Goal: Register for event/course

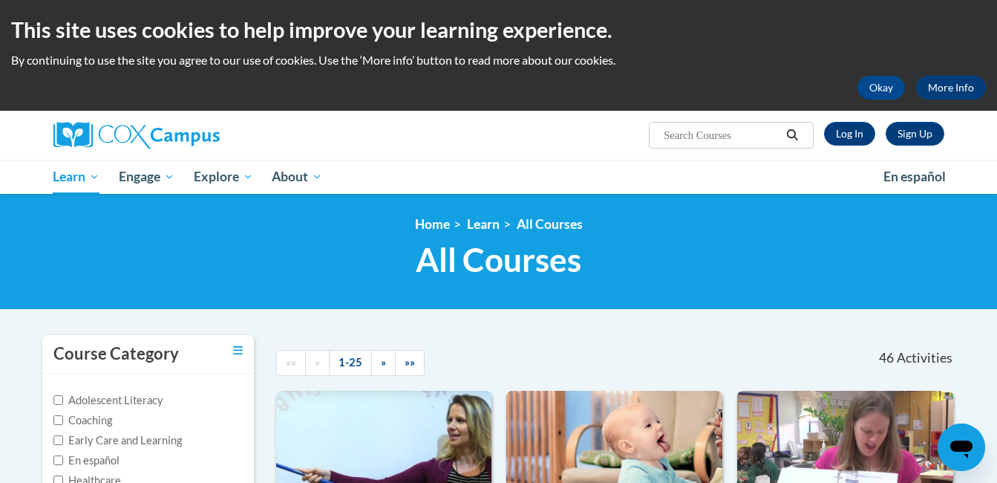
click at [670, 134] on input "Search..." at bounding box center [721, 135] width 119 height 18
type input "rhyme with me"
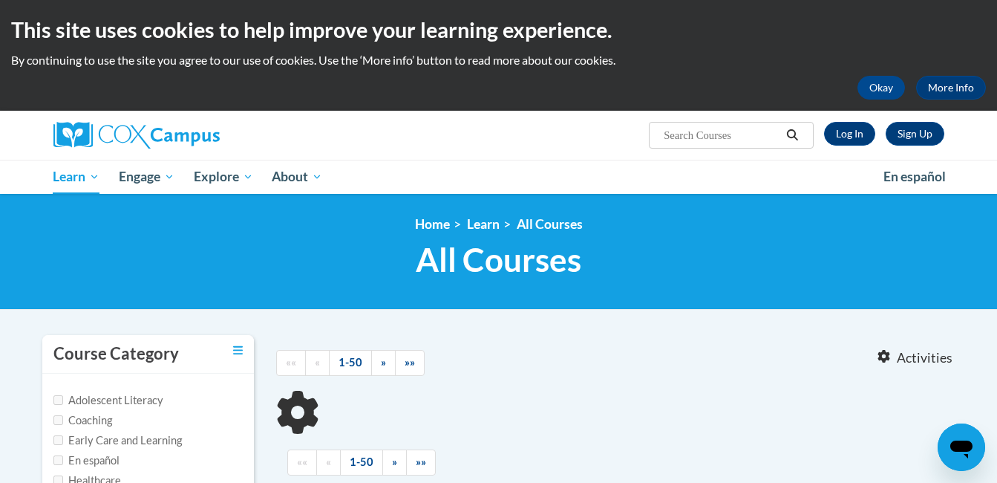
type input "rhyme with me"
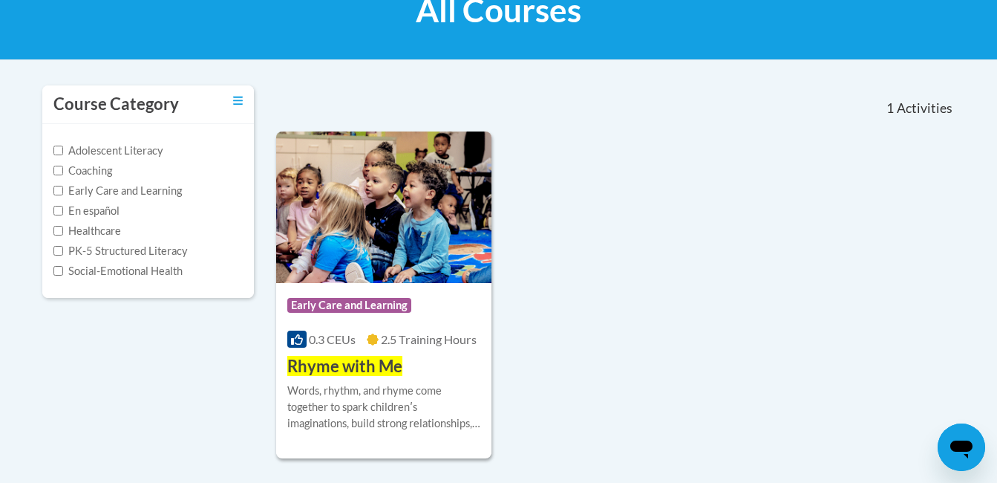
scroll to position [252, 0]
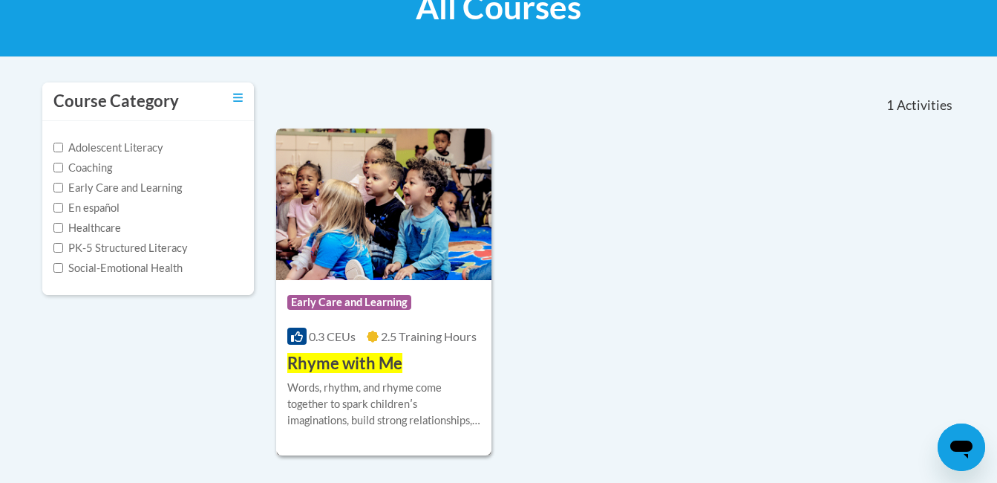
click at [413, 306] on span "Early Care and Learning" at bounding box center [351, 304] width 128 height 19
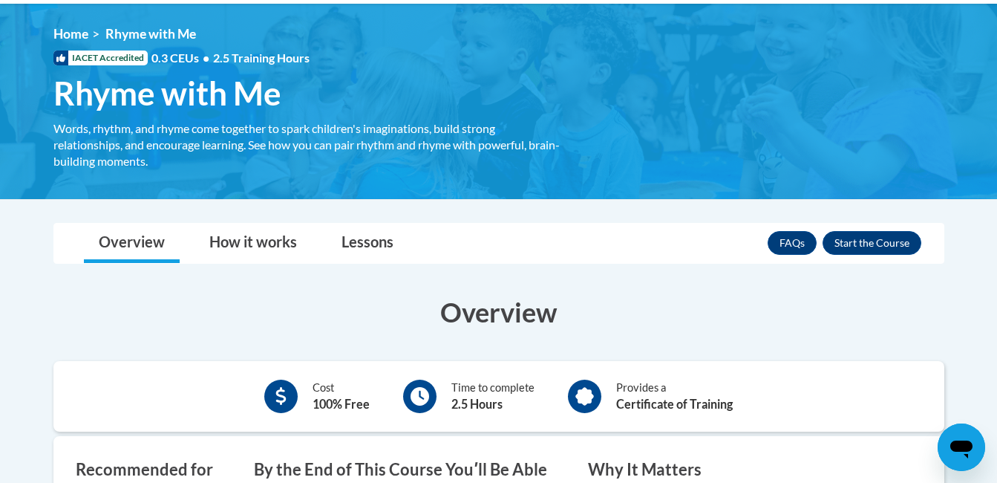
scroll to position [185, 0]
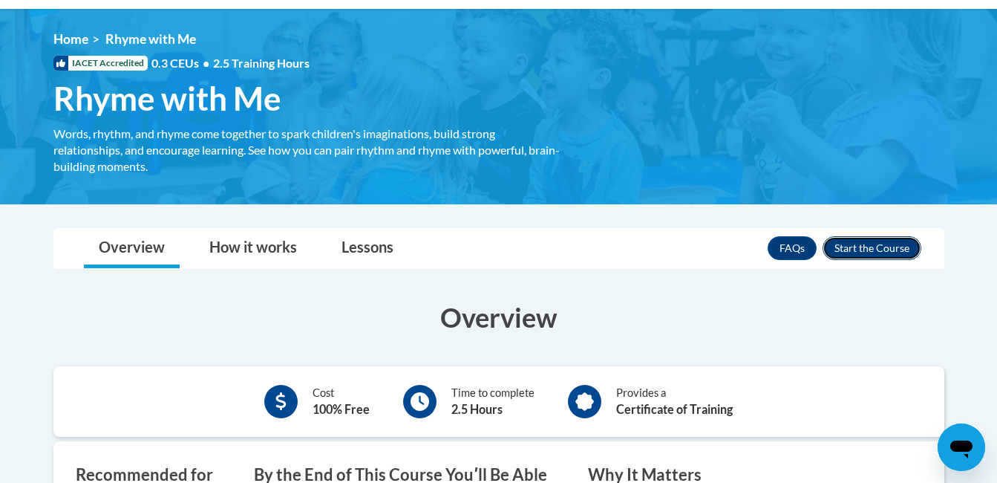
click at [893, 244] on button "Enroll" at bounding box center [872, 248] width 99 height 24
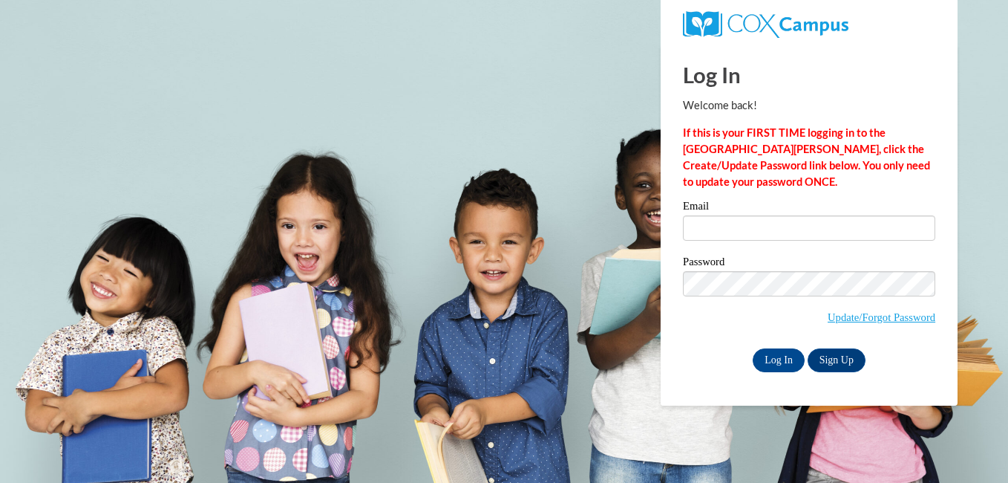
click at [797, 205] on label "Email" at bounding box center [809, 207] width 252 height 15
click at [797, 215] on input "Email" at bounding box center [809, 227] width 252 height 25
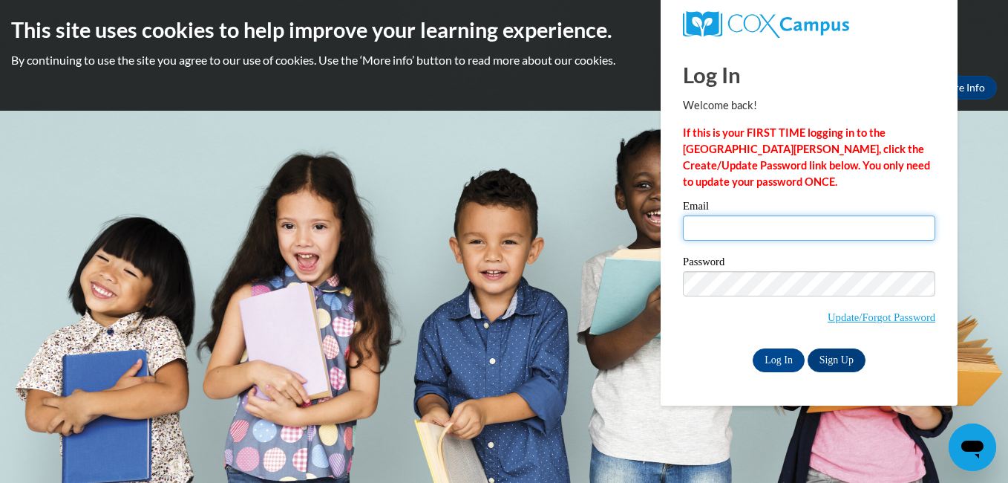
click at [795, 226] on input "Email" at bounding box center [809, 227] width 252 height 25
type input "aniyahalecia@gmail.com"
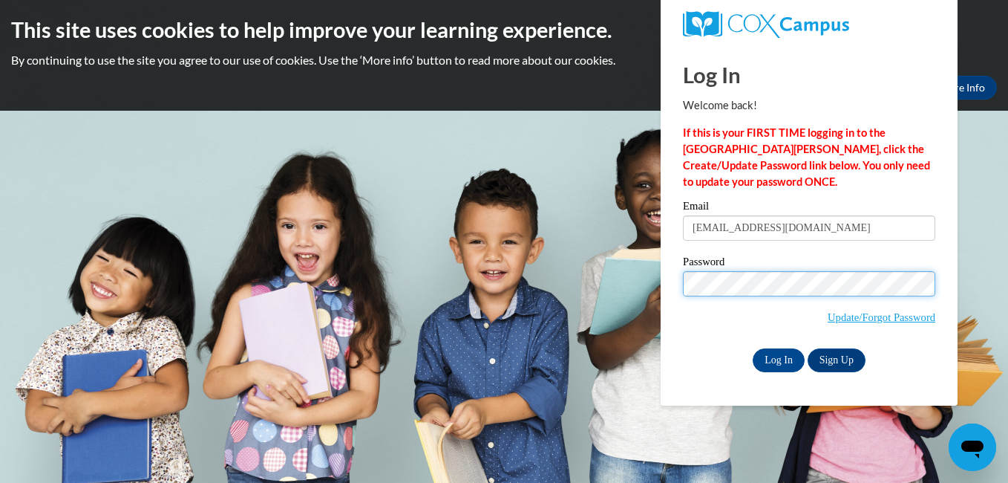
click at [753, 348] on input "Log In" at bounding box center [779, 360] width 52 height 24
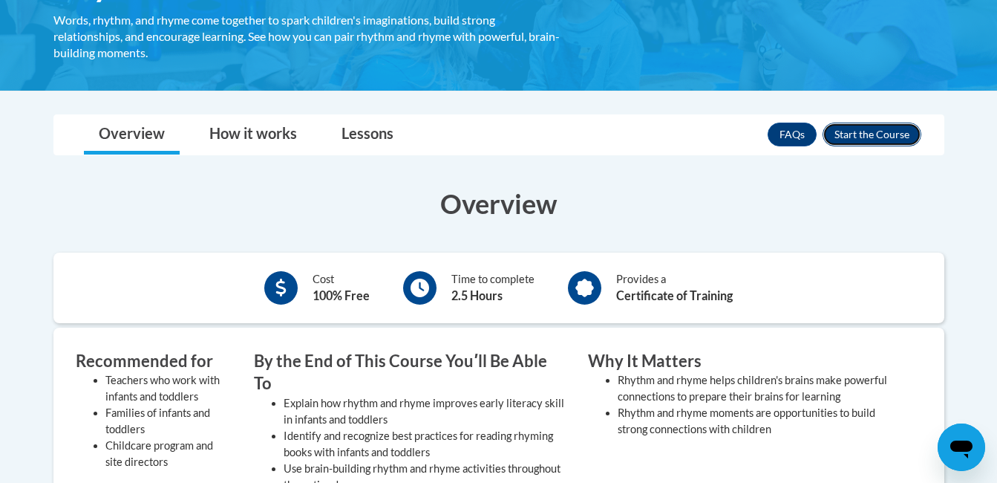
click at [865, 131] on button "Enroll" at bounding box center [872, 135] width 99 height 24
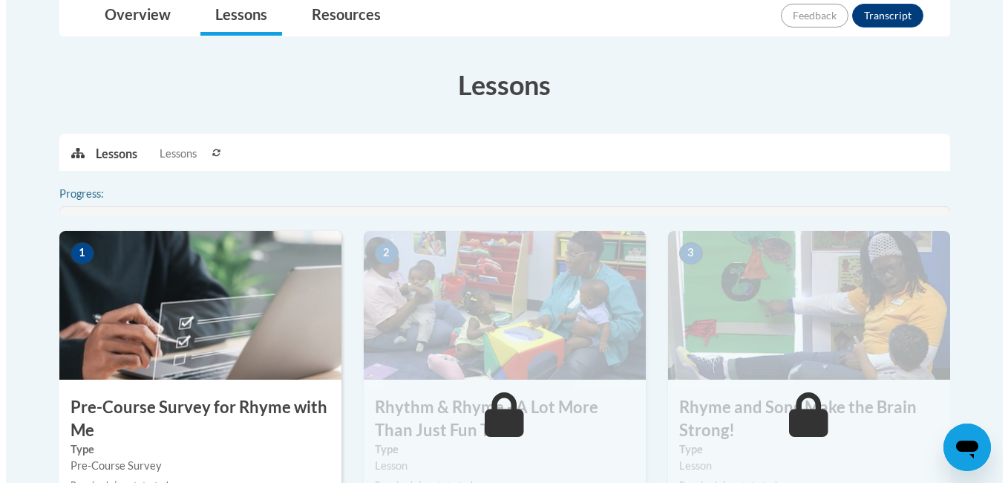
scroll to position [366, 0]
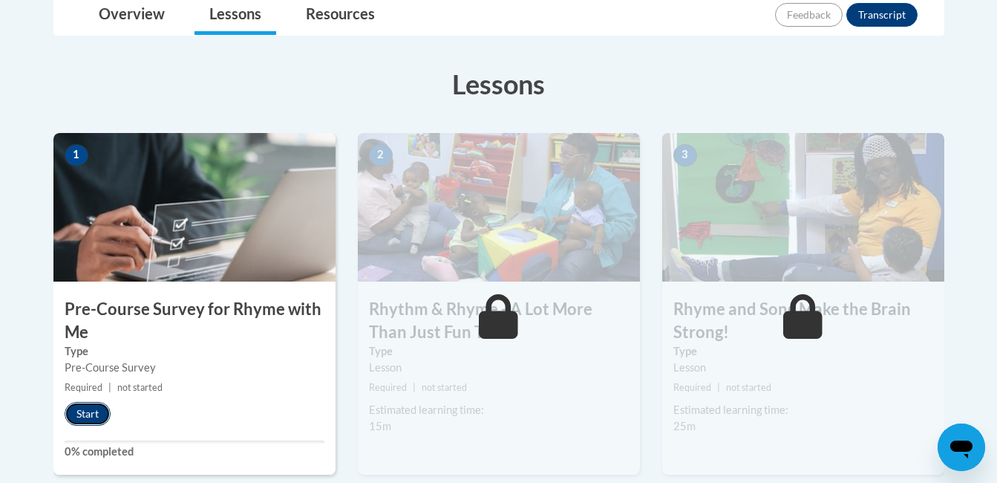
click at [85, 415] on button "Start" at bounding box center [88, 414] width 46 height 24
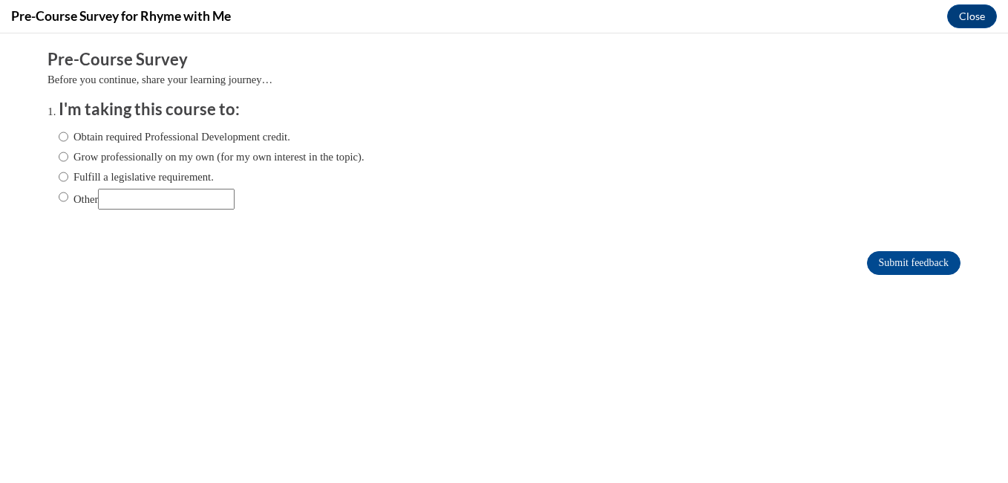
scroll to position [0, 0]
click at [264, 136] on label "Obtain required Professional Development credit." at bounding box center [175, 136] width 232 height 16
click at [68, 136] on input "Obtain required Professional Development credit." at bounding box center [64, 136] width 10 height 16
radio input "true"
click at [365, 153] on label "Grow professionally on my own (for my own interest in the topic)." at bounding box center [212, 156] width 306 height 16
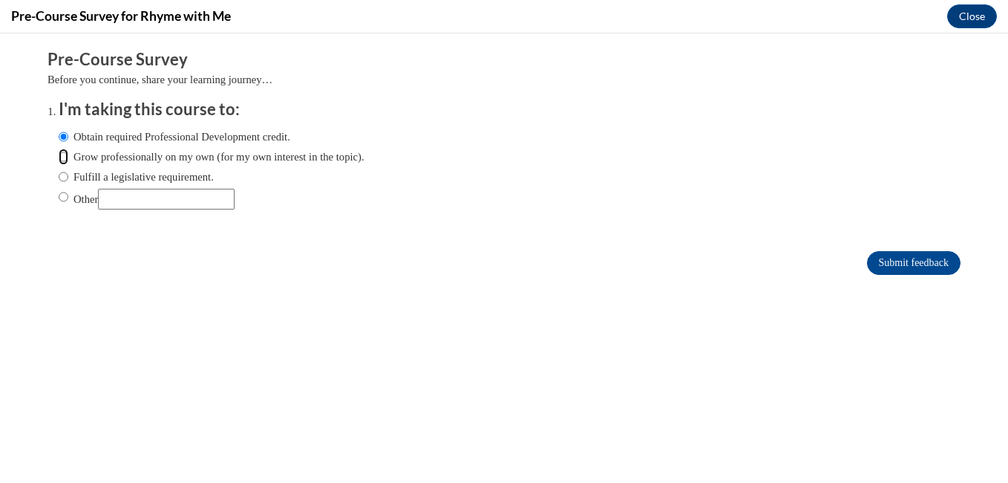
click at [68, 153] on input "Grow professionally on my own (for my own interest in the topic)." at bounding box center [64, 156] width 10 height 16
radio input "true"
click at [912, 265] on input "Submit feedback" at bounding box center [914, 263] width 94 height 24
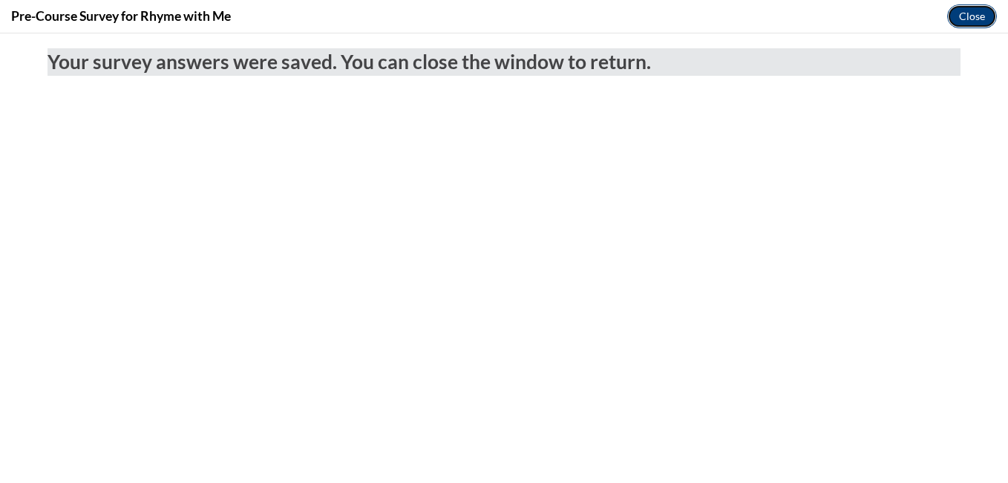
click at [960, 24] on button "Close" at bounding box center [972, 16] width 50 height 24
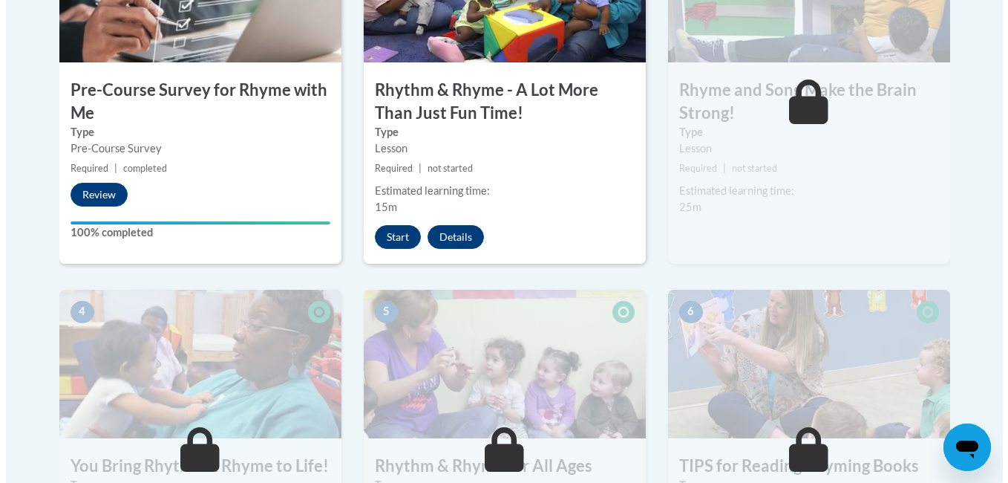
scroll to position [584, 0]
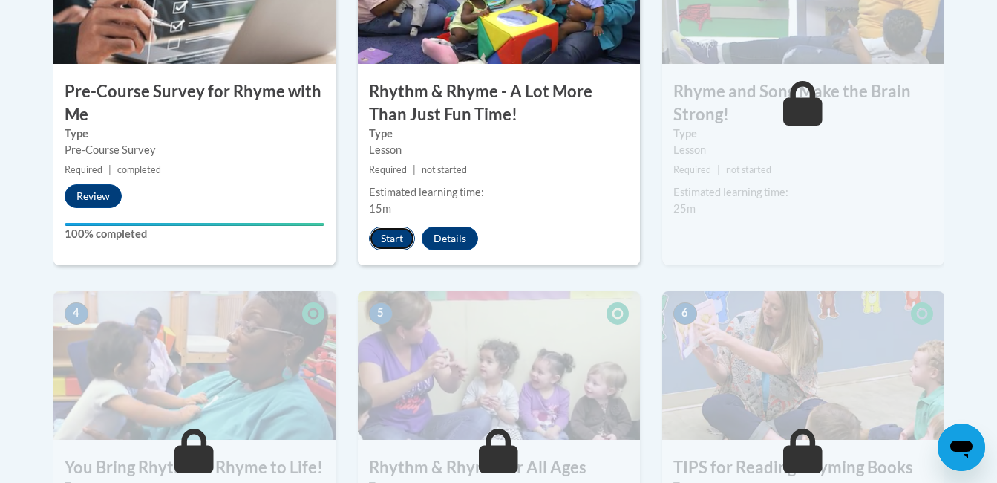
click at [386, 238] on button "Start" at bounding box center [392, 238] width 46 height 24
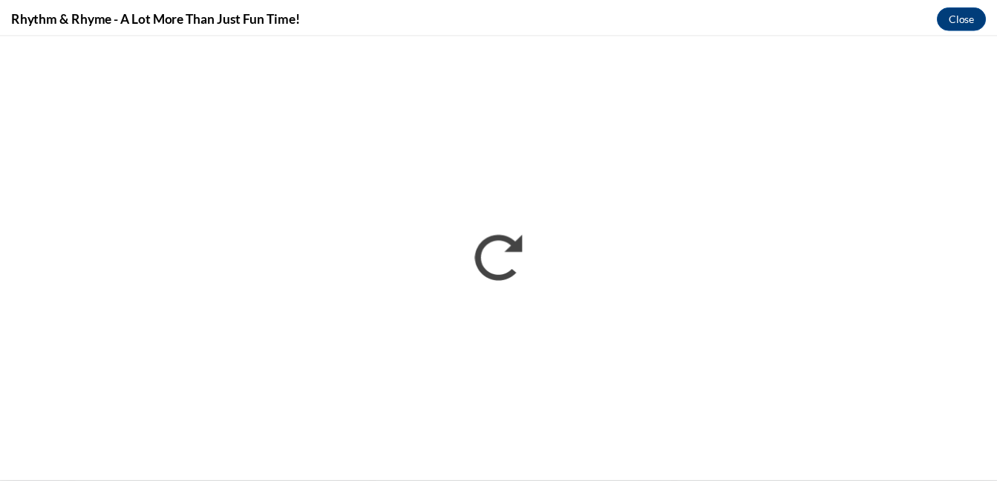
scroll to position [0, 0]
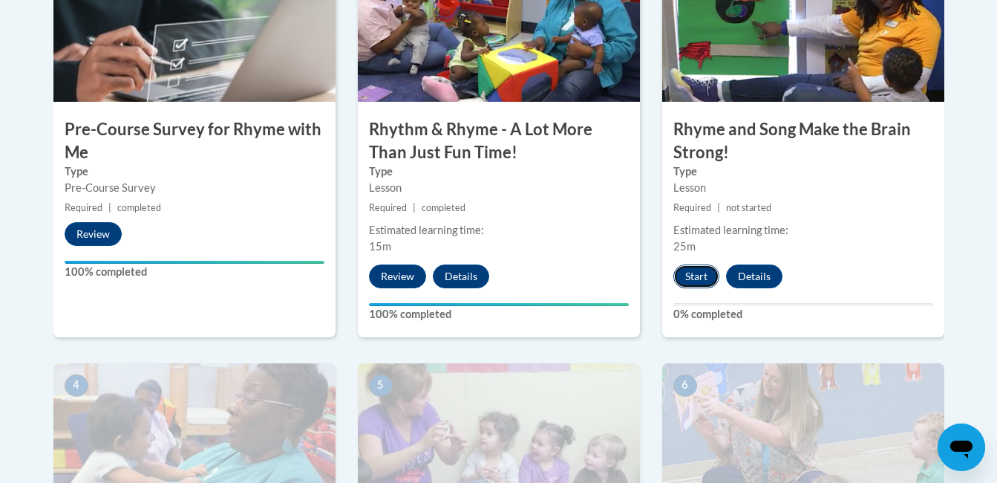
click at [699, 278] on button "Start" at bounding box center [696, 276] width 46 height 24
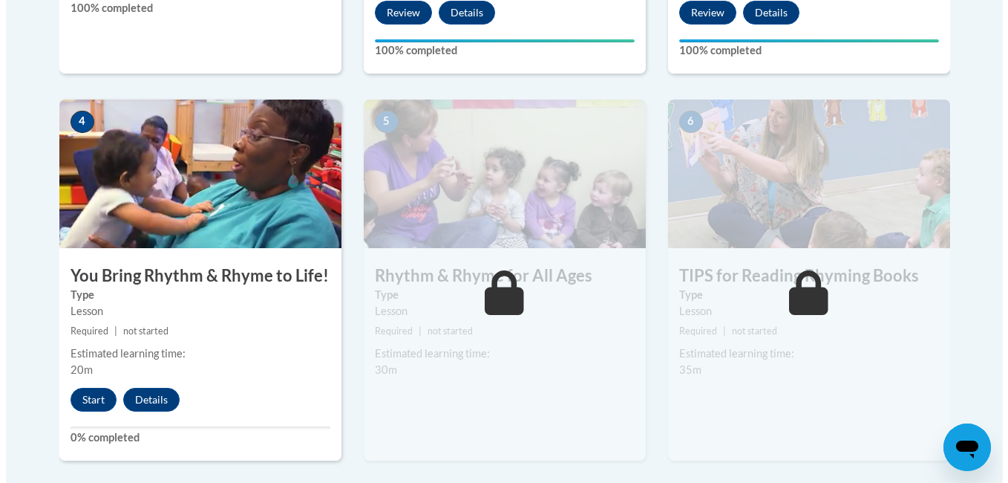
scroll to position [812, 0]
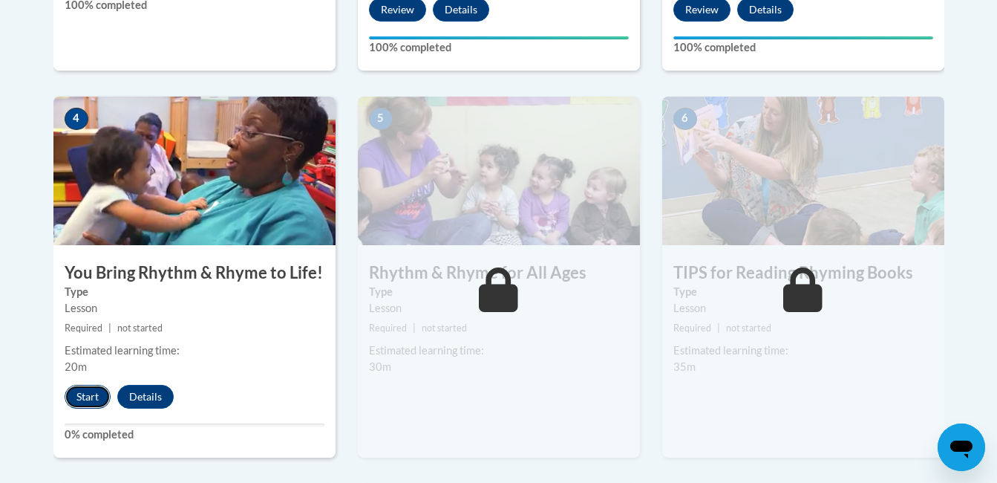
click at [82, 405] on button "Start" at bounding box center [88, 397] width 46 height 24
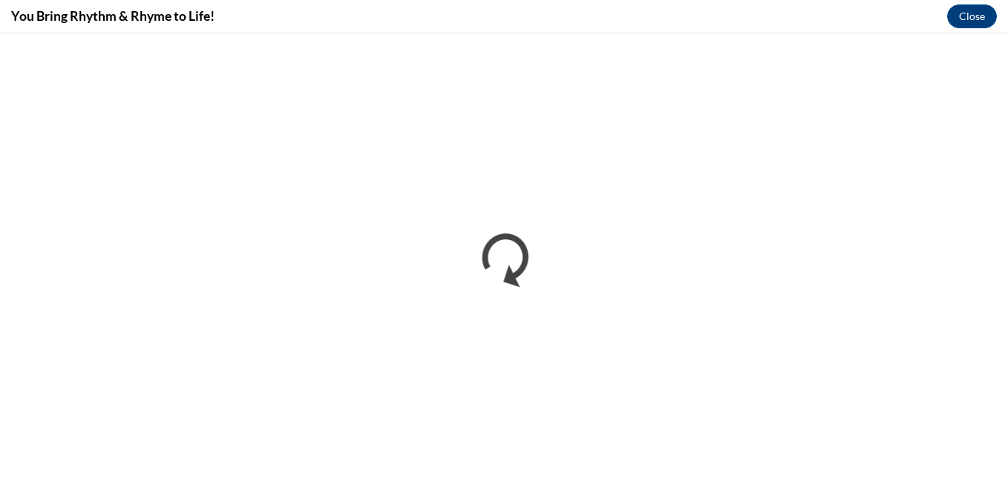
scroll to position [0, 0]
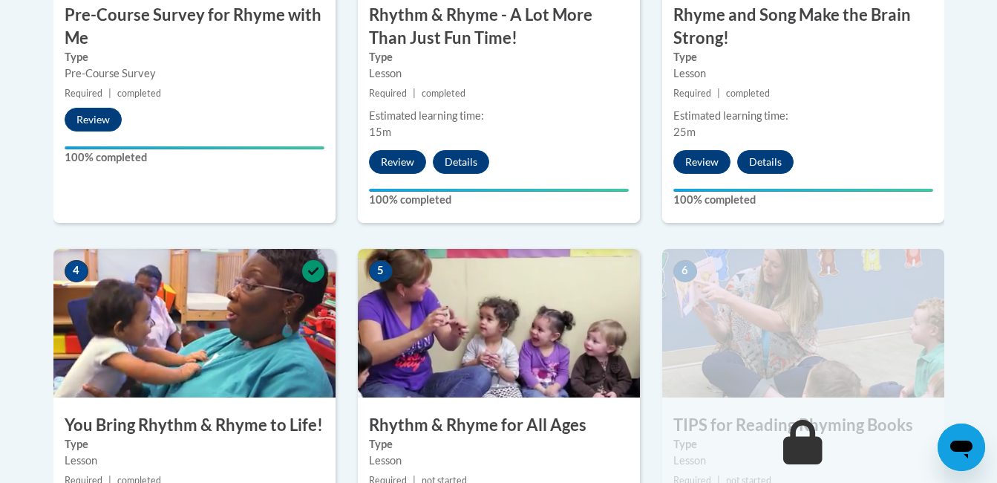
scroll to position [794, 0]
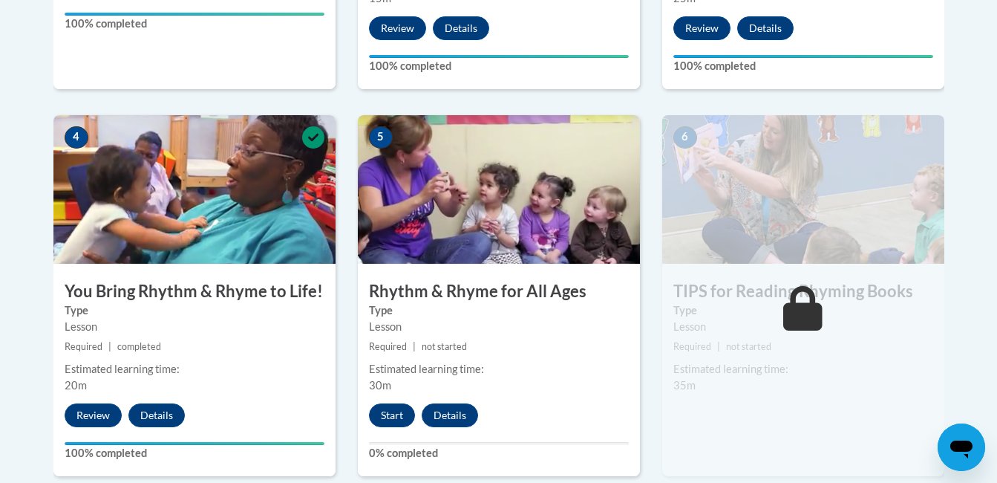
click at [399, 391] on div "Estimated learning time: 30m" at bounding box center [499, 377] width 282 height 33
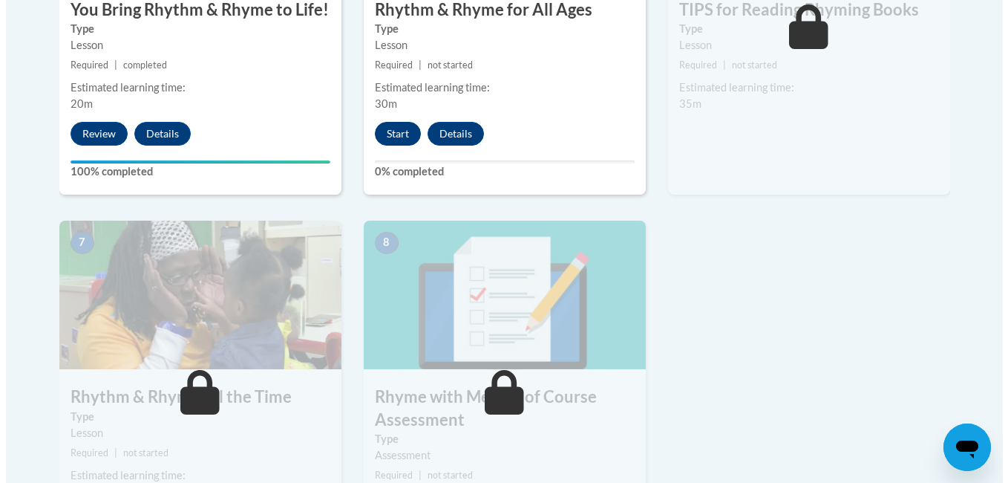
scroll to position [1076, 0]
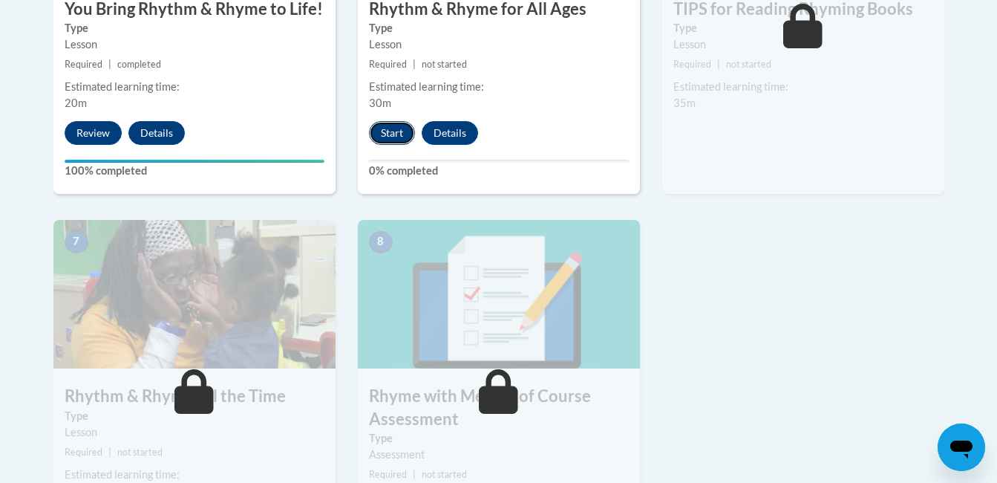
click at [385, 132] on button "Start" at bounding box center [392, 133] width 46 height 24
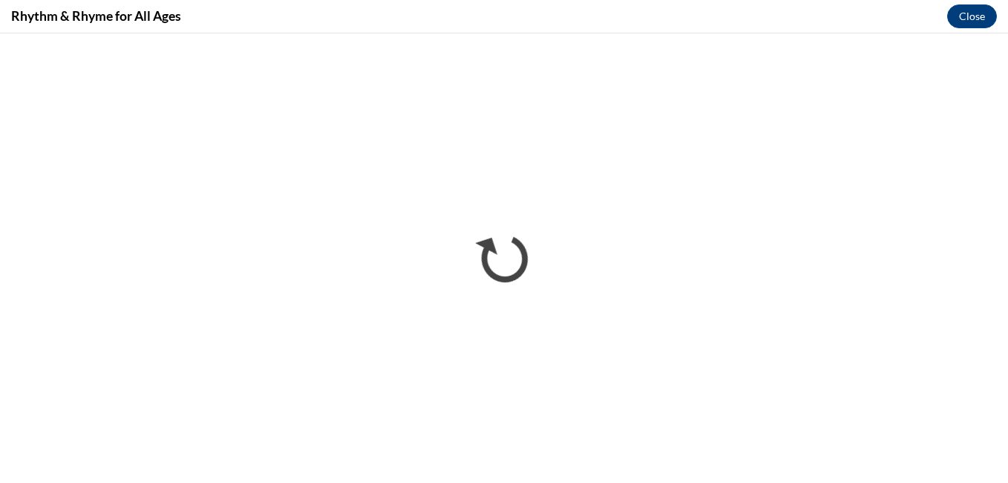
scroll to position [0, 0]
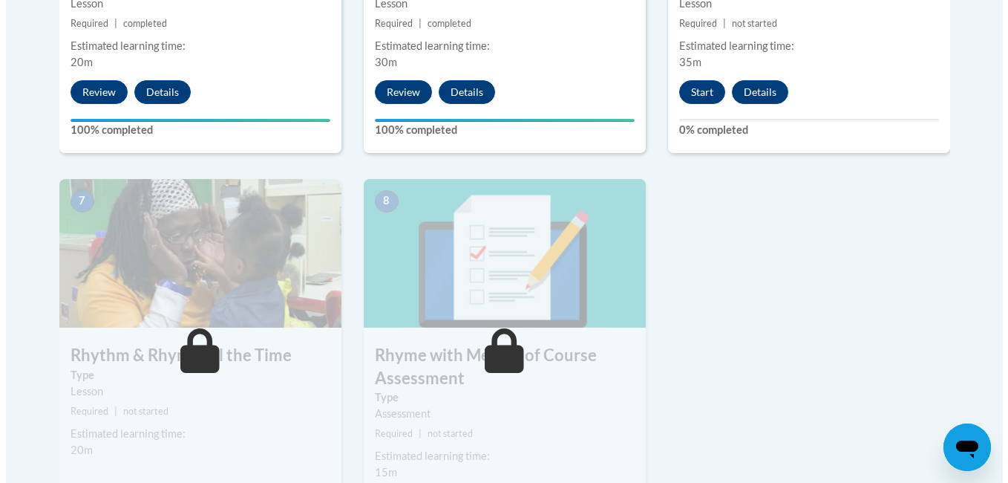
scroll to position [1100, 0]
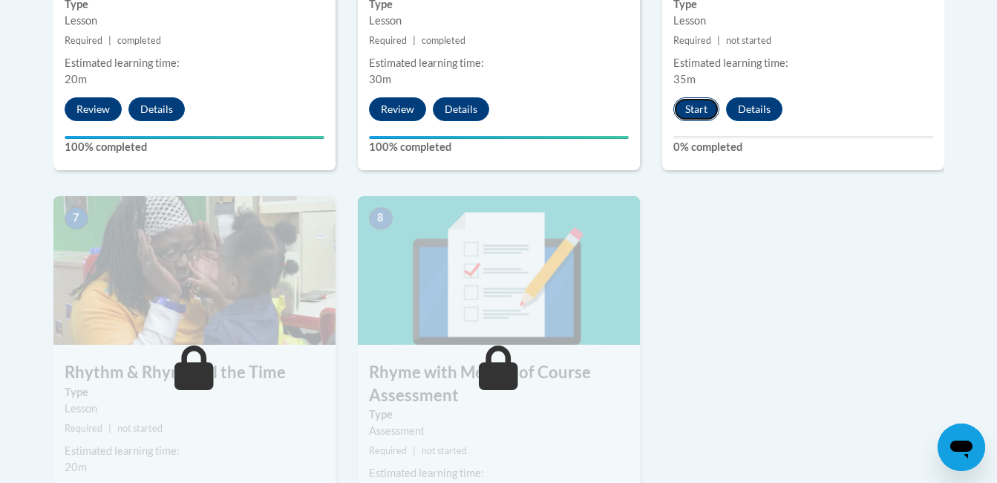
click at [685, 118] on button "Start" at bounding box center [696, 109] width 46 height 24
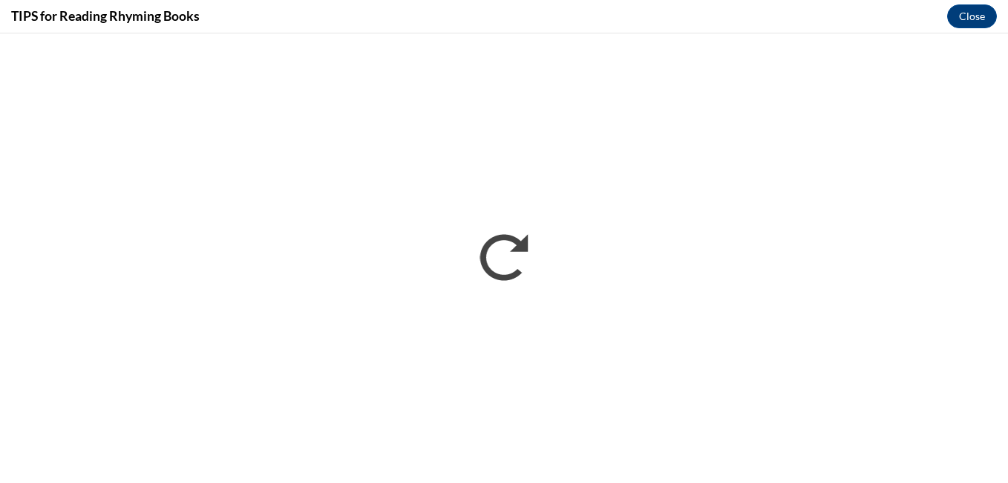
scroll to position [0, 0]
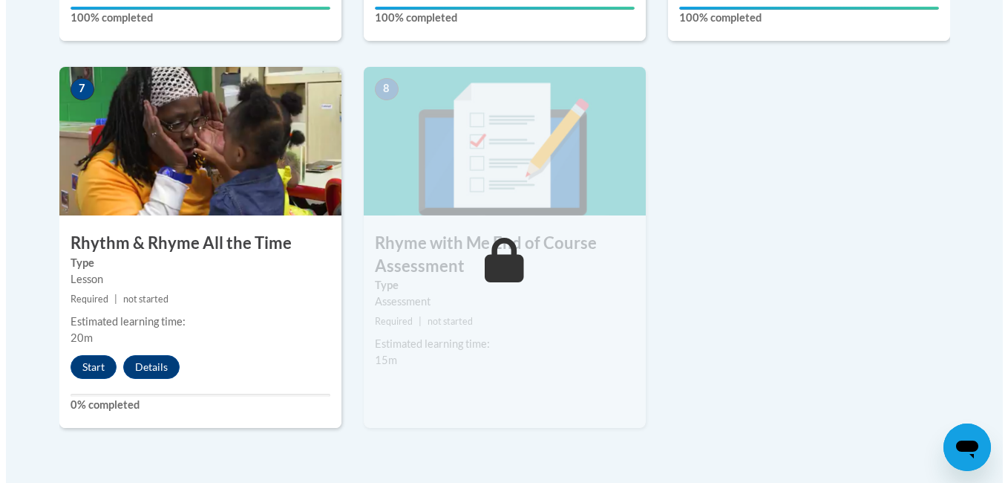
scroll to position [1230, 0]
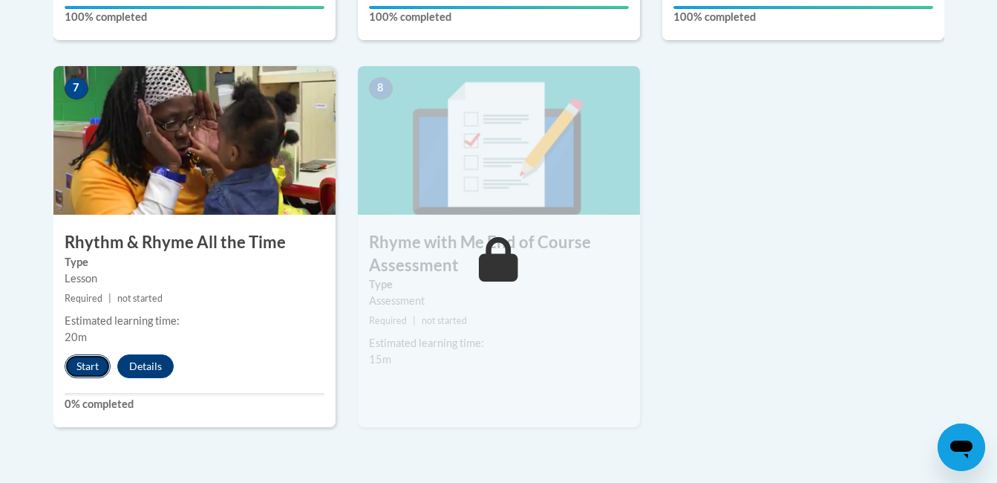
click at [89, 359] on button "Start" at bounding box center [88, 366] width 46 height 24
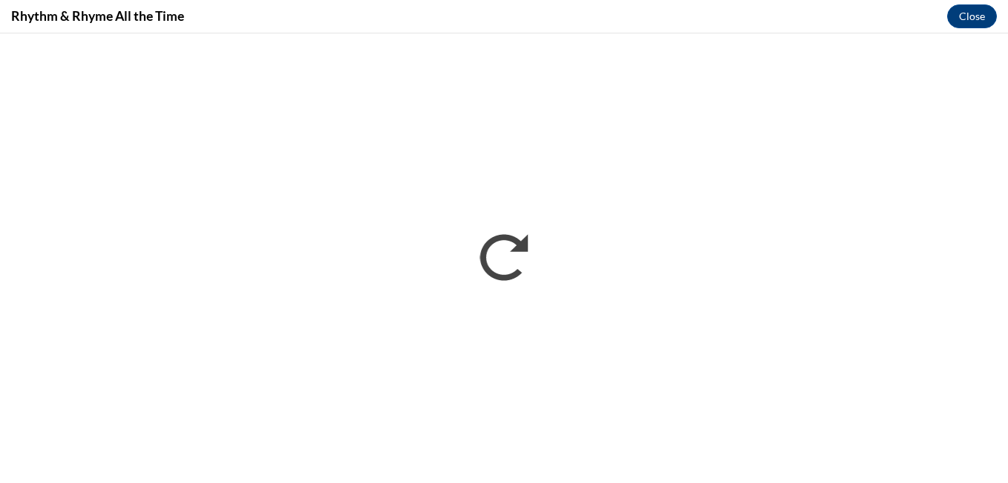
scroll to position [0, 0]
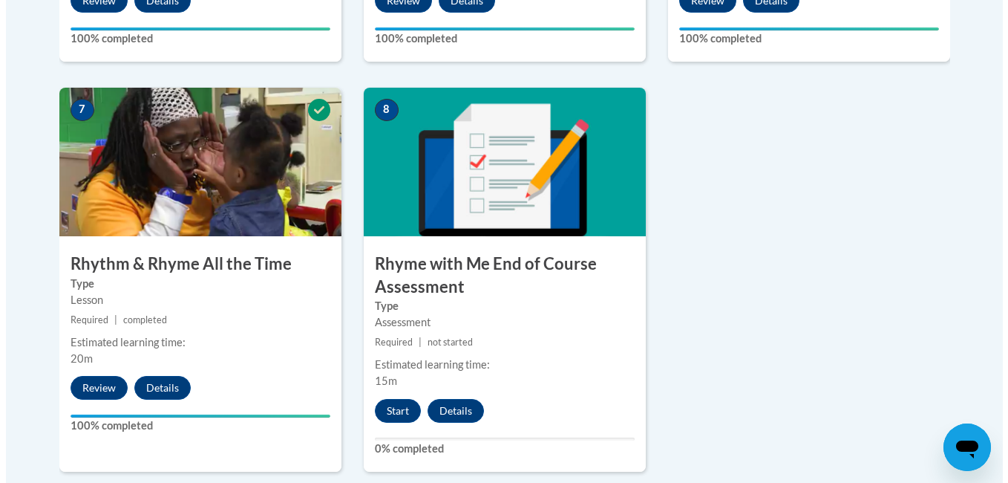
scroll to position [1209, 0]
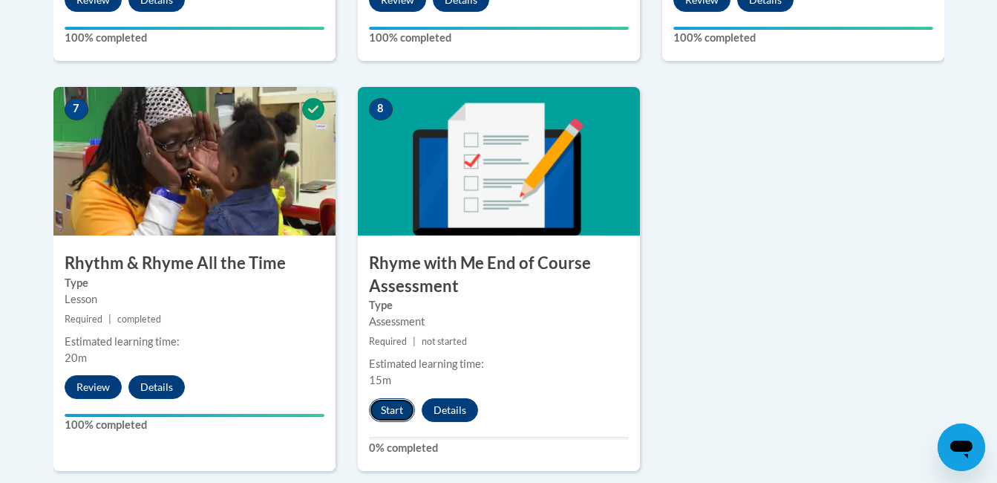
click at [386, 402] on button "Start" at bounding box center [392, 410] width 46 height 24
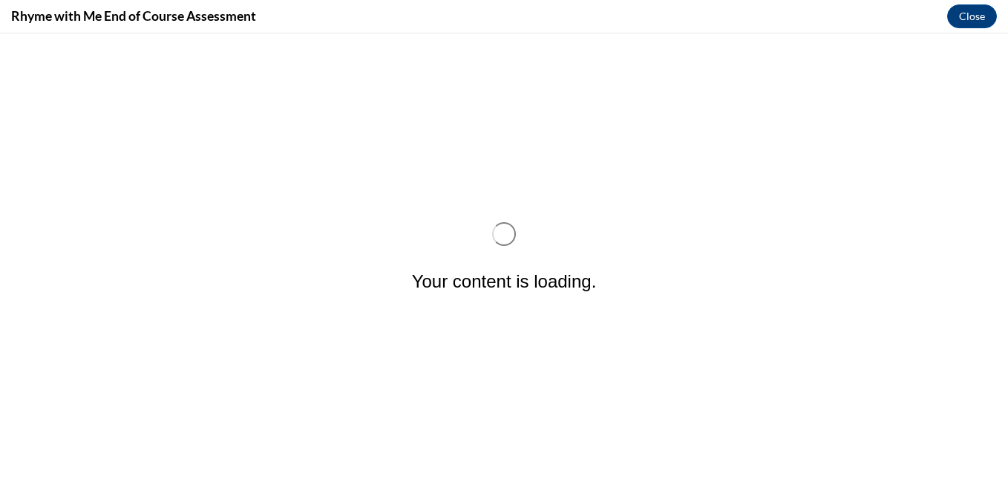
scroll to position [0, 0]
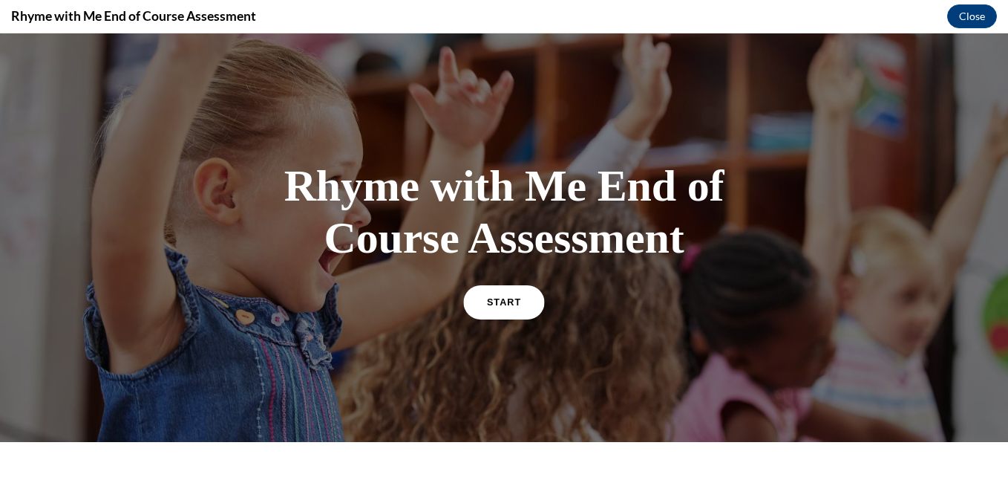
click at [494, 301] on span "START" at bounding box center [504, 301] width 34 height 11
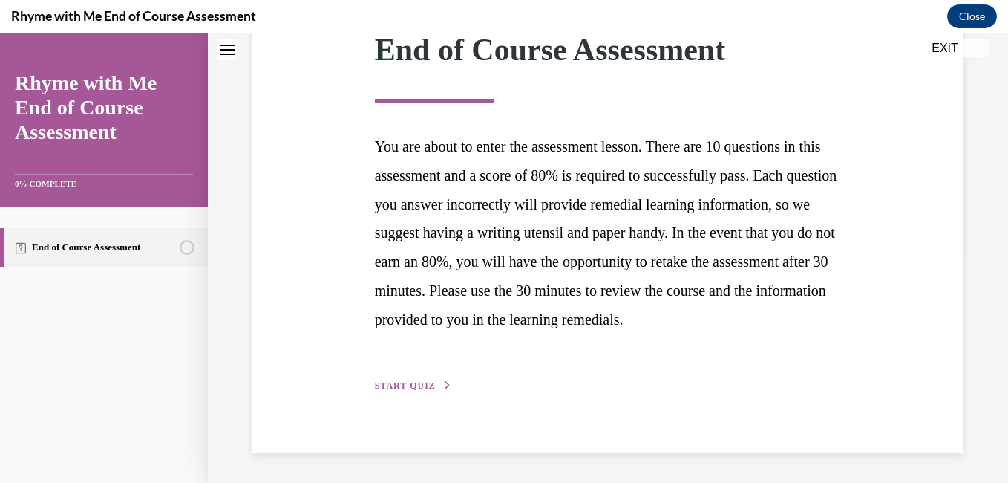
scroll to position [259, 0]
click at [407, 391] on button "START QUIZ" at bounding box center [413, 385] width 77 height 13
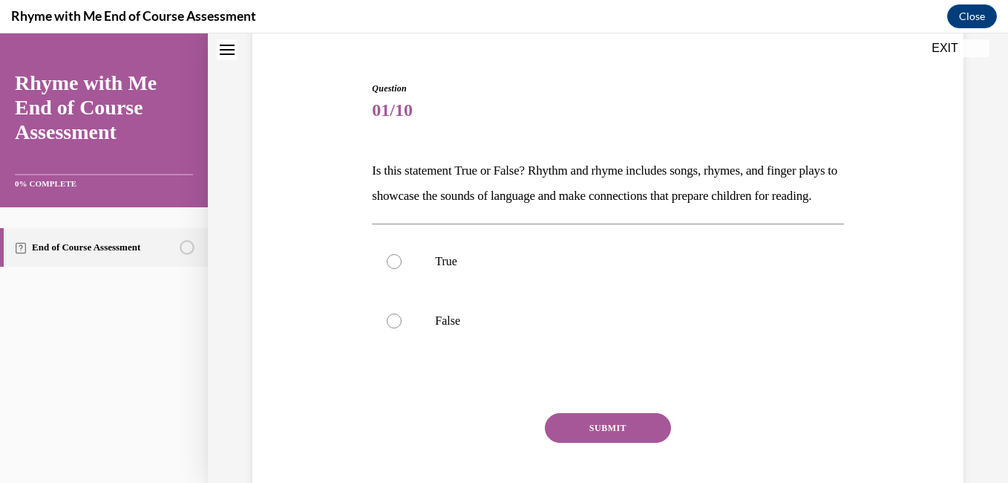
scroll to position [125, 0]
click at [436, 268] on p "True" at bounding box center [620, 260] width 371 height 15
click at [402, 268] on input "True" at bounding box center [394, 260] width 15 height 15
radio input "true"
click at [583, 442] on button "SUBMIT" at bounding box center [608, 427] width 126 height 30
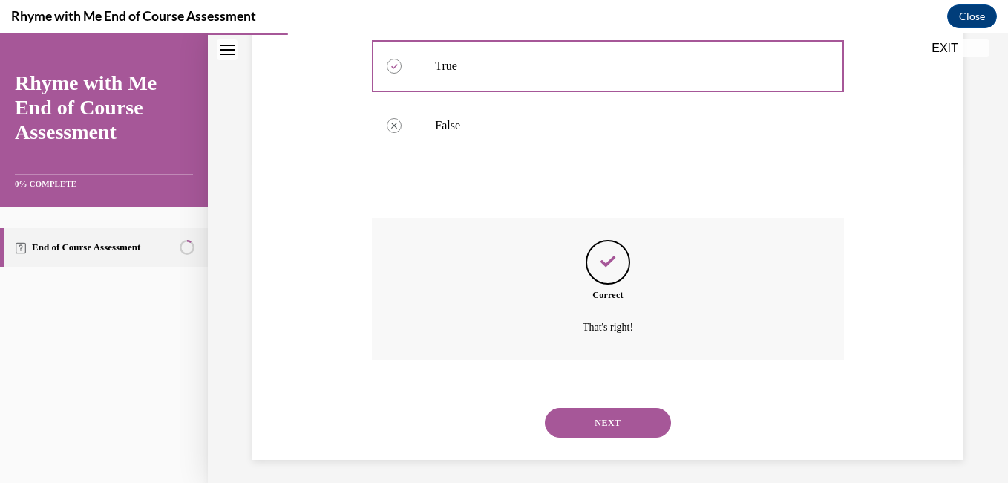
scroll to position [352, 0]
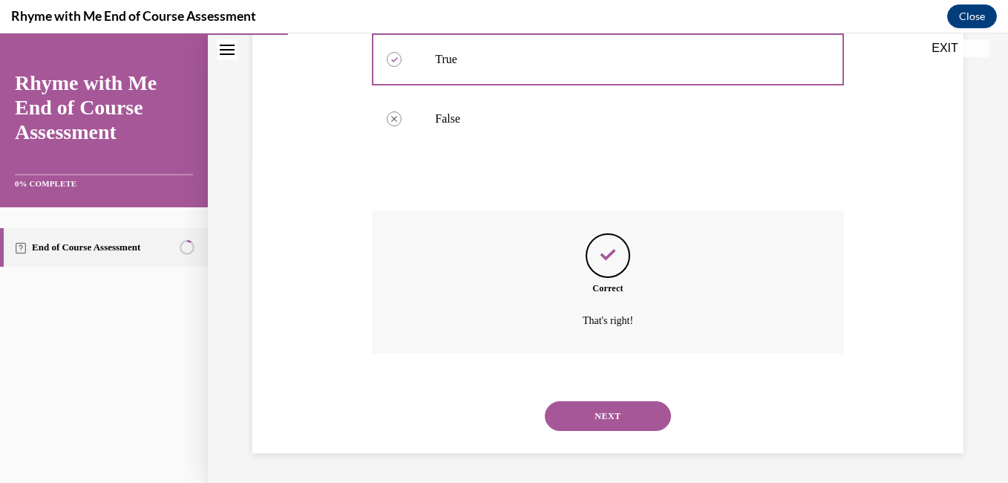
click at [580, 417] on button "NEXT" at bounding box center [608, 416] width 126 height 30
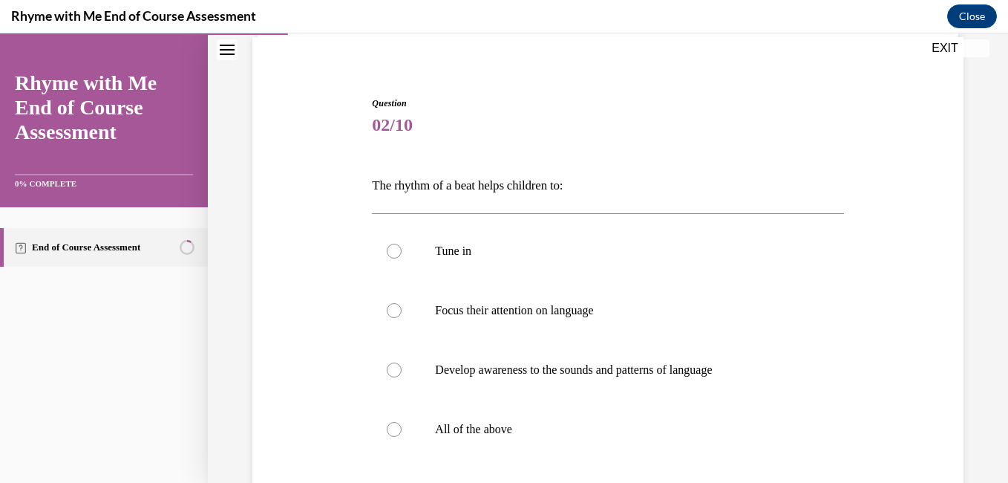
scroll to position [115, 0]
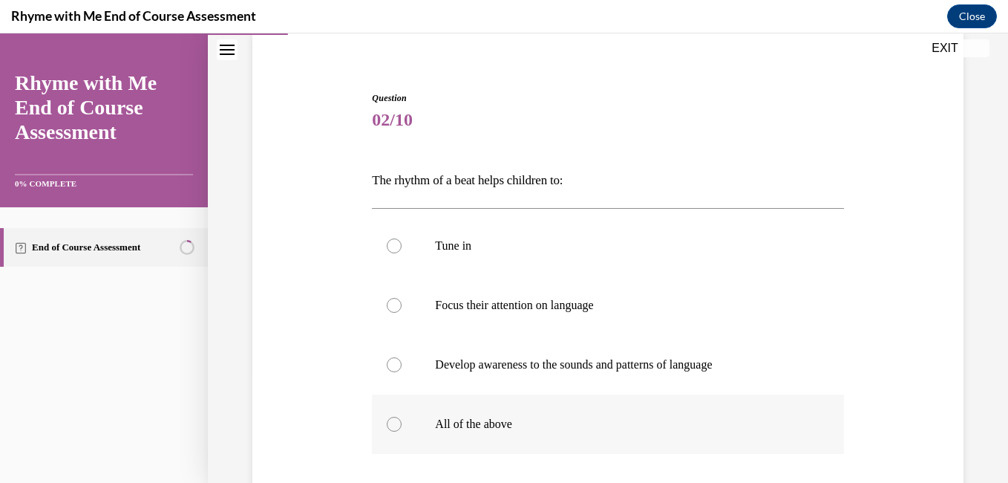
click at [489, 417] on p "All of the above" at bounding box center [620, 424] width 371 height 15
click at [402, 417] on input "All of the above" at bounding box center [394, 424] width 15 height 15
radio input "true"
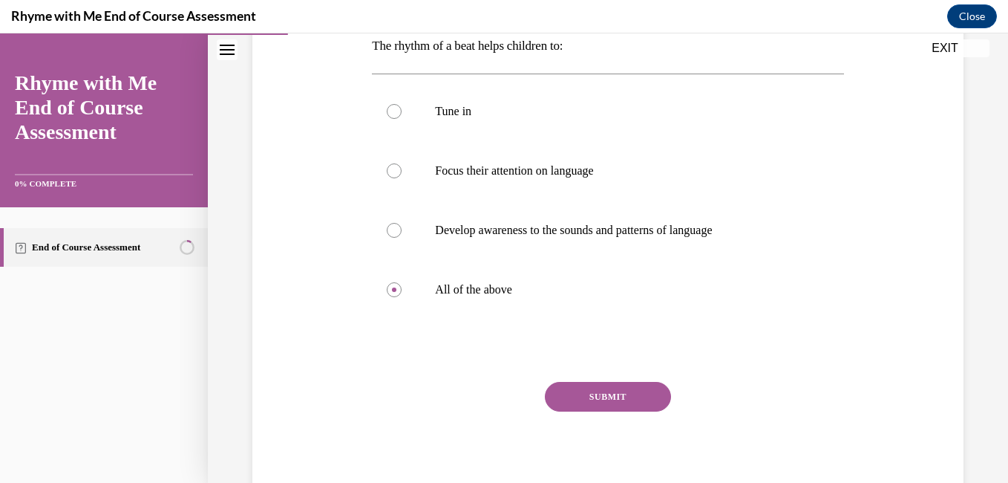
click at [558, 392] on button "SUBMIT" at bounding box center [608, 397] width 126 height 30
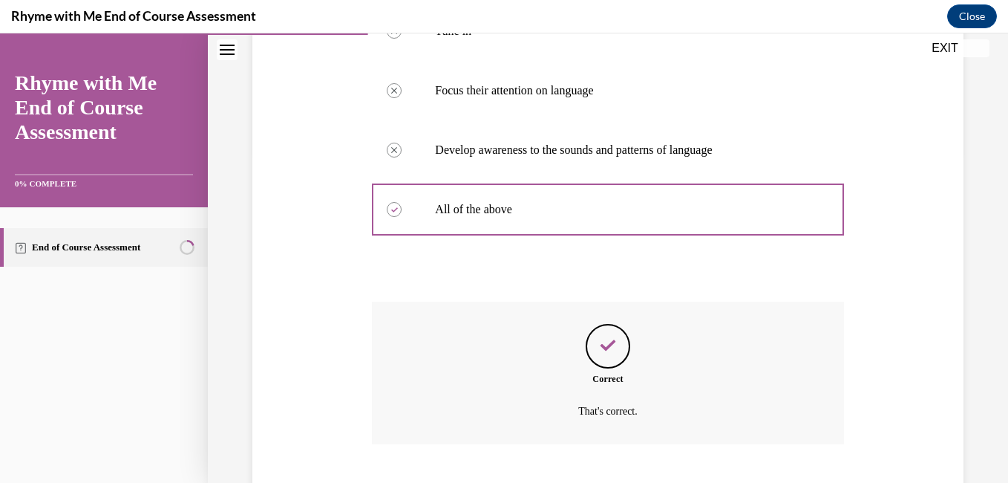
scroll to position [420, 0]
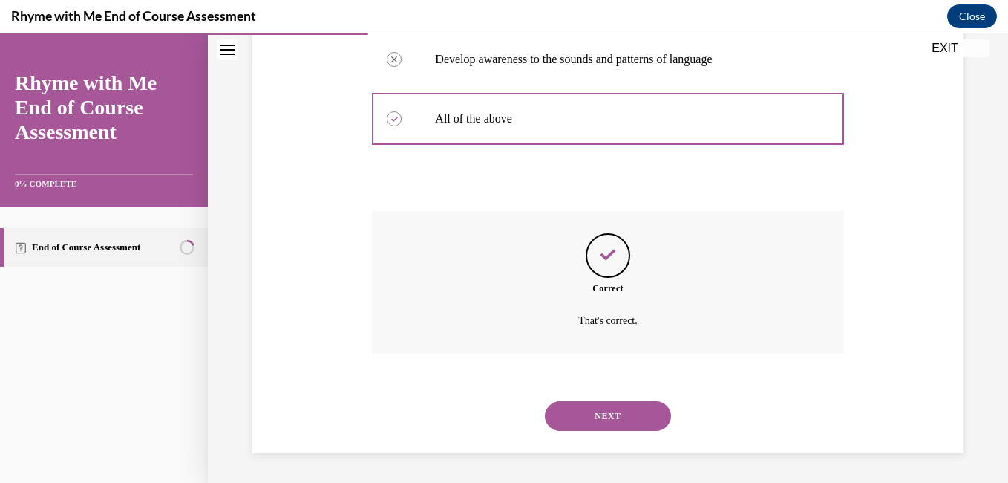
click at [564, 416] on button "NEXT" at bounding box center [608, 416] width 126 height 30
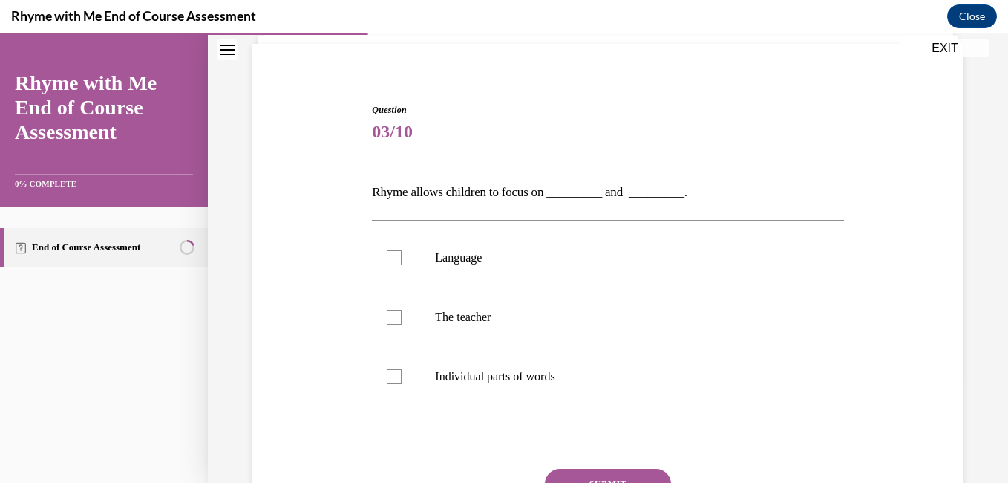
scroll to position [104, 0]
click at [396, 249] on div at bounding box center [394, 256] width 15 height 15
click at [396, 249] on input "Language" at bounding box center [394, 256] width 15 height 15
checkbox input "true"
click at [397, 384] on label "Individual parts of words" at bounding box center [607, 375] width 471 height 59
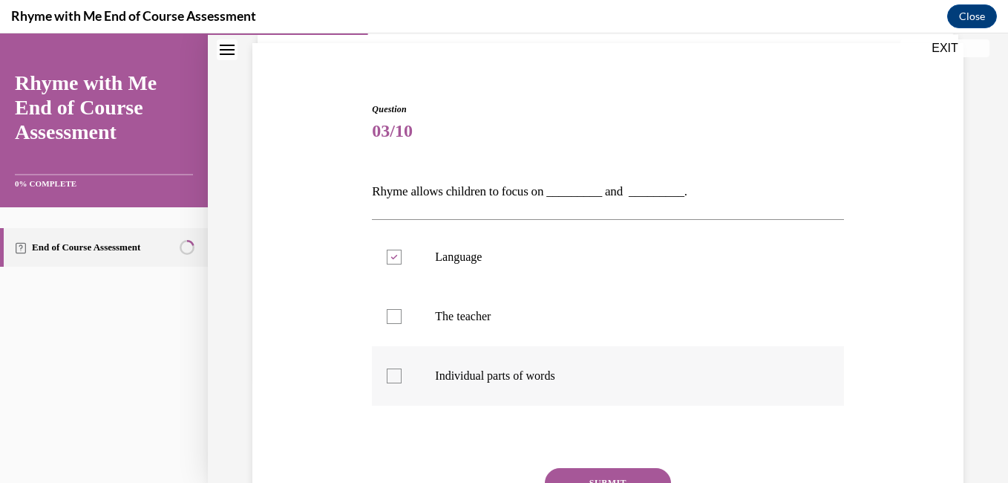
click at [397, 383] on input "Individual parts of words" at bounding box center [394, 375] width 15 height 15
checkbox input "true"
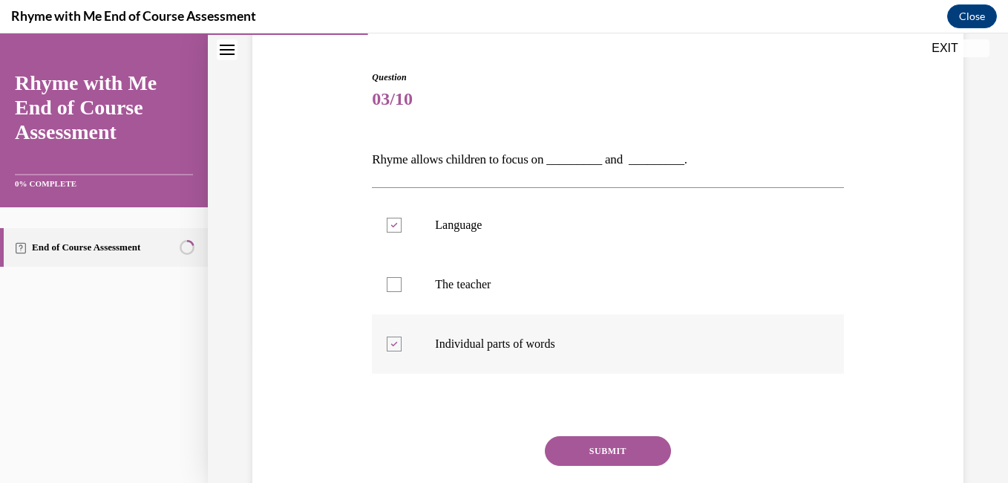
scroll to position [138, 0]
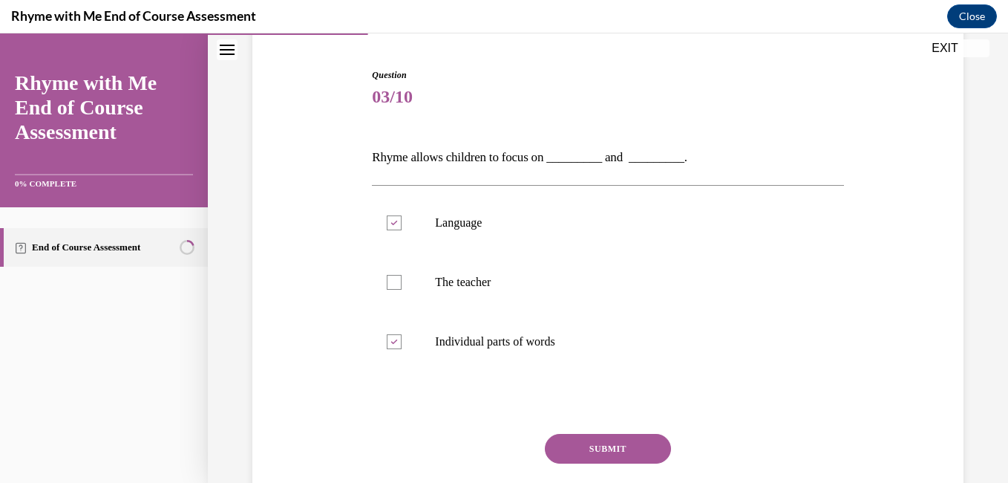
click at [565, 443] on button "SUBMIT" at bounding box center [608, 449] width 126 height 30
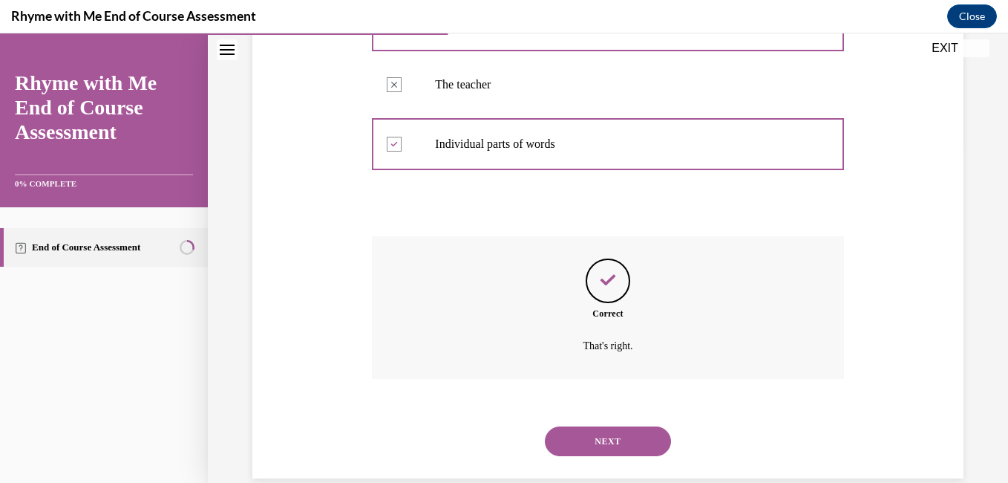
scroll to position [361, 0]
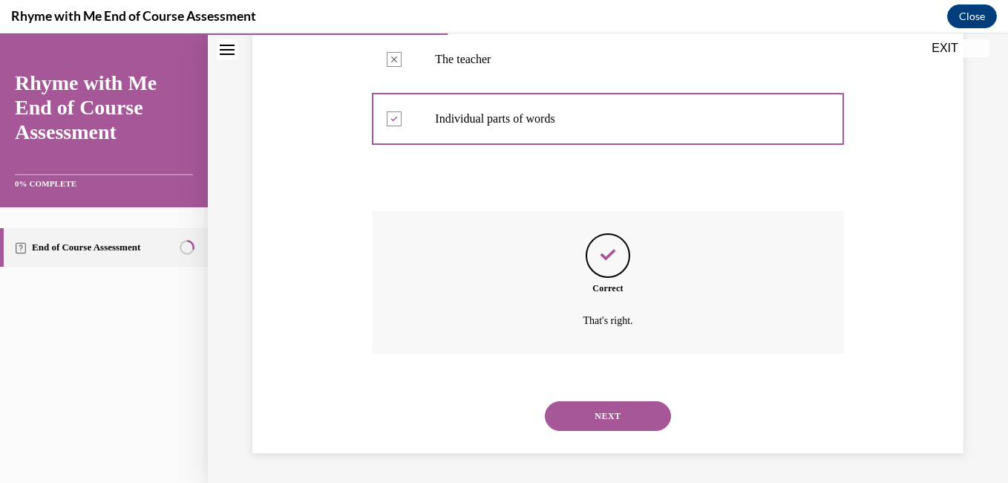
click at [575, 412] on button "NEXT" at bounding box center [608, 416] width 126 height 30
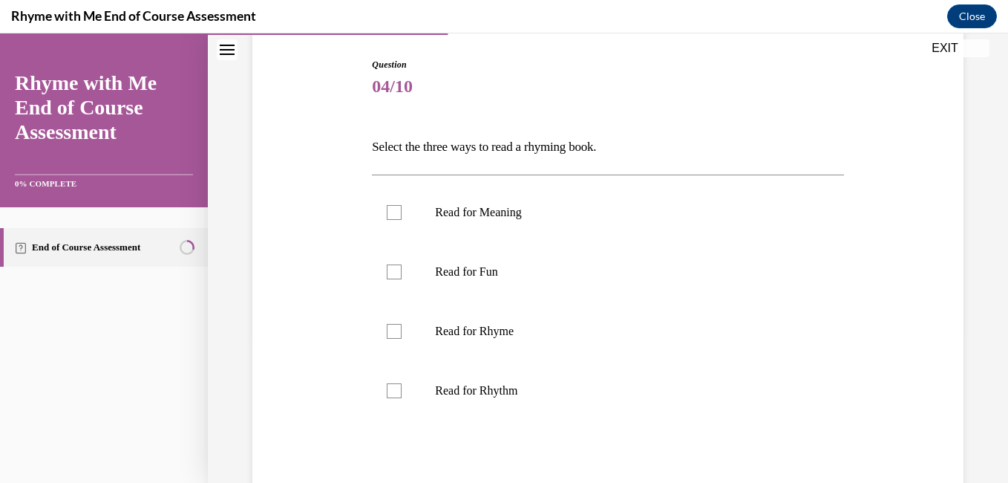
scroll to position [162, 0]
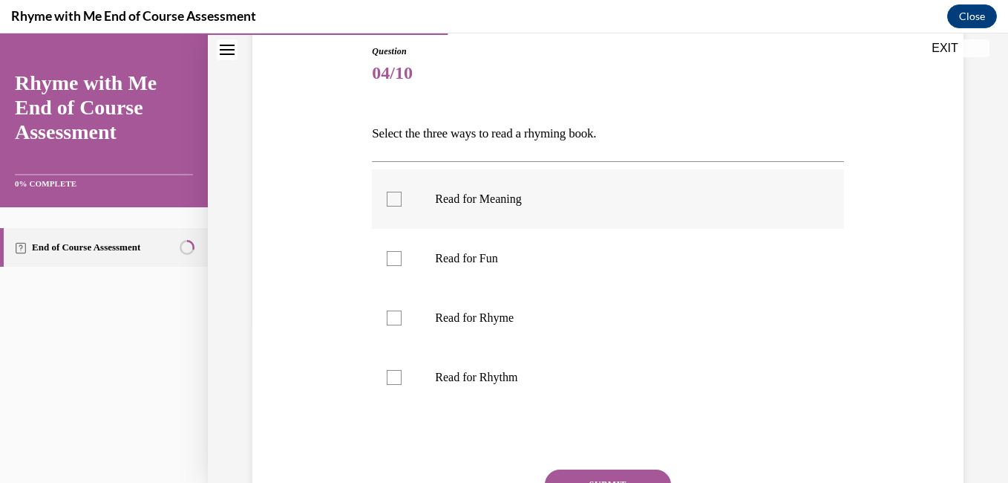
click at [477, 204] on p "Read for Meaning" at bounding box center [620, 199] width 371 height 15
click at [402, 204] on input "Read for Meaning" at bounding box center [394, 199] width 15 height 15
checkbox input "true"
click at [466, 318] on p "Read for Rhyme" at bounding box center [620, 317] width 371 height 15
click at [402, 318] on input "Read for Rhyme" at bounding box center [394, 317] width 15 height 15
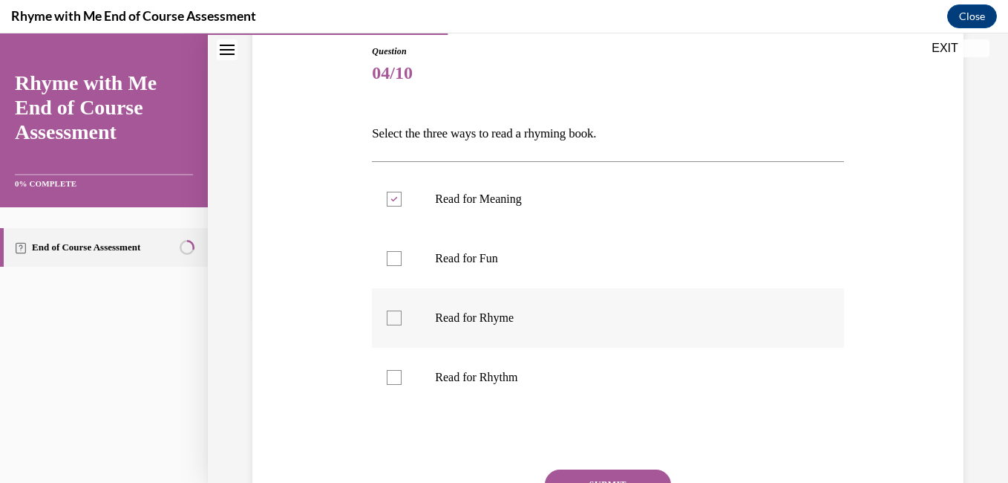
checkbox input "true"
click at [457, 378] on p "Read for Rhythm" at bounding box center [620, 377] width 371 height 15
click at [402, 378] on input "Read for Rhythm" at bounding box center [394, 377] width 15 height 15
checkbox input "true"
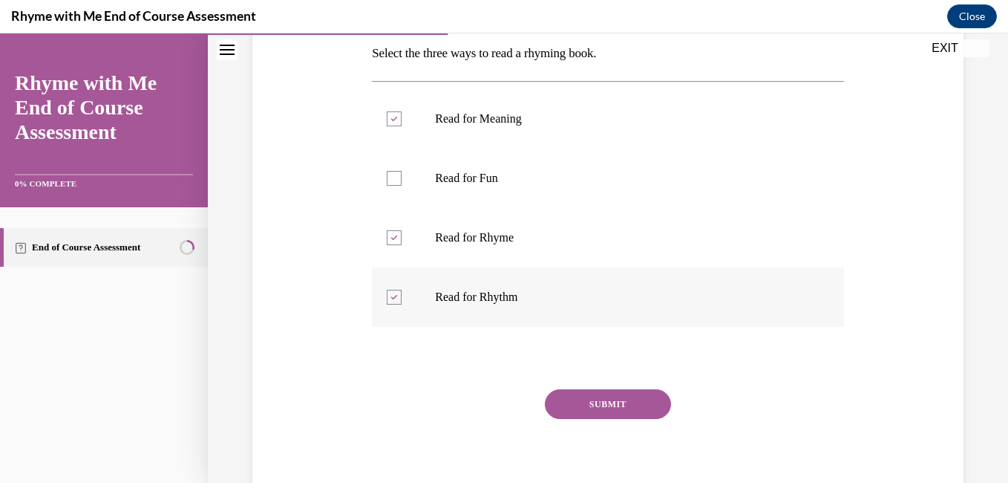
scroll to position [243, 0]
click at [579, 411] on button "SUBMIT" at bounding box center [608, 403] width 126 height 30
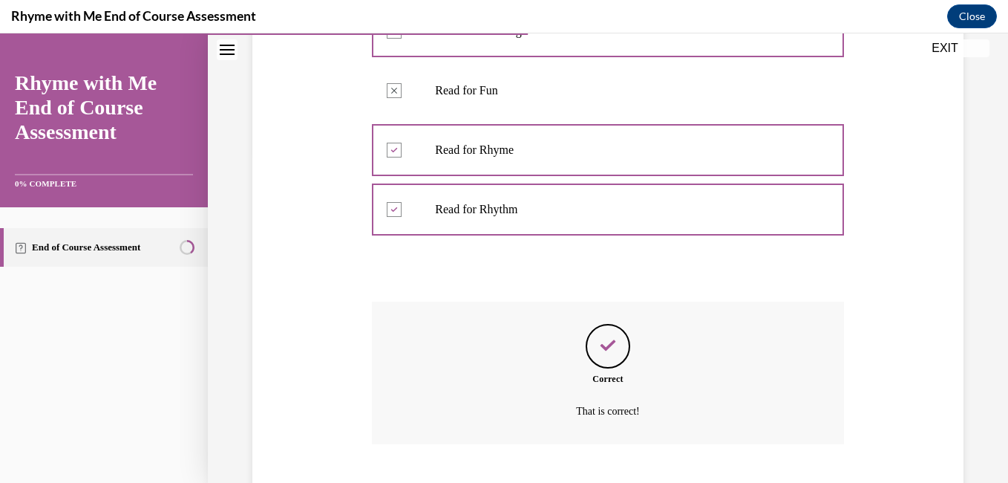
scroll to position [420, 0]
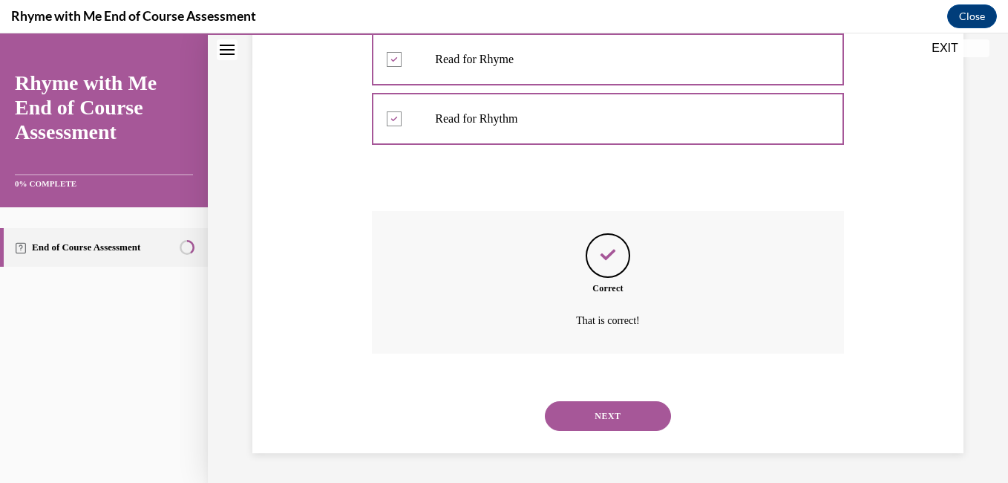
click at [579, 411] on button "NEXT" at bounding box center [608, 416] width 126 height 30
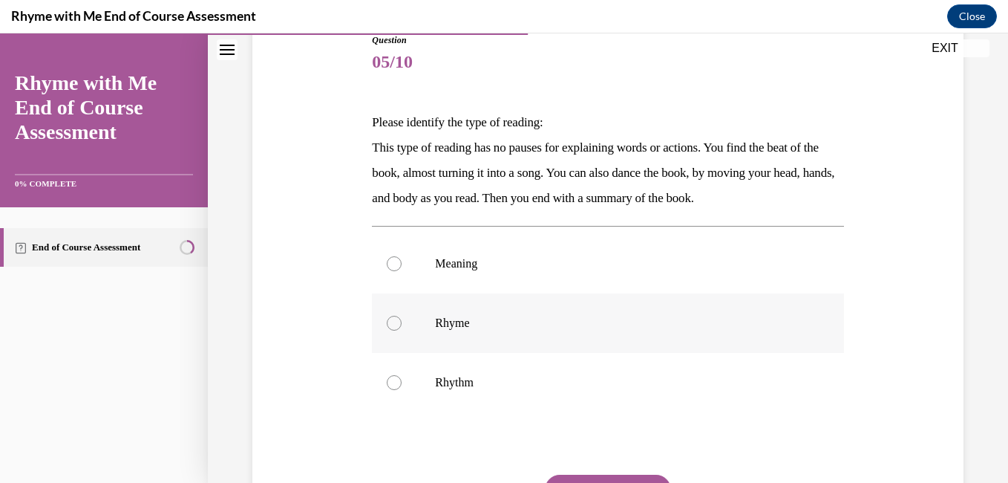
scroll to position [174, 0]
click at [424, 378] on label "Rhythm" at bounding box center [607, 381] width 471 height 59
click at [402, 378] on input "Rhythm" at bounding box center [394, 381] width 15 height 15
radio input "true"
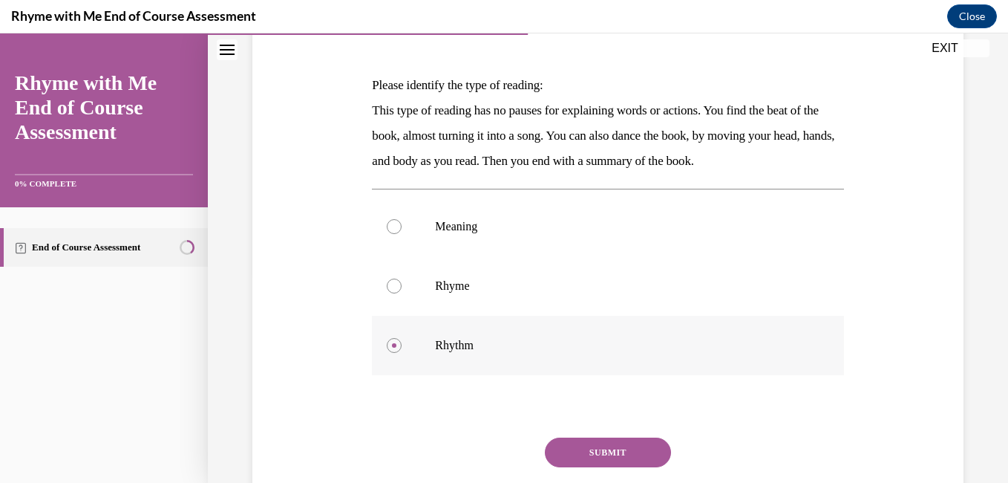
scroll to position [212, 0]
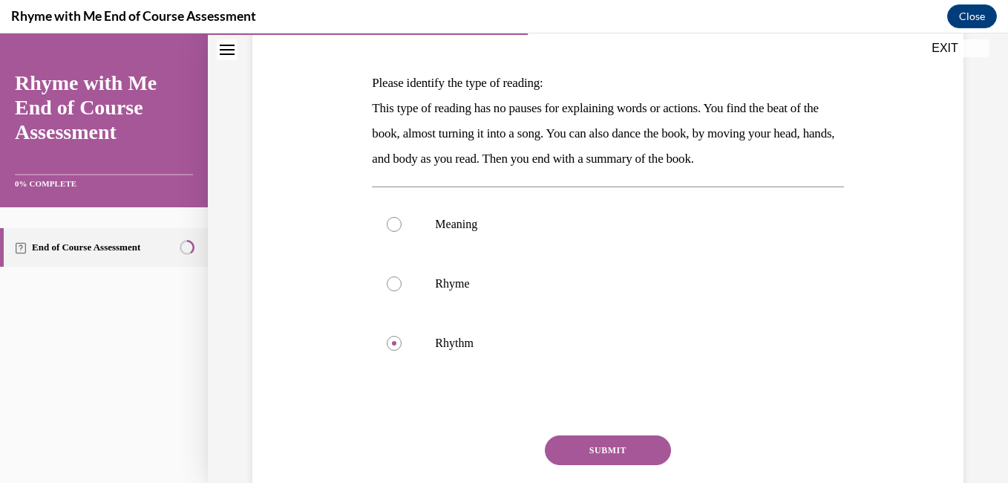
click at [585, 444] on button "SUBMIT" at bounding box center [608, 450] width 126 height 30
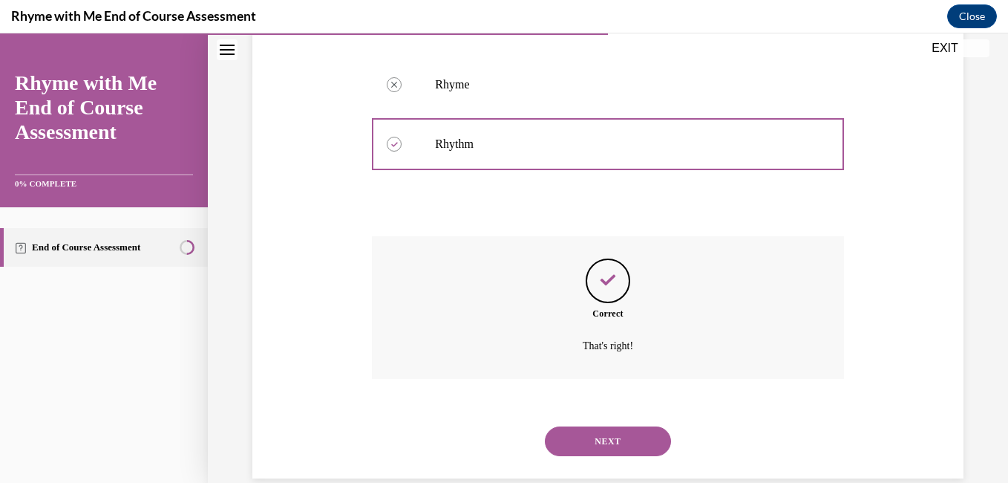
scroll to position [437, 0]
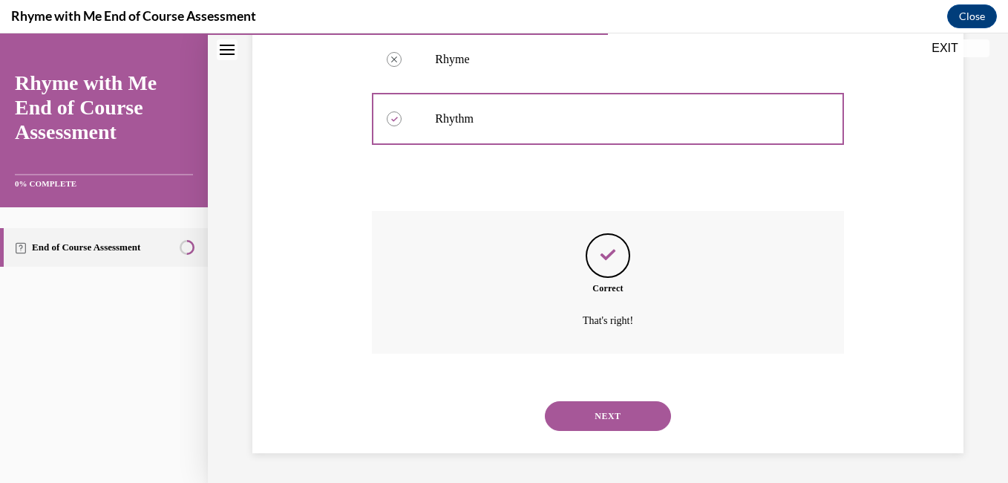
click at [585, 419] on button "NEXT" at bounding box center [608, 416] width 126 height 30
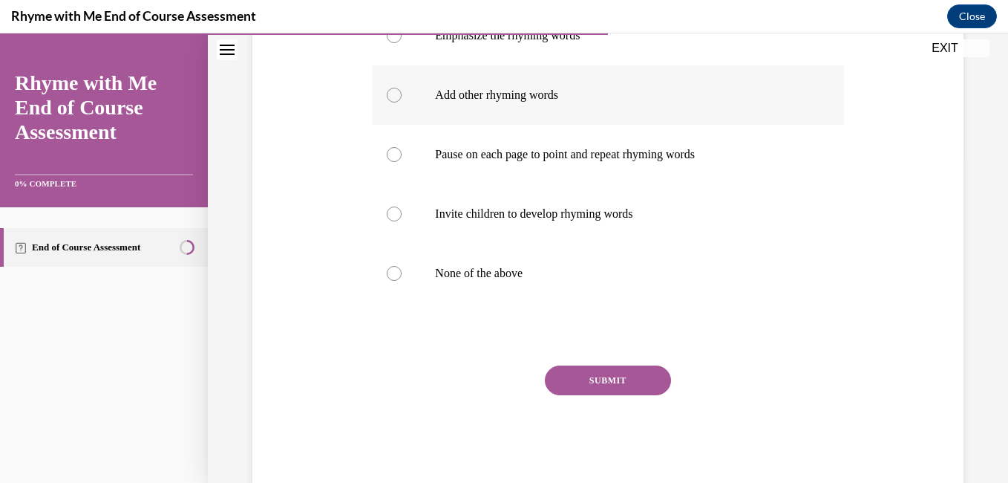
scroll to position [336, 0]
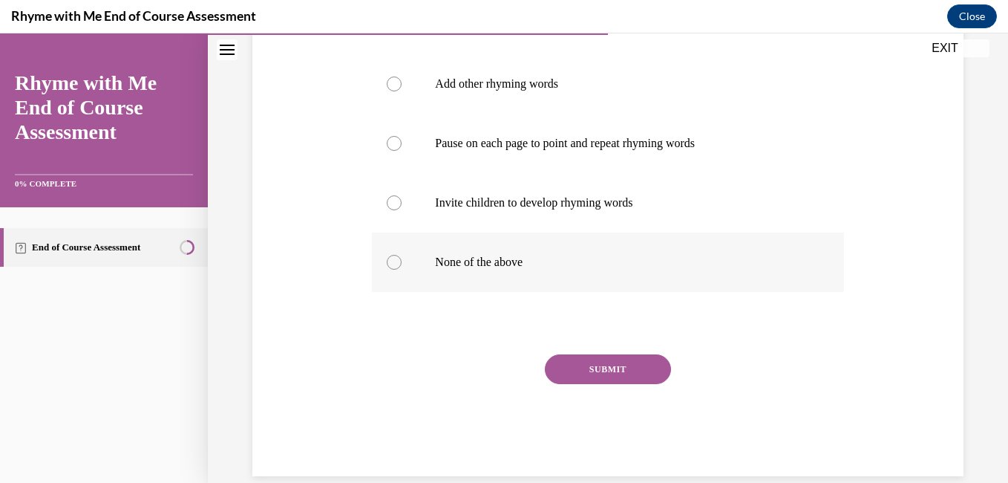
click at [506, 261] on p "None of the above" at bounding box center [620, 262] width 371 height 15
click at [402, 261] on input "None of the above" at bounding box center [394, 262] width 15 height 15
radio input "true"
click at [605, 361] on button "SUBMIT" at bounding box center [608, 369] width 126 height 30
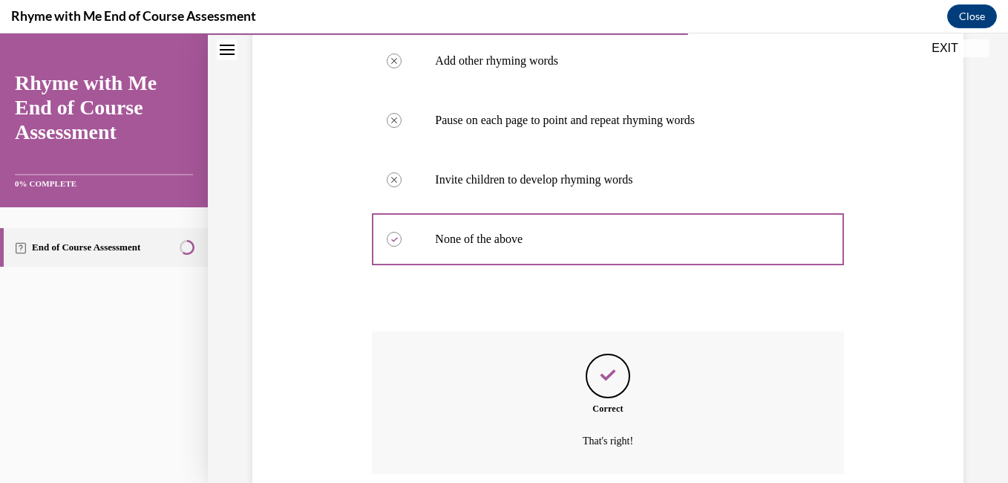
scroll to position [480, 0]
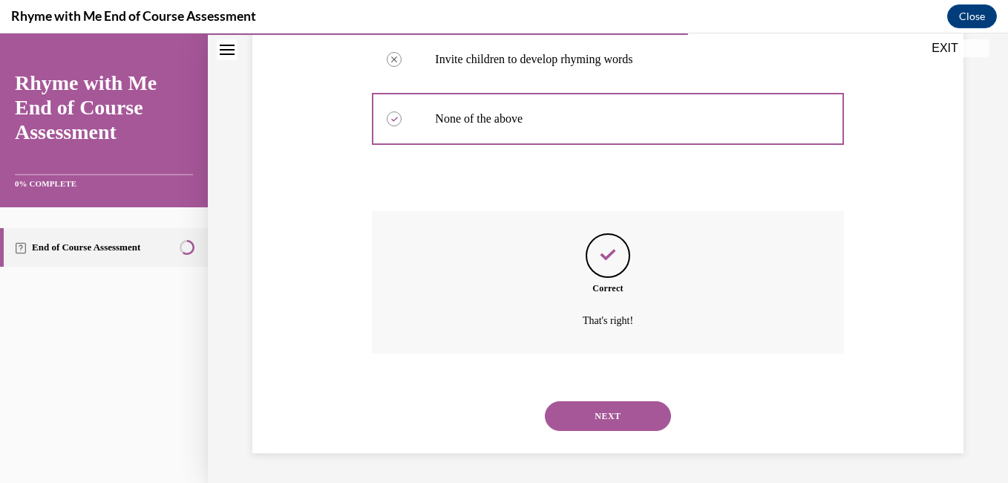
click at [615, 406] on button "NEXT" at bounding box center [608, 416] width 126 height 30
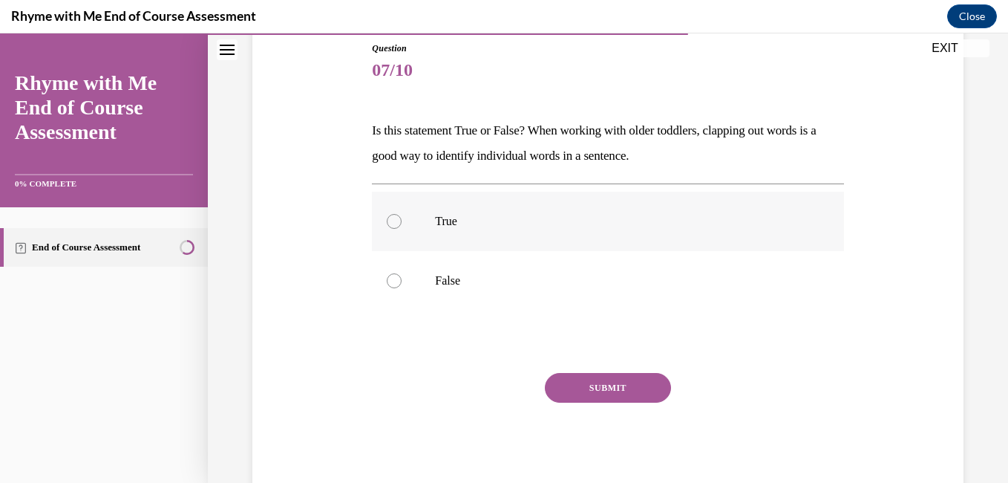
click at [505, 221] on p "True" at bounding box center [620, 221] width 371 height 15
click at [402, 221] on input "True" at bounding box center [394, 221] width 15 height 15
radio input "true"
click at [572, 382] on button "SUBMIT" at bounding box center [608, 388] width 126 height 30
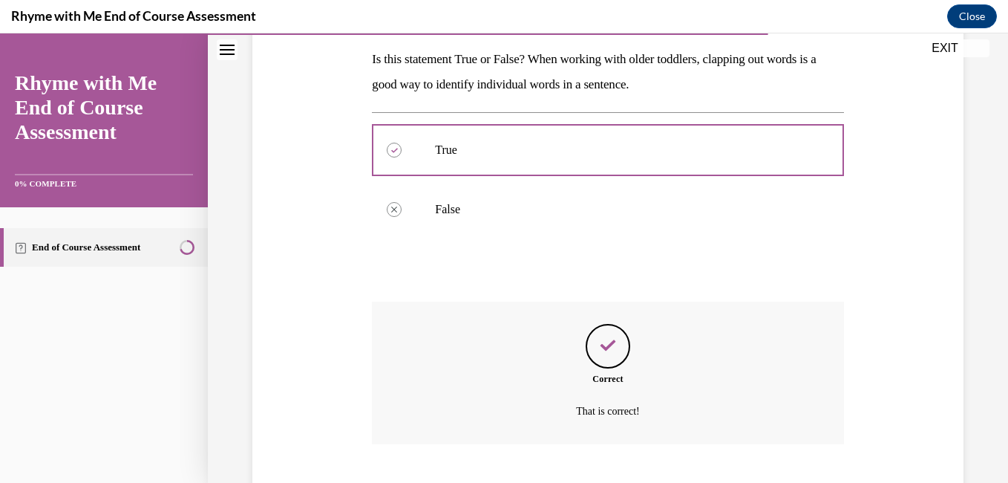
scroll to position [327, 0]
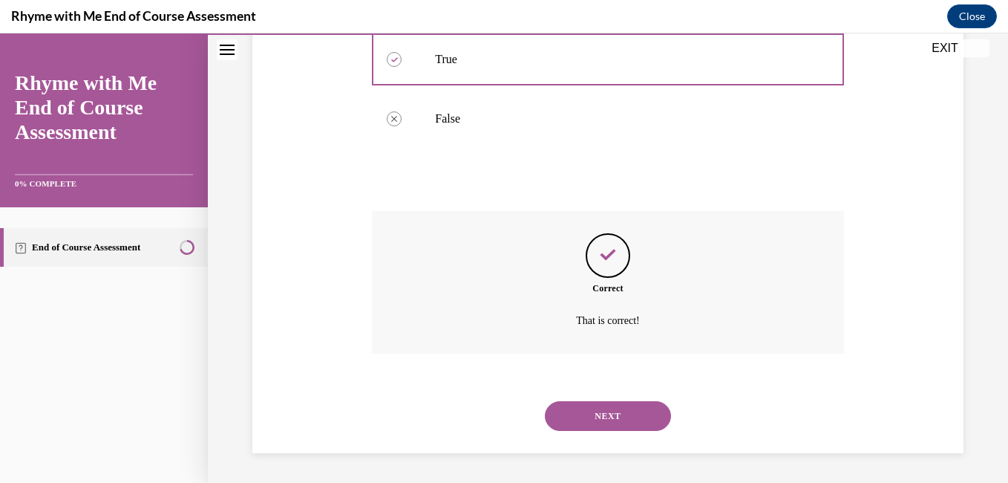
click at [578, 415] on button "NEXT" at bounding box center [608, 416] width 126 height 30
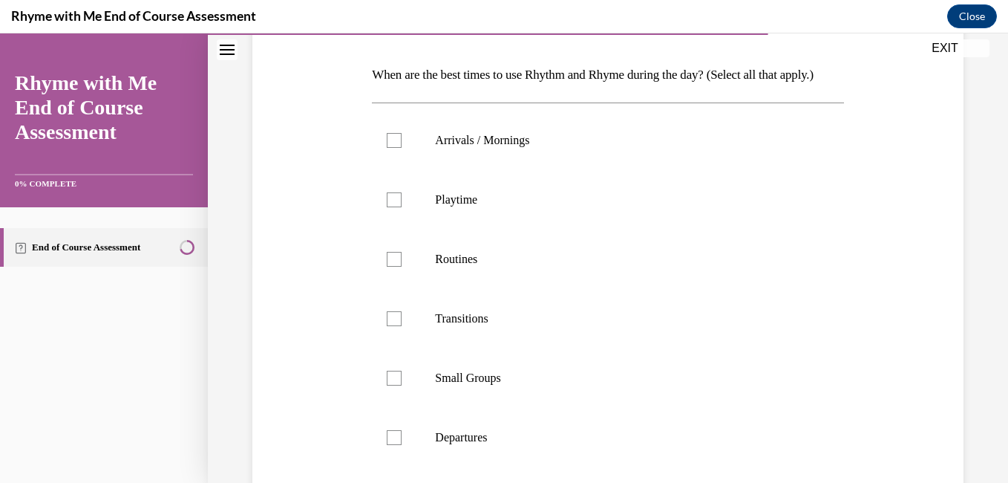
scroll to position [229, 0]
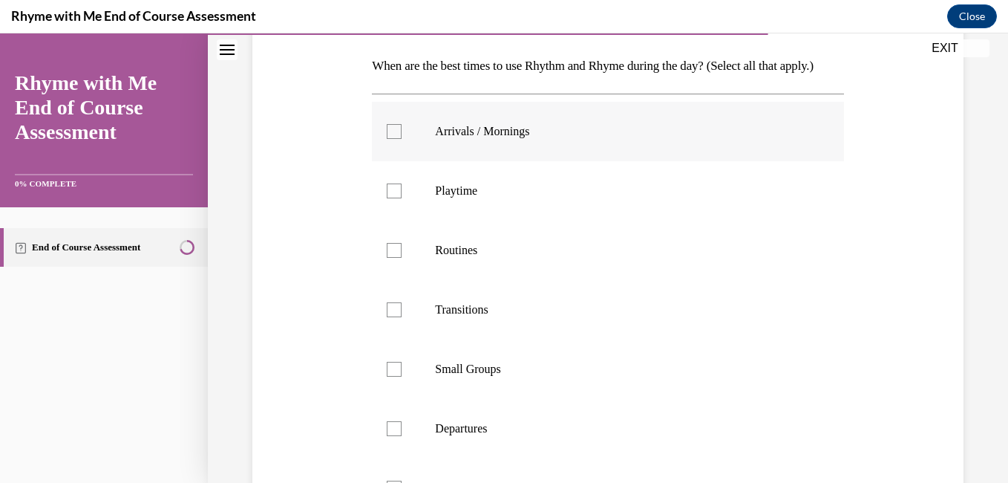
click at [494, 148] on label "Arrivals / Mornings" at bounding box center [607, 131] width 471 height 59
click at [402, 139] on input "Arrivals / Mornings" at bounding box center [394, 131] width 15 height 15
checkbox input "true"
click at [472, 221] on label "Playtime" at bounding box center [607, 190] width 471 height 59
click at [402, 198] on input "Playtime" at bounding box center [394, 190] width 15 height 15
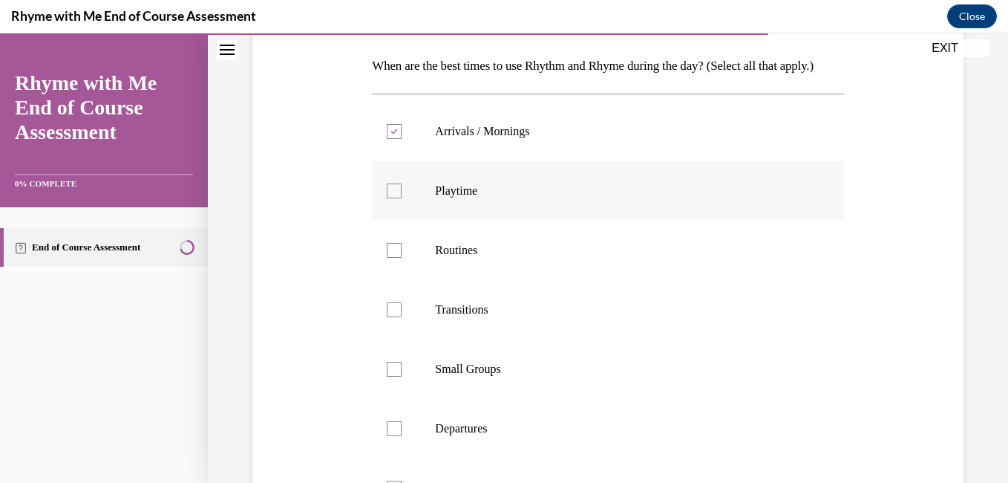
checkbox input "true"
click at [471, 258] on p "Routines" at bounding box center [620, 250] width 371 height 15
click at [402, 258] on input "Routines" at bounding box center [394, 250] width 15 height 15
checkbox input "true"
click at [465, 317] on p "Transitions" at bounding box center [620, 309] width 371 height 15
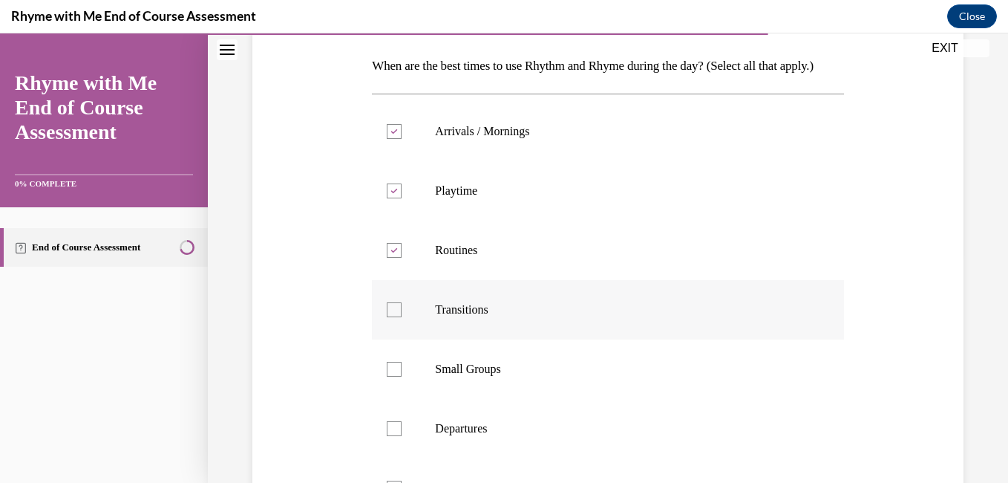
click at [402, 317] on input "Transitions" at bounding box center [394, 309] width 15 height 15
checkbox input "true"
click at [465, 381] on label "Small Groups" at bounding box center [607, 368] width 471 height 59
click at [402, 376] on input "Small Groups" at bounding box center [394, 369] width 15 height 15
checkbox input "true"
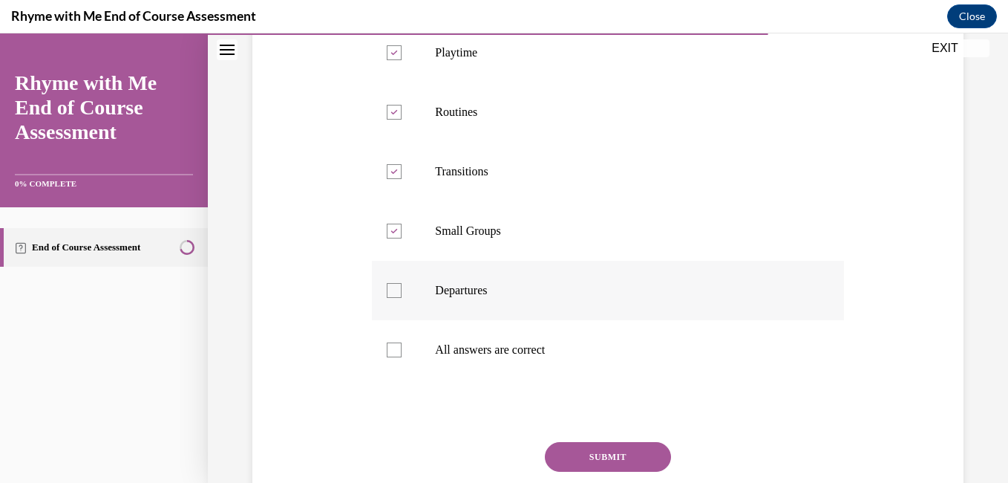
scroll to position [368, 0]
click at [470, 379] on label "All answers are correct" at bounding box center [607, 348] width 471 height 59
click at [402, 356] on input "All answers are correct" at bounding box center [394, 349] width 15 height 15
checkbox input "true"
click at [463, 319] on label "Departures" at bounding box center [607, 289] width 471 height 59
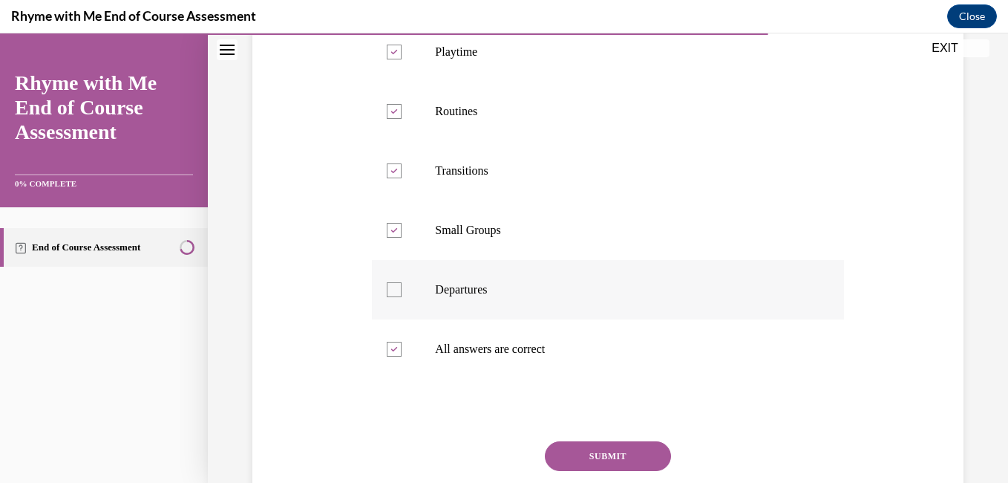
click at [402, 297] on input "Departures" at bounding box center [394, 289] width 15 height 15
checkbox input "true"
click at [589, 471] on button "SUBMIT" at bounding box center [608, 456] width 126 height 30
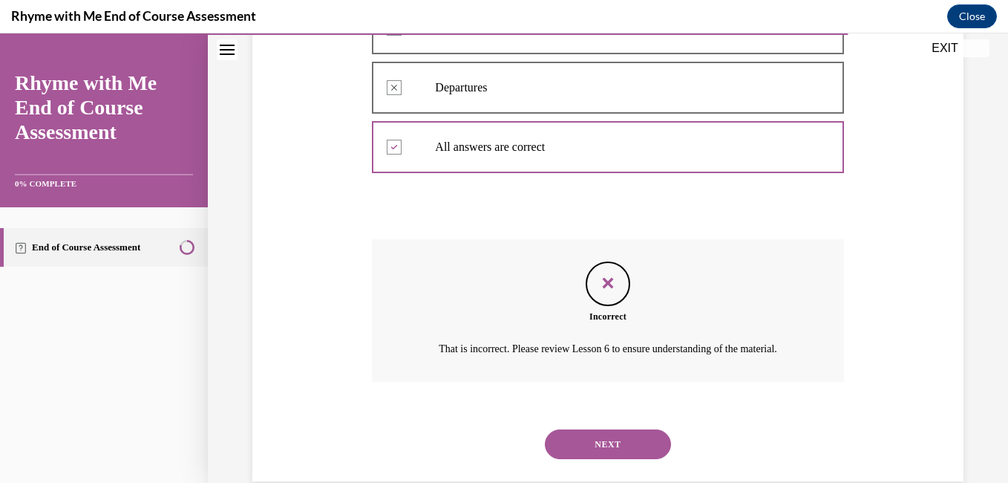
scroll to position [641, 0]
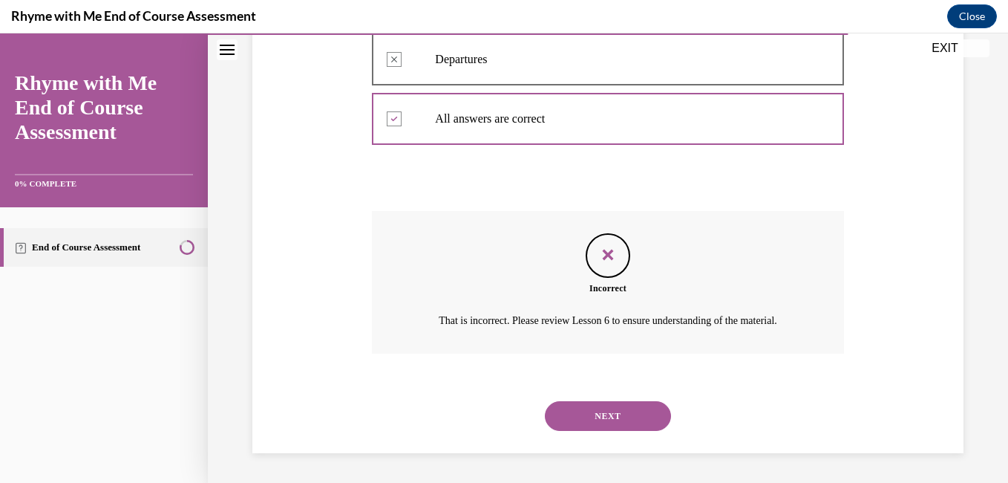
click at [613, 415] on button "NEXT" at bounding box center [608, 416] width 126 height 30
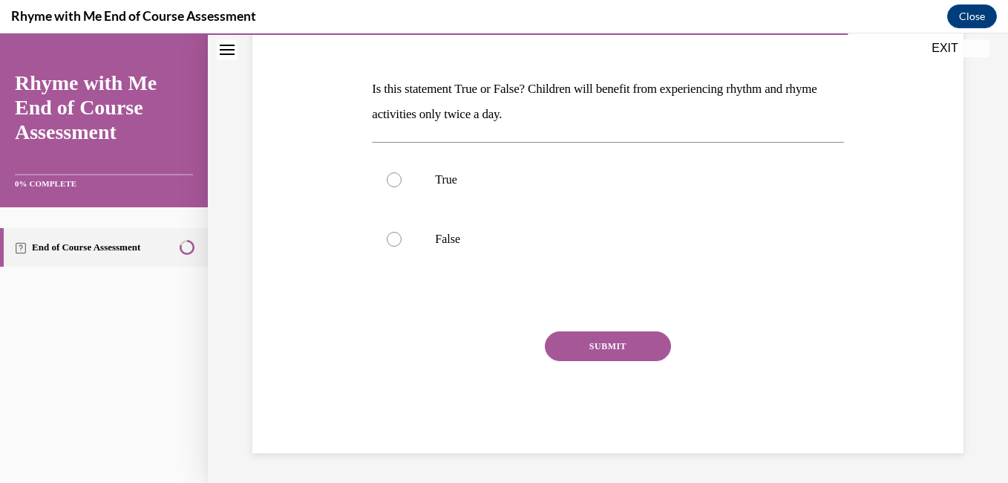
scroll to position [165, 0]
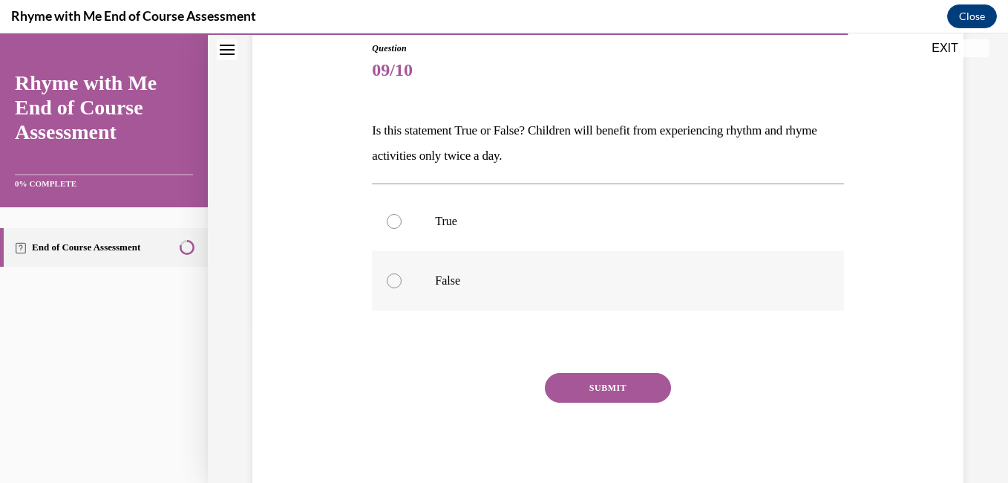
click at [444, 287] on p "False" at bounding box center [620, 280] width 371 height 15
click at [402, 287] on input "False" at bounding box center [394, 280] width 15 height 15
radio input "true"
click at [588, 388] on button "SUBMIT" at bounding box center [608, 388] width 126 height 30
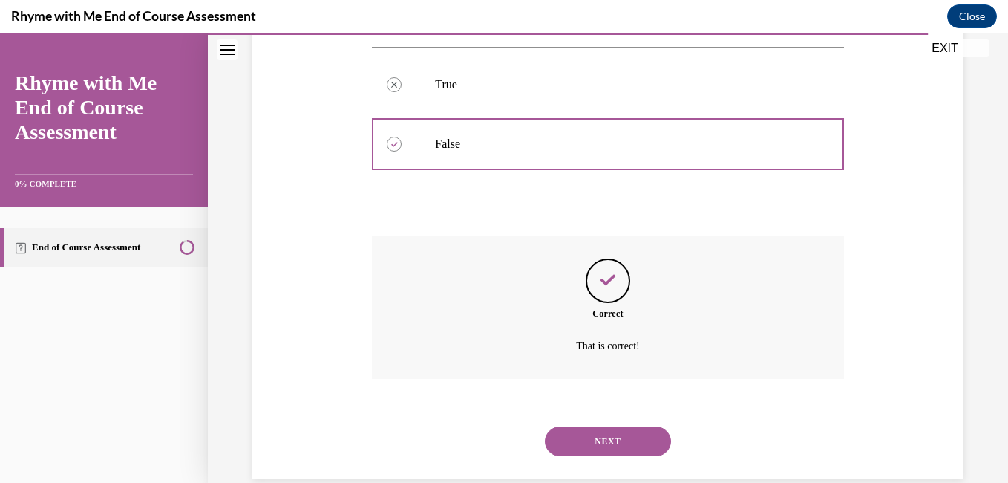
scroll to position [327, 0]
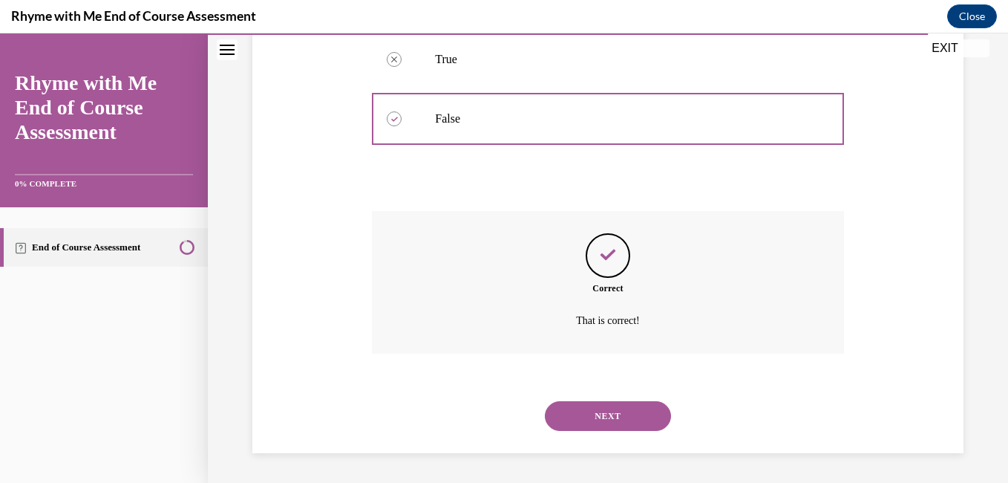
click at [590, 410] on button "NEXT" at bounding box center [608, 416] width 126 height 30
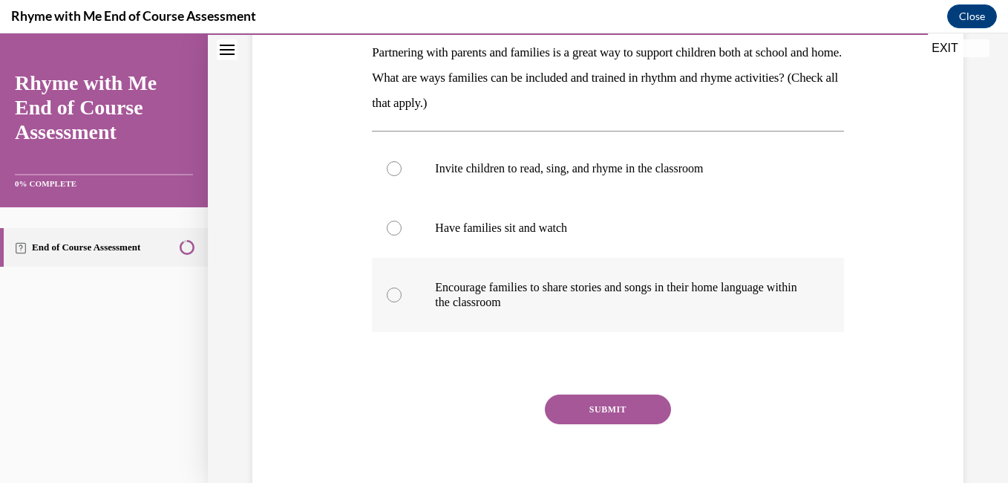
scroll to position [244, 0]
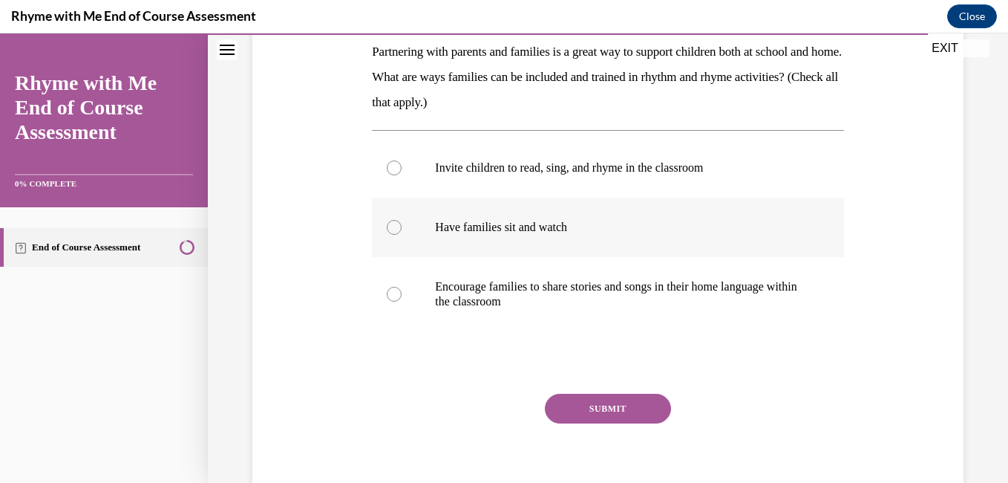
click at [529, 218] on label "Have families sit and watch" at bounding box center [607, 226] width 471 height 59
click at [402, 220] on input "Have families sit and watch" at bounding box center [394, 227] width 15 height 15
radio input "true"
click at [487, 295] on p "Encourage families to share stories and songs in their home language within the…" at bounding box center [620, 294] width 371 height 30
click at [402, 295] on input "Encourage families to share stories and songs in their home language within the…" at bounding box center [394, 294] width 15 height 15
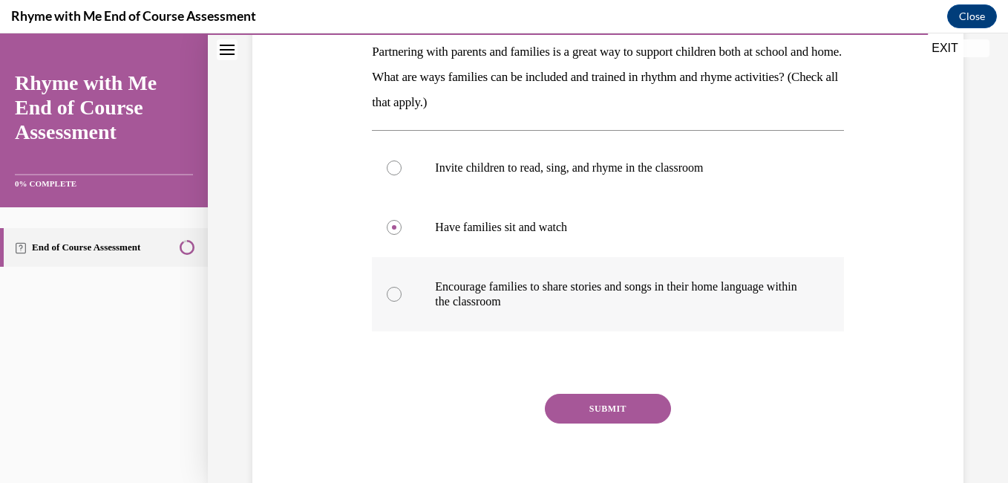
radio input "true"
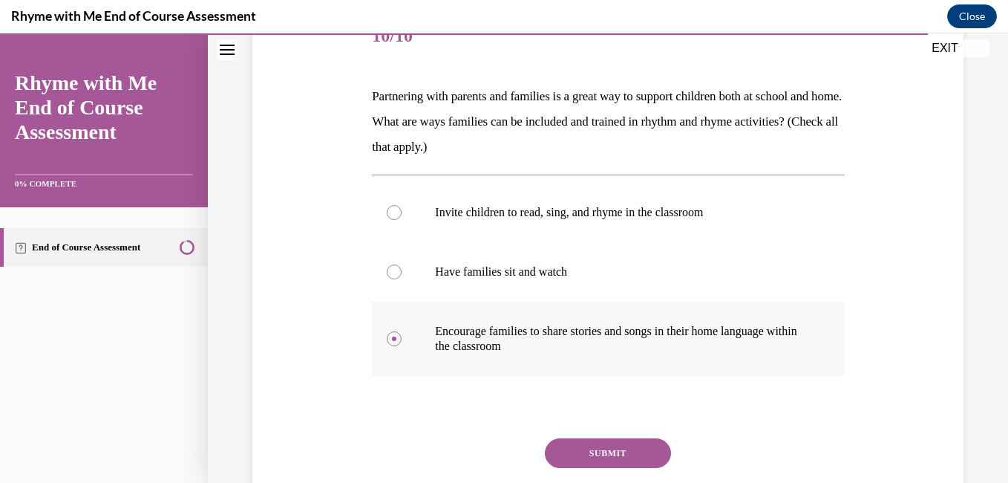
scroll to position [200, 0]
click at [538, 281] on label "Have families sit and watch" at bounding box center [607, 270] width 471 height 59
click at [402, 278] on input "Have families sit and watch" at bounding box center [394, 271] width 15 height 15
radio input "true"
click at [585, 447] on button "SUBMIT" at bounding box center [608, 452] width 126 height 30
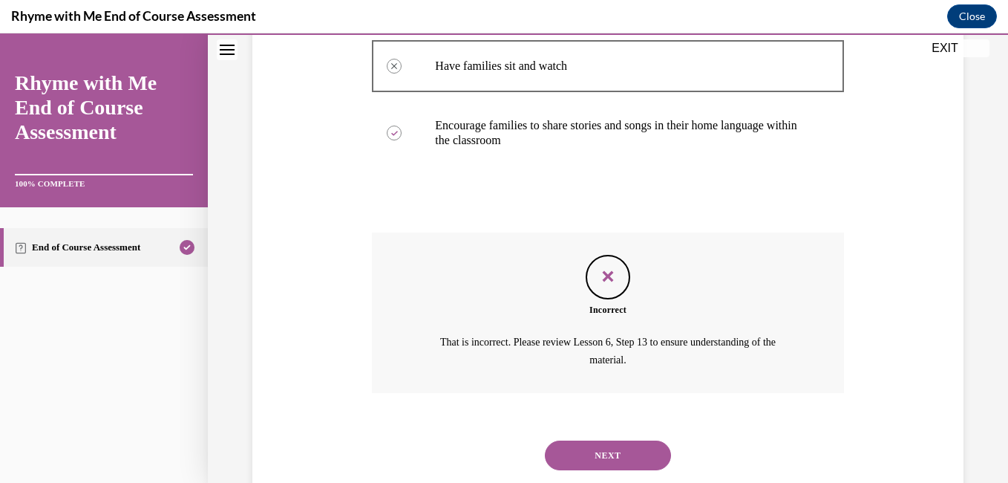
scroll to position [444, 0]
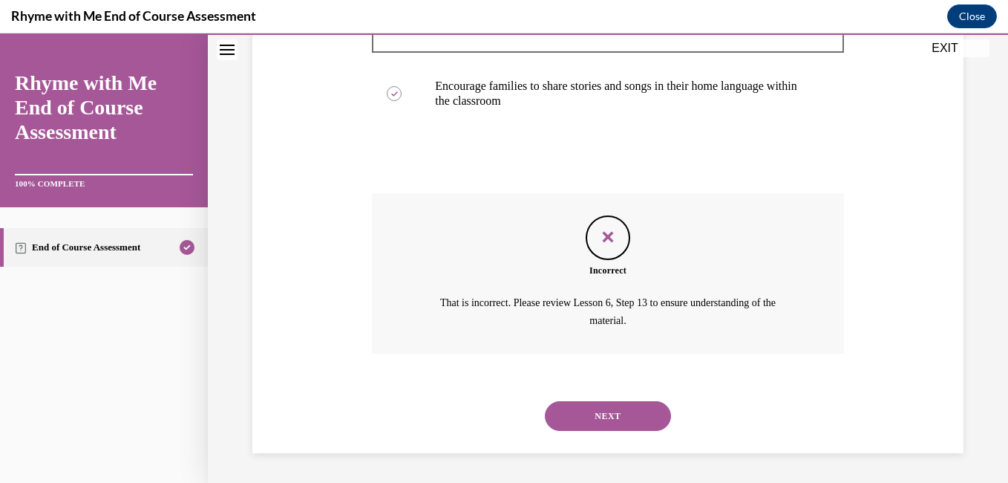
click at [598, 412] on button "NEXT" at bounding box center [608, 416] width 126 height 30
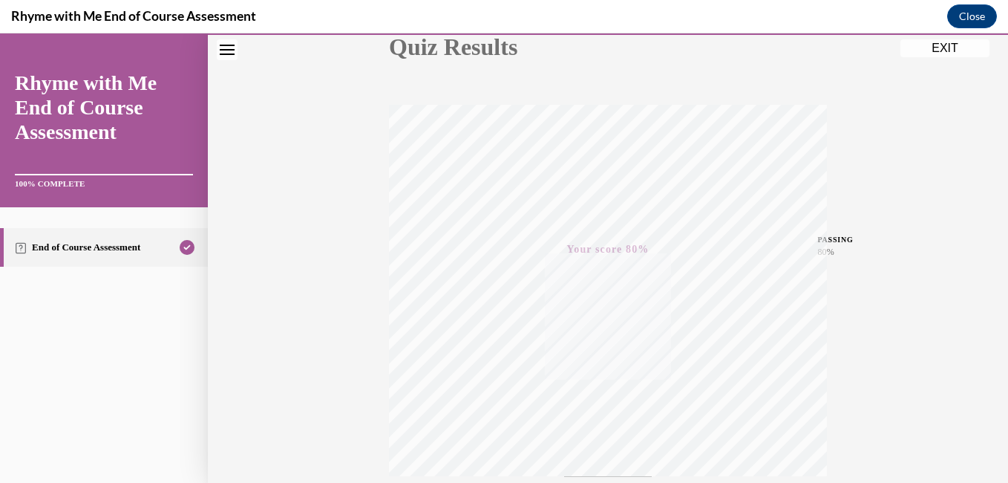
scroll to position [312, 0]
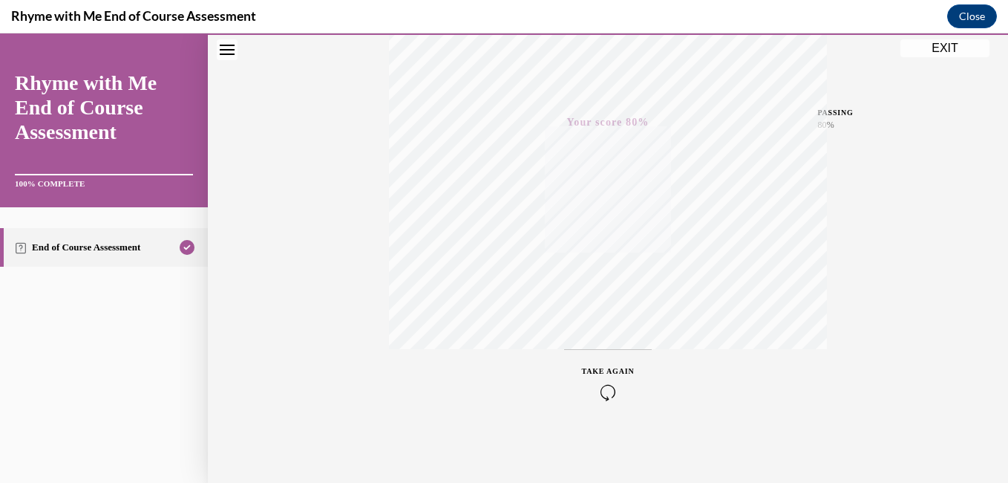
click at [607, 390] on icon "button" at bounding box center [608, 392] width 53 height 16
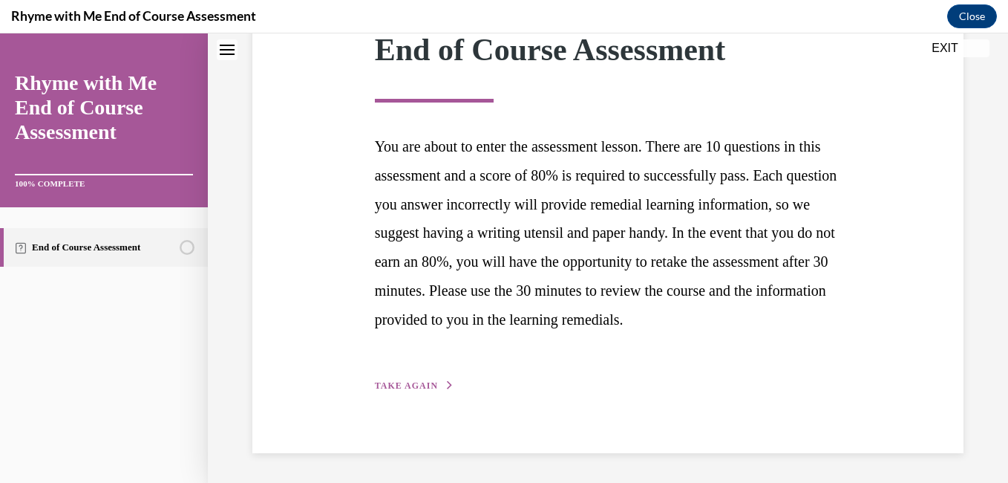
scroll to position [231, 0]
click at [434, 392] on button "TAKE AGAIN" at bounding box center [414, 385] width 79 height 13
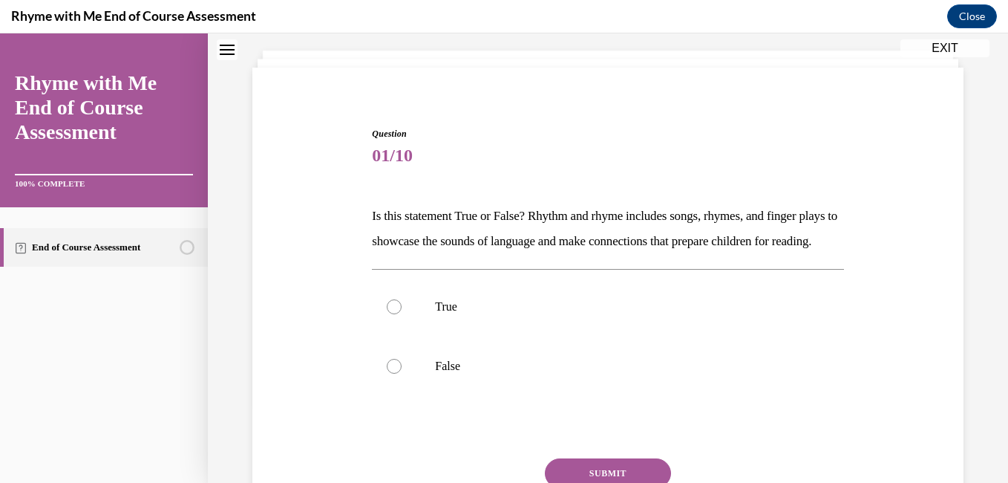
scroll to position [82, 0]
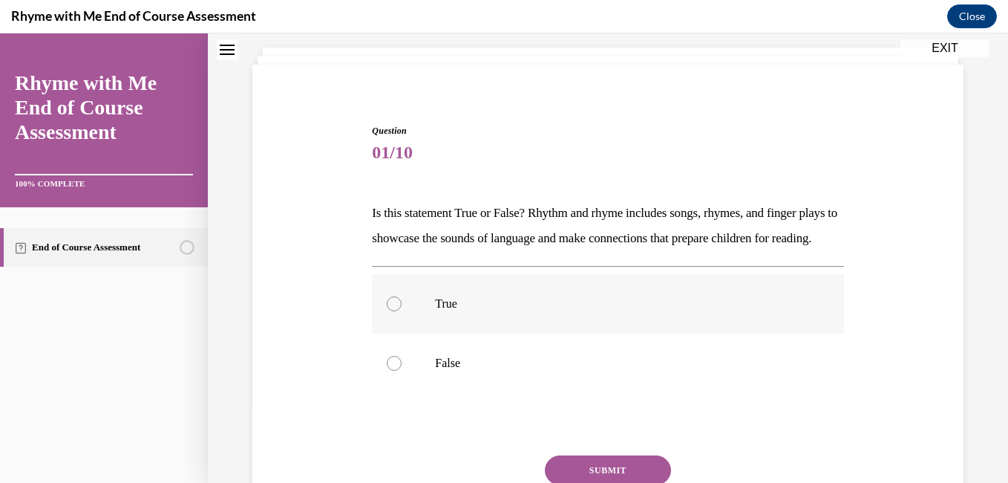
click at [460, 311] on p "True" at bounding box center [620, 303] width 371 height 15
click at [402, 311] on input "True" at bounding box center [394, 303] width 15 height 15
radio input "true"
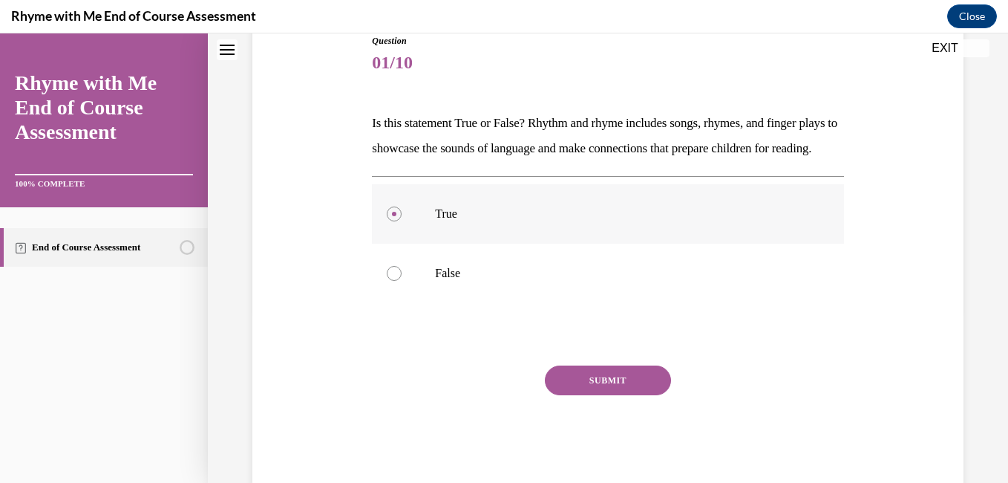
scroll to position [173, 0]
click at [556, 394] on button "SUBMIT" at bounding box center [608, 380] width 126 height 30
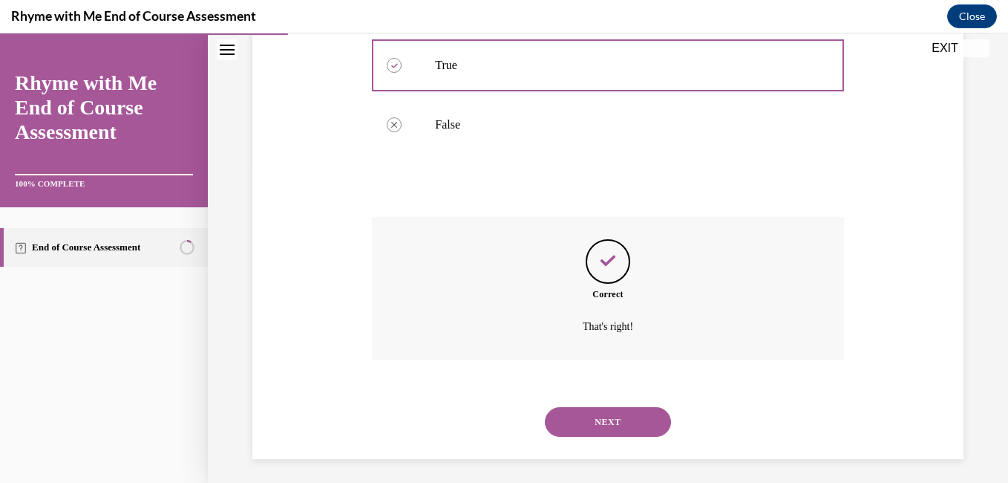
scroll to position [352, 0]
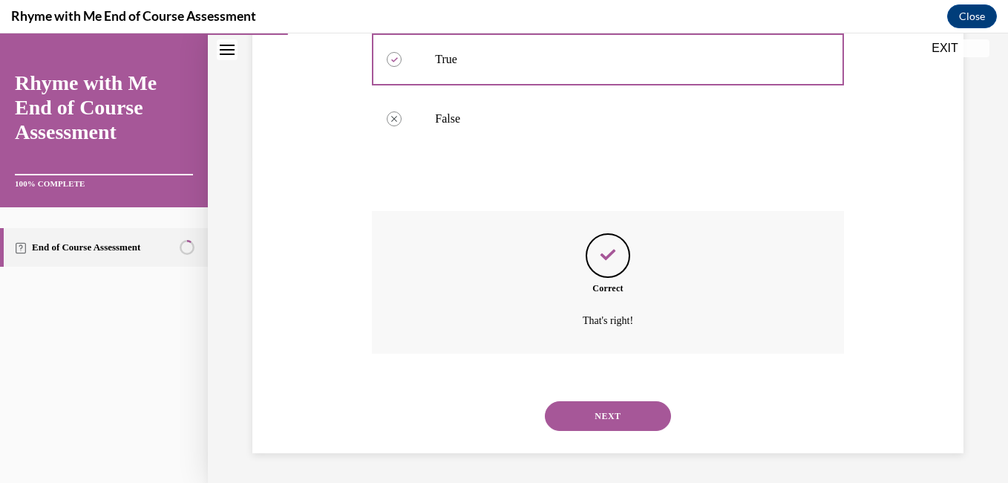
click at [581, 405] on button "NEXT" at bounding box center [608, 416] width 126 height 30
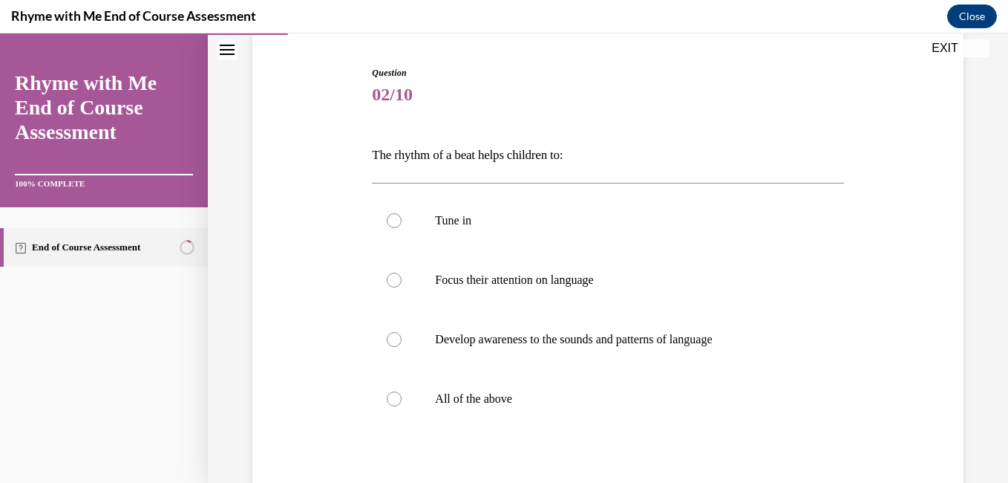
scroll to position [141, 0]
click at [477, 385] on label "All of the above" at bounding box center [607, 397] width 471 height 59
click at [402, 391] on input "All of the above" at bounding box center [394, 398] width 15 height 15
radio input "true"
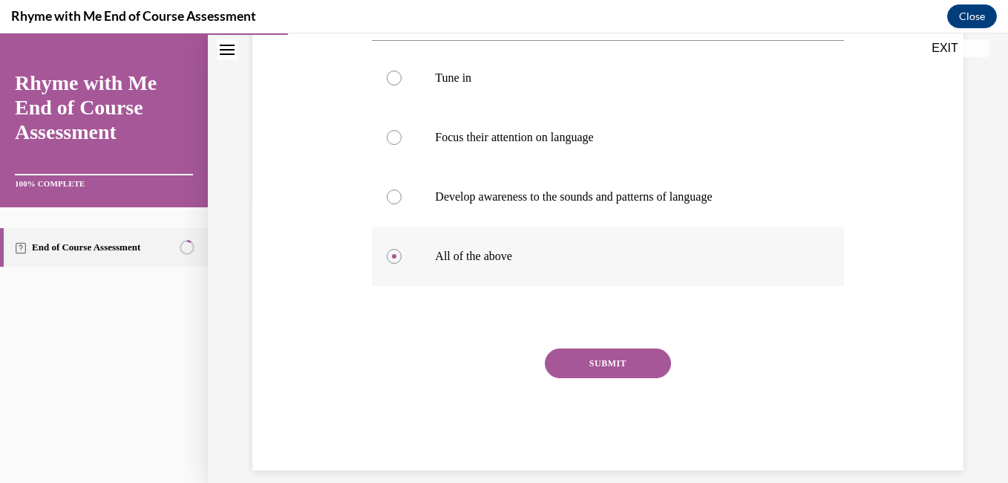
scroll to position [300, 0]
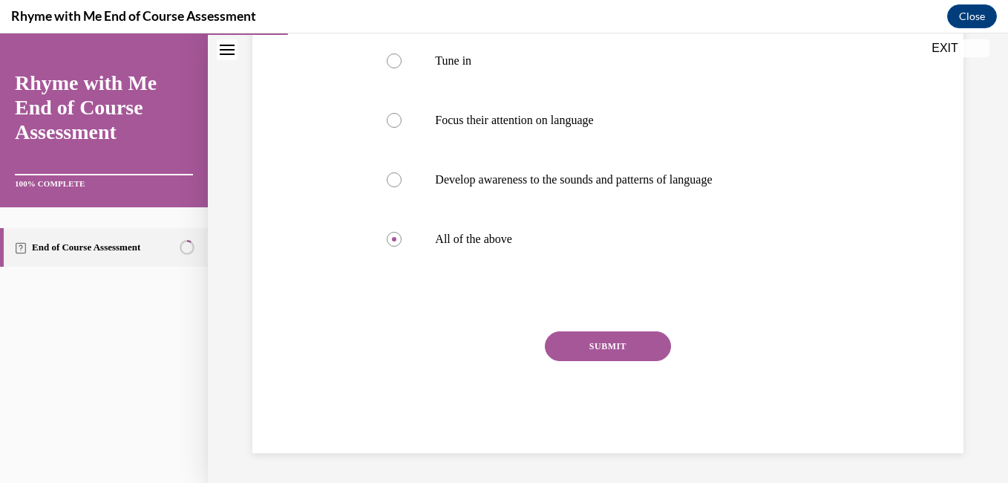
click at [554, 353] on button "SUBMIT" at bounding box center [608, 346] width 126 height 30
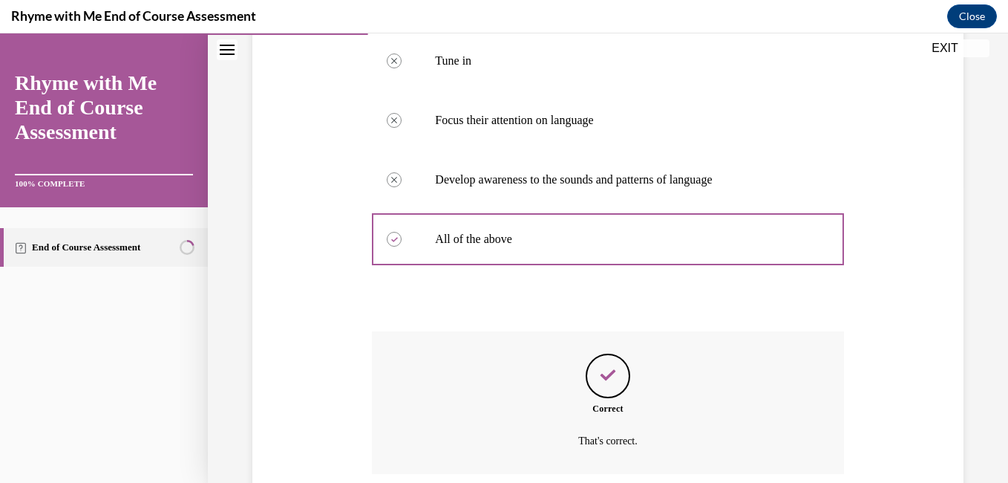
scroll to position [420, 0]
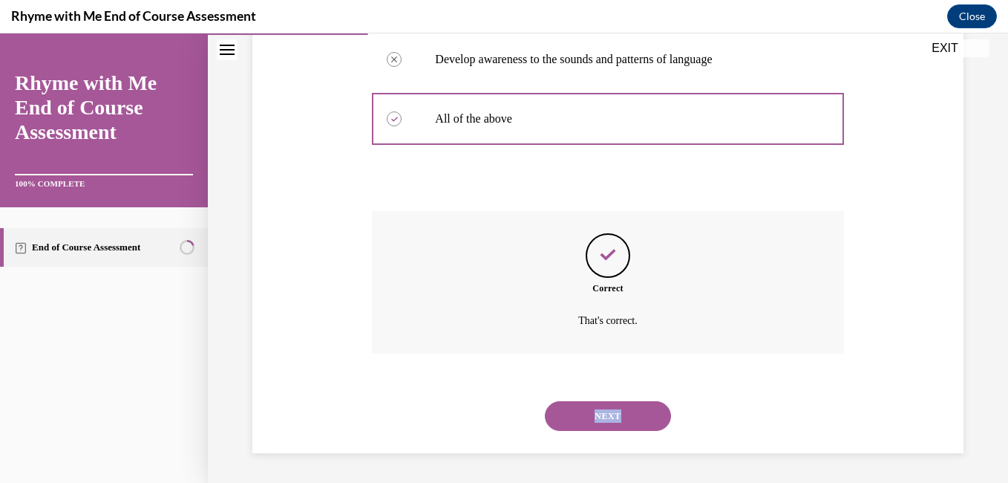
drag, startPoint x: 591, startPoint y: 431, endPoint x: 591, endPoint y: 422, distance: 8.2
click at [591, 422] on div "NEXT" at bounding box center [607, 415] width 471 height 59
click at [591, 422] on button "NEXT" at bounding box center [608, 416] width 126 height 30
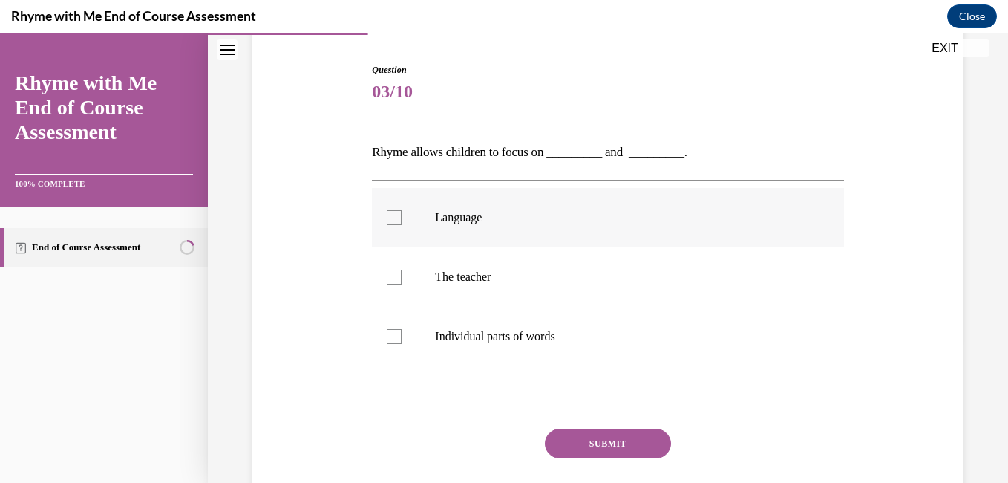
scroll to position [144, 0]
click at [468, 226] on label "Language" at bounding box center [607, 216] width 471 height 59
click at [402, 224] on input "Language" at bounding box center [394, 216] width 15 height 15
checkbox input "true"
click at [486, 330] on p "Individual parts of words" at bounding box center [620, 335] width 371 height 15
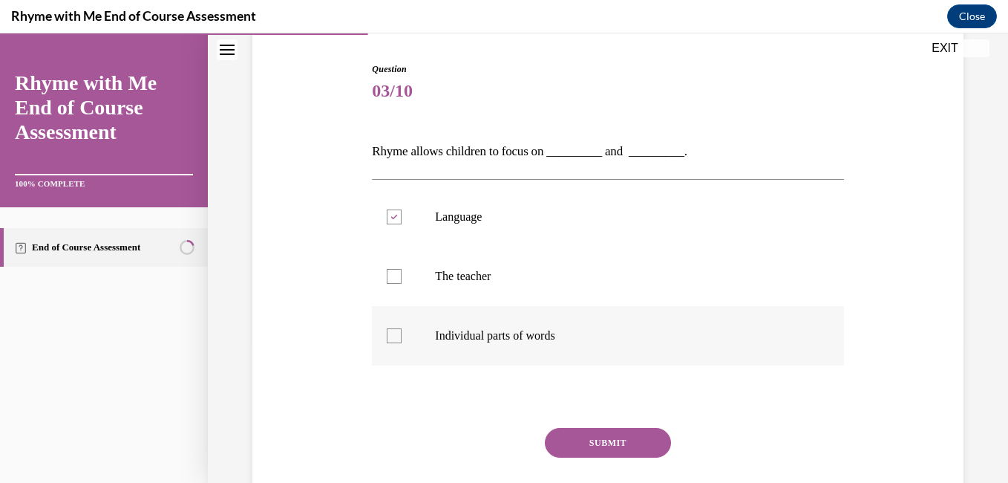
click at [402, 330] on input "Individual parts of words" at bounding box center [394, 335] width 15 height 15
checkbox input "true"
click at [572, 436] on button "SUBMIT" at bounding box center [608, 443] width 126 height 30
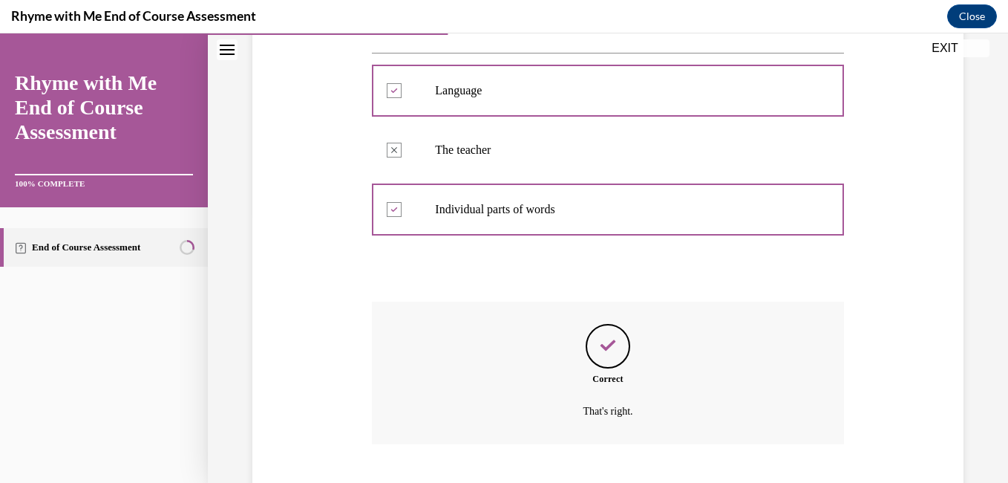
scroll to position [361, 0]
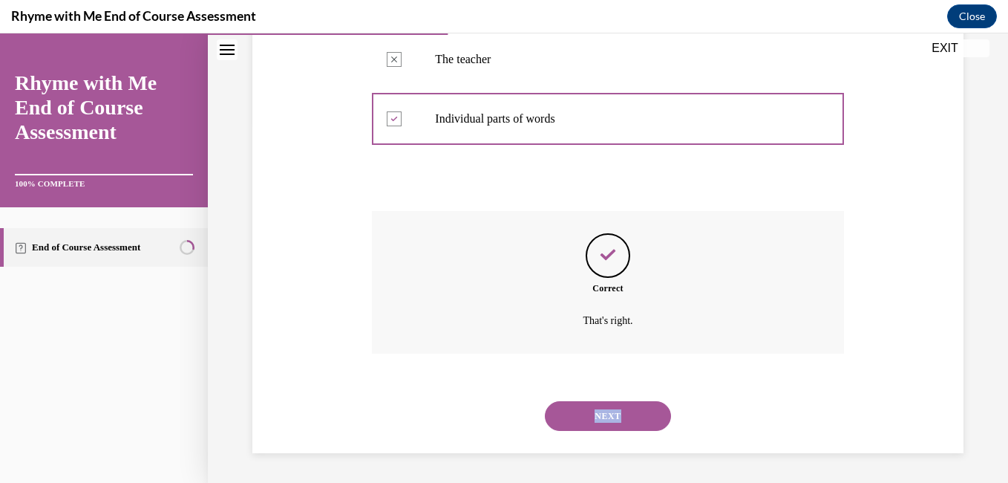
drag, startPoint x: 573, startPoint y: 434, endPoint x: 576, endPoint y: 427, distance: 8.0
click at [576, 427] on div "NEXT" at bounding box center [607, 415] width 471 height 59
click at [576, 427] on button "NEXT" at bounding box center [608, 416] width 126 height 30
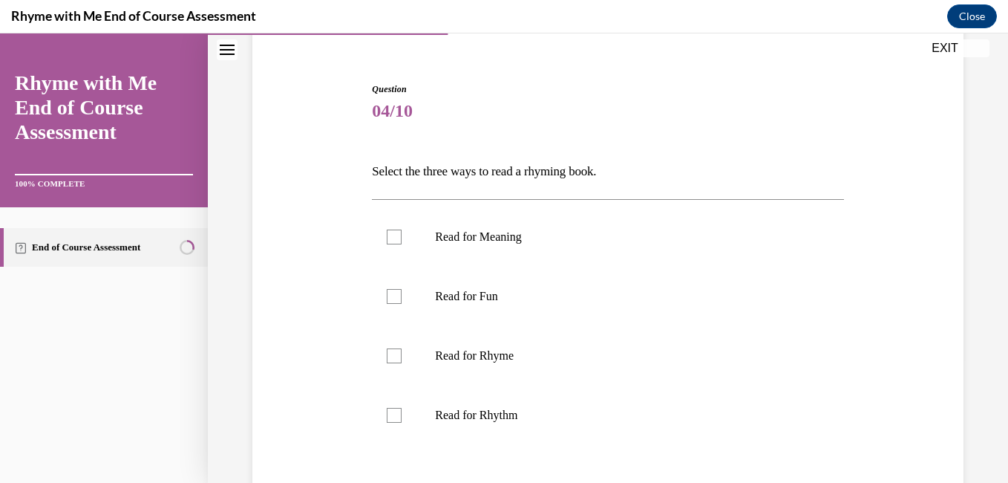
scroll to position [128, 0]
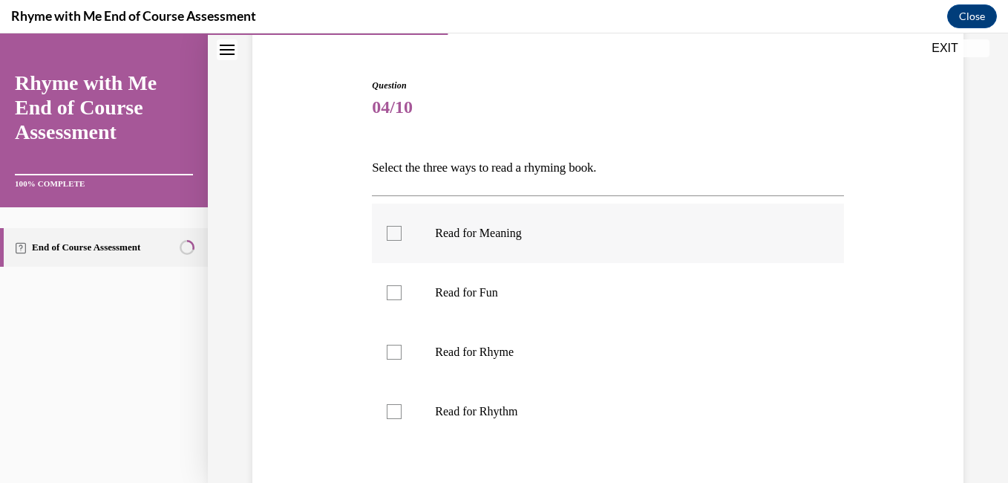
click at [486, 236] on p "Read for Meaning" at bounding box center [620, 233] width 371 height 15
click at [402, 236] on input "Read for Meaning" at bounding box center [394, 233] width 15 height 15
checkbox input "true"
click at [474, 342] on label "Read for Rhyme" at bounding box center [607, 351] width 471 height 59
click at [402, 345] on input "Read for Rhyme" at bounding box center [394, 352] width 15 height 15
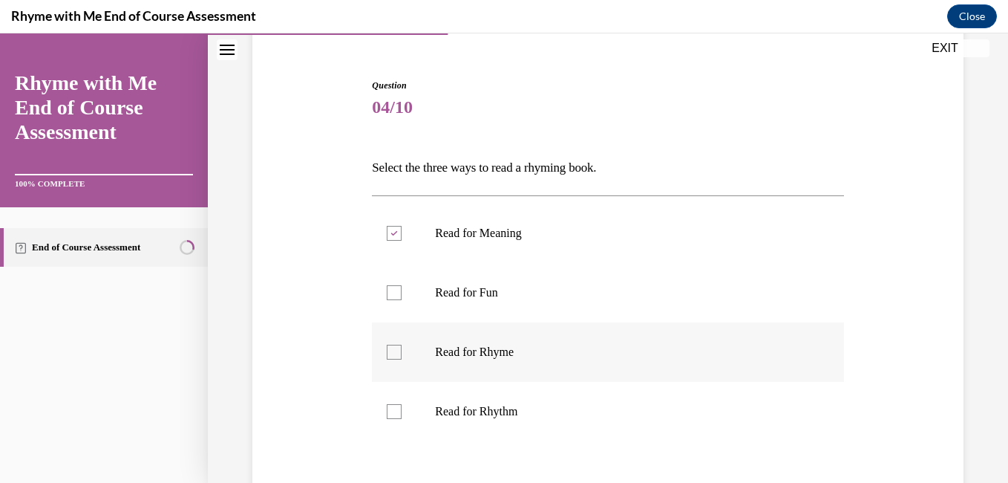
checkbox input "true"
click at [477, 408] on p "Read for Rhythm" at bounding box center [620, 411] width 371 height 15
click at [402, 408] on input "Read for Rhythm" at bounding box center [394, 411] width 15 height 15
checkbox input "true"
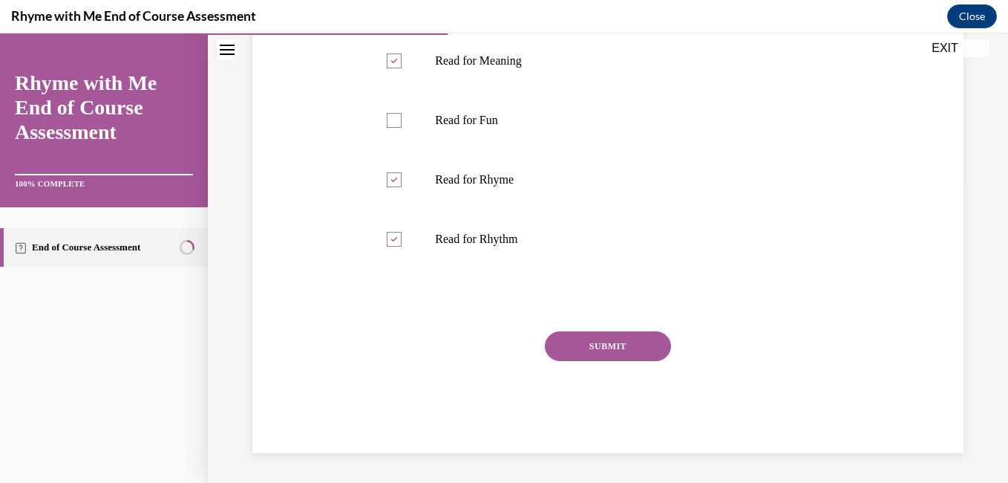
click at [574, 337] on button "SUBMIT" at bounding box center [608, 346] width 126 height 30
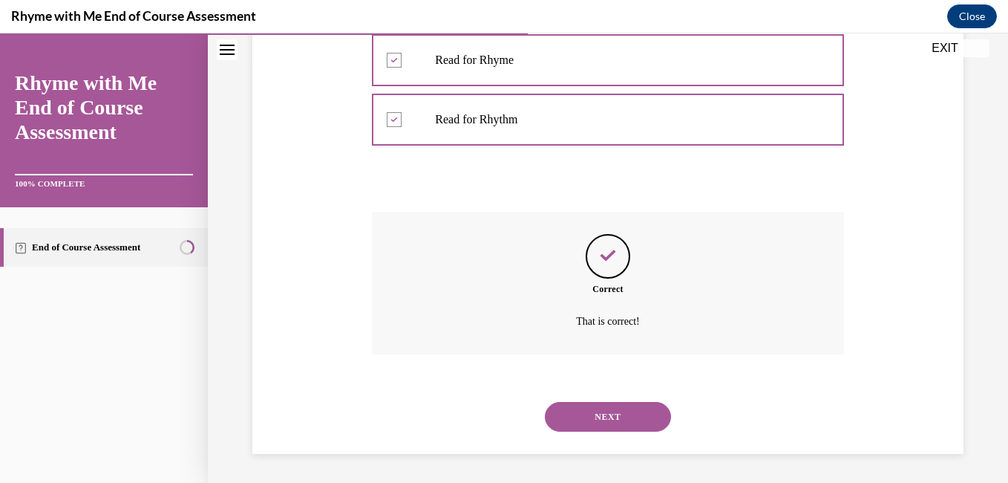
scroll to position [420, 0]
click at [573, 407] on button "NEXT" at bounding box center [608, 416] width 126 height 30
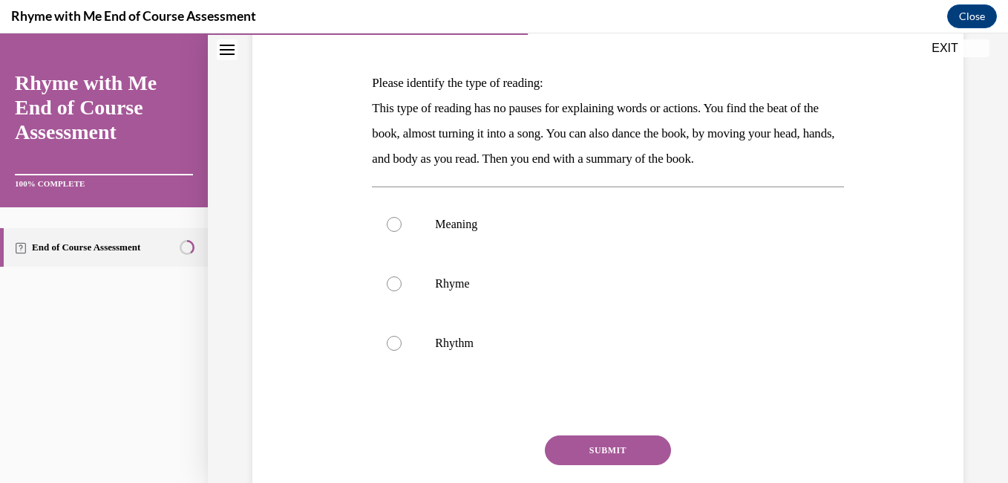
scroll to position [213, 0]
click at [517, 339] on p "Rhythm" at bounding box center [620, 342] width 371 height 15
click at [402, 339] on input "Rhythm" at bounding box center [394, 342] width 15 height 15
radio input "true"
click at [572, 446] on button "SUBMIT" at bounding box center [608, 449] width 126 height 30
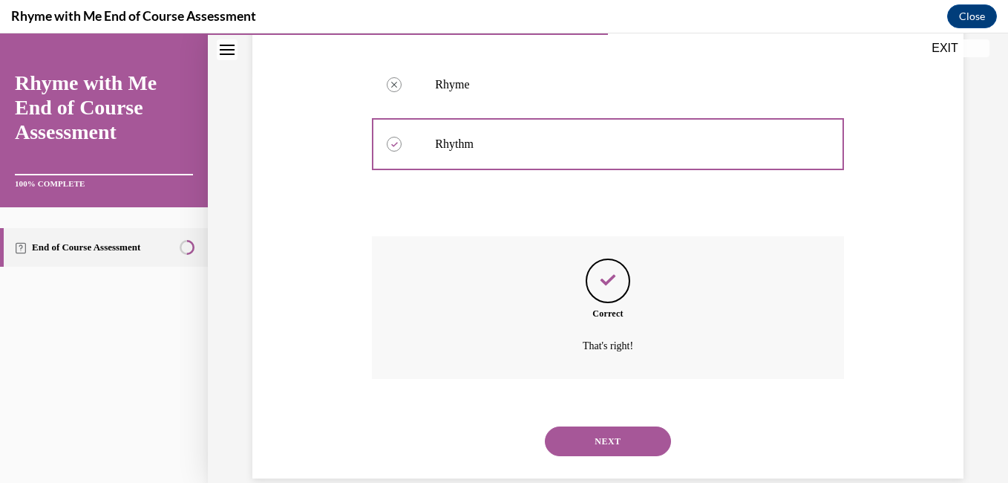
scroll to position [437, 0]
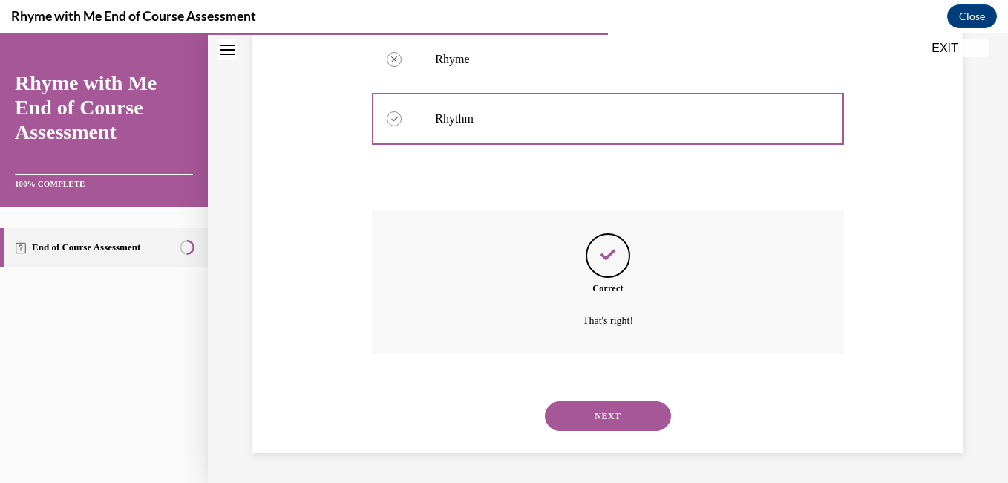
click at [574, 421] on button "NEXT" at bounding box center [608, 416] width 126 height 30
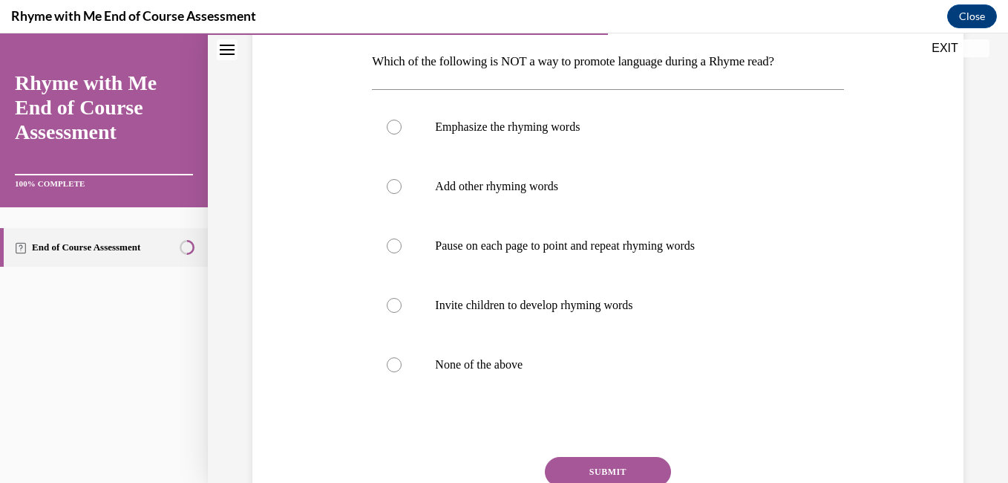
scroll to position [235, 0]
click at [525, 388] on label "None of the above" at bounding box center [607, 363] width 471 height 59
click at [402, 371] on input "None of the above" at bounding box center [394, 363] width 15 height 15
radio input "true"
click at [589, 463] on button "SUBMIT" at bounding box center [608, 471] width 126 height 30
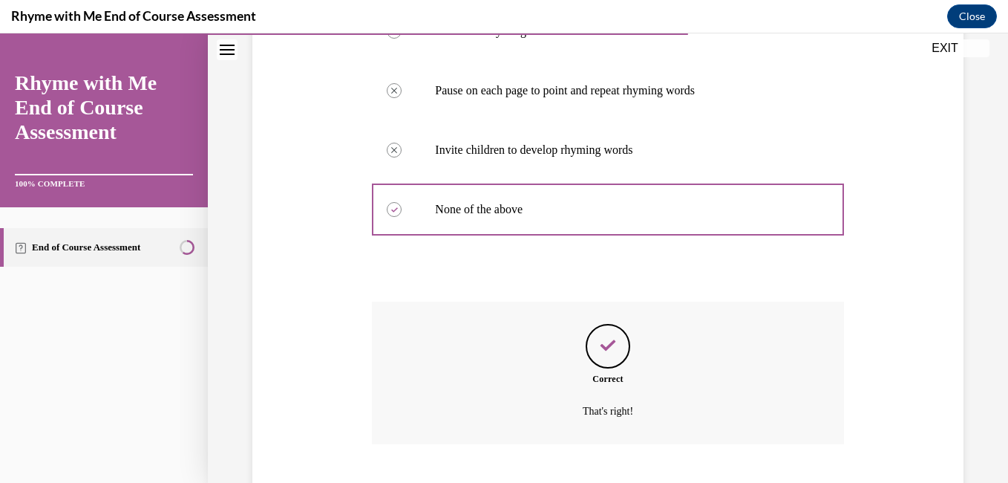
scroll to position [480, 0]
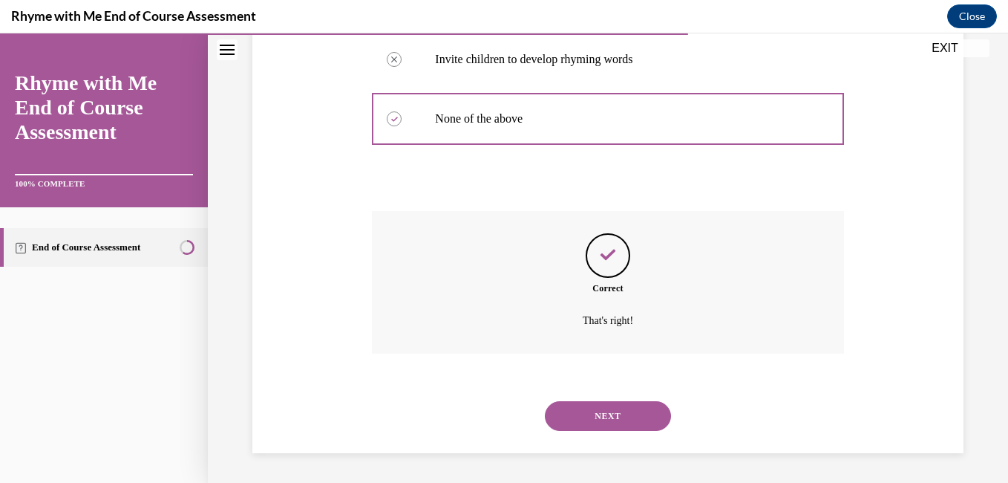
click at [584, 409] on button "NEXT" at bounding box center [608, 416] width 126 height 30
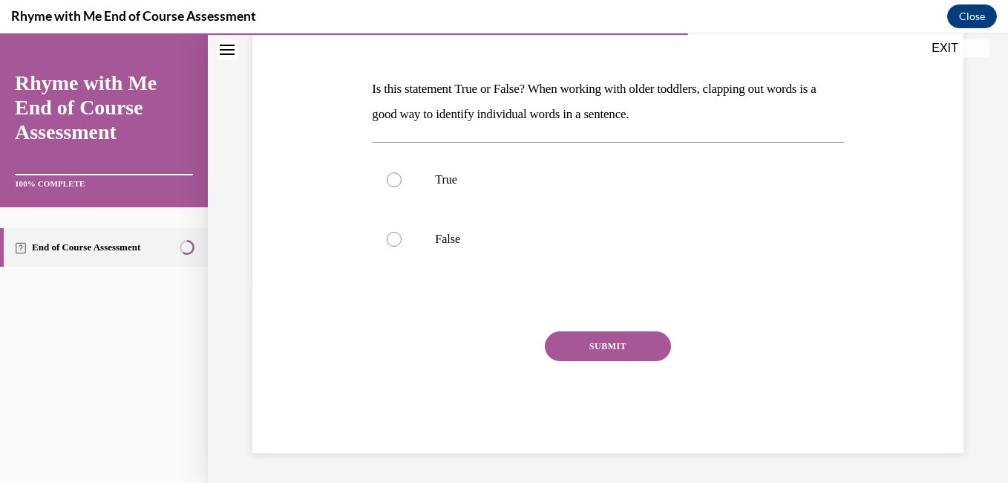
scroll to position [165, 0]
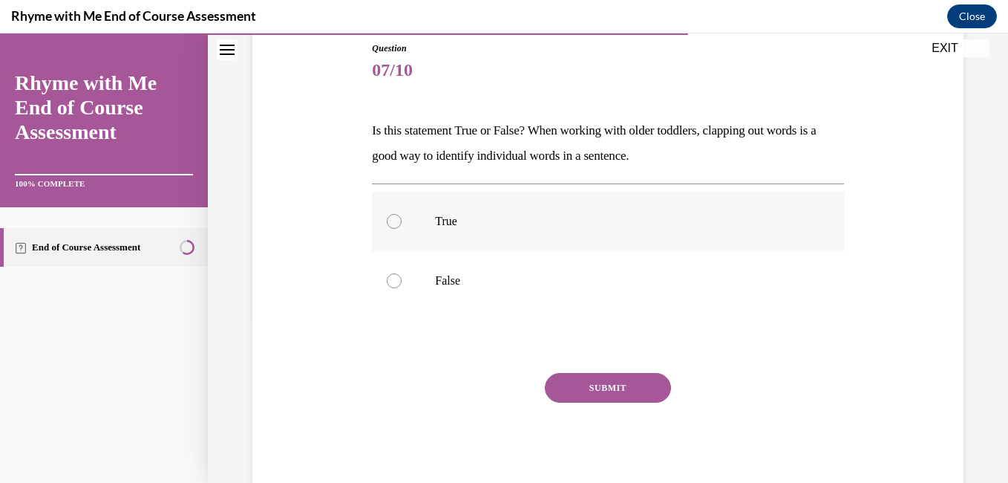
click at [466, 232] on label "True" at bounding box center [607, 221] width 471 height 59
click at [402, 229] on input "True" at bounding box center [394, 221] width 15 height 15
radio input "true"
click at [586, 382] on button "SUBMIT" at bounding box center [608, 388] width 126 height 30
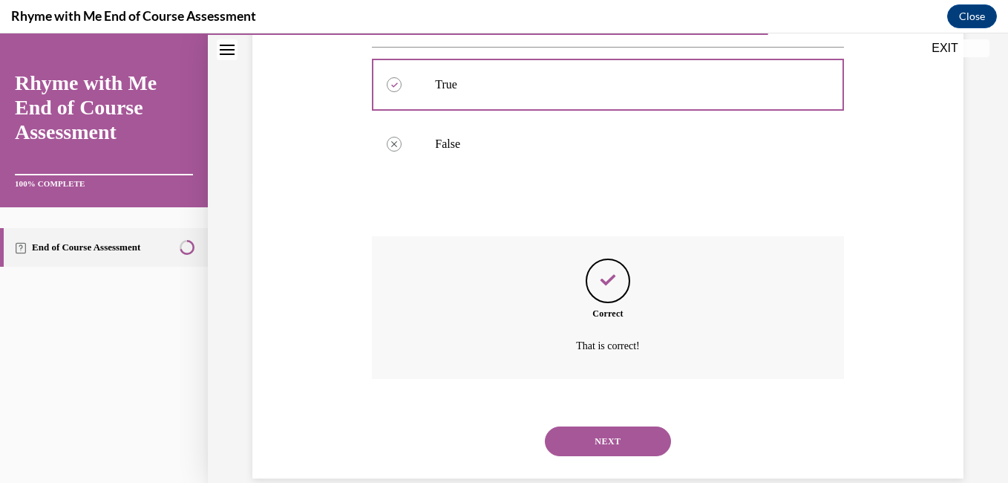
scroll to position [327, 0]
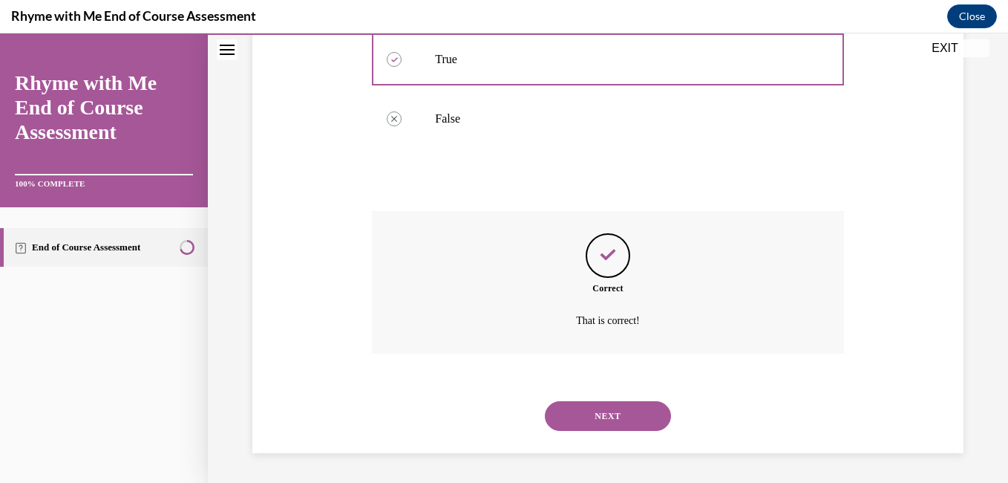
click at [599, 416] on button "NEXT" at bounding box center [608, 416] width 126 height 30
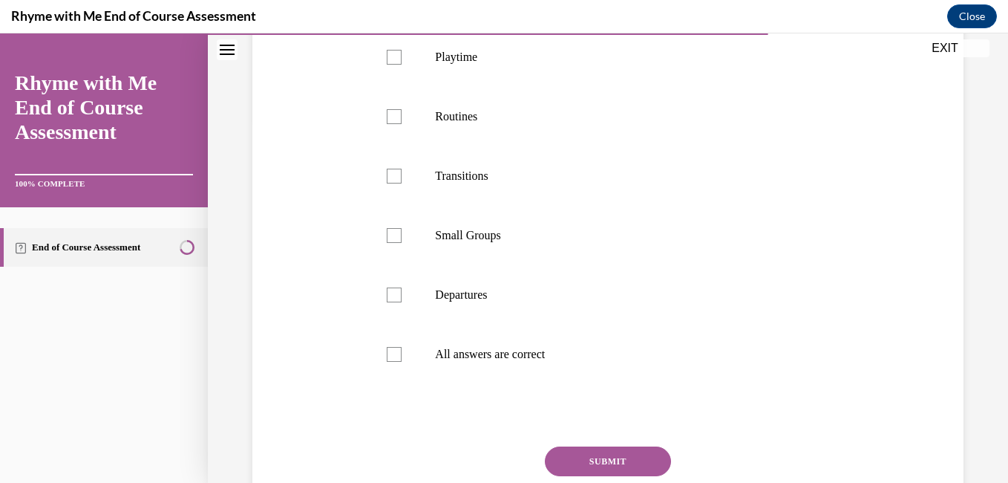
scroll to position [365, 0]
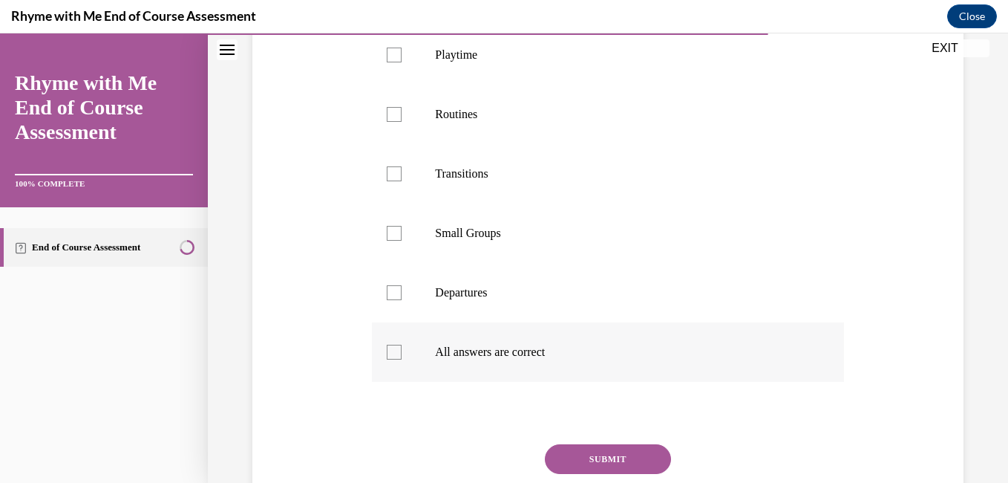
click at [527, 359] on p "All answers are correct" at bounding box center [620, 352] width 371 height 15
click at [402, 359] on input "All answers are correct" at bounding box center [394, 352] width 15 height 15
checkbox input "true"
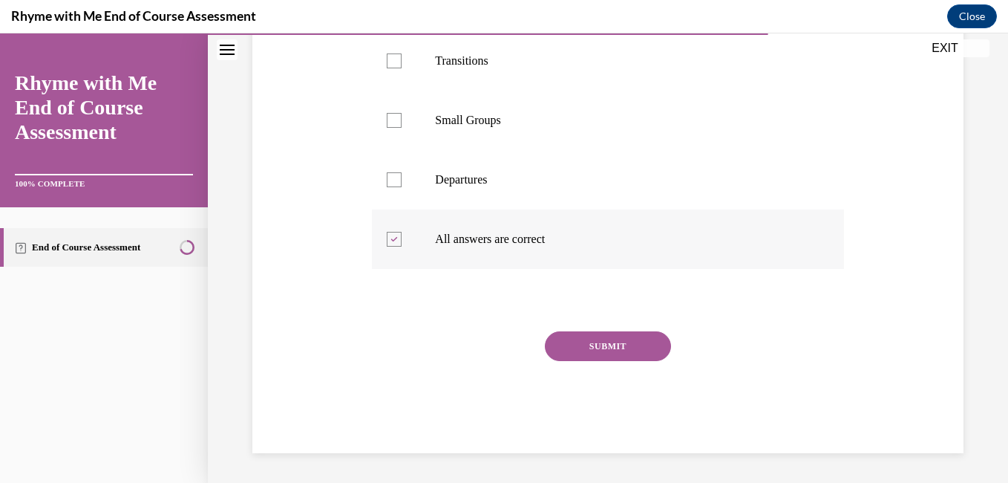
scroll to position [503, 0]
click at [584, 341] on button "SUBMIT" at bounding box center [608, 346] width 126 height 30
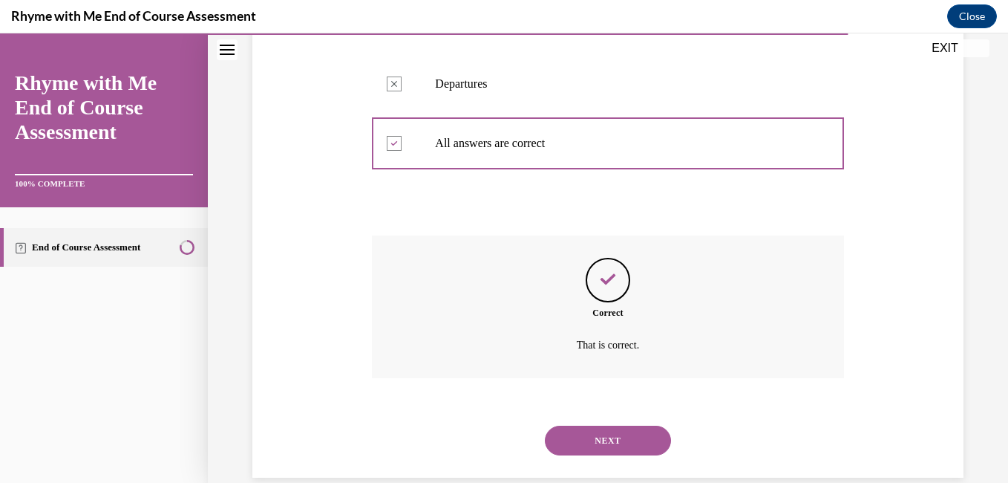
scroll to position [624, 0]
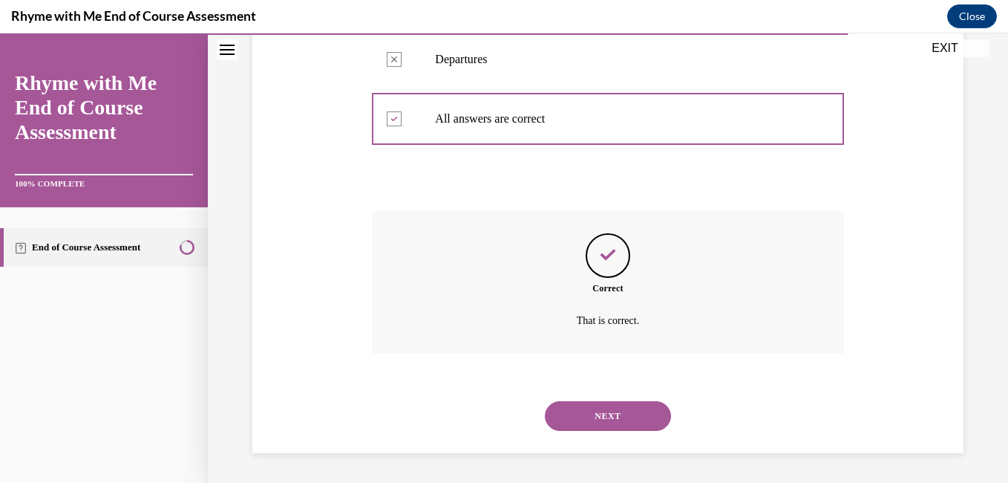
click at [598, 410] on button "NEXT" at bounding box center [608, 416] width 126 height 30
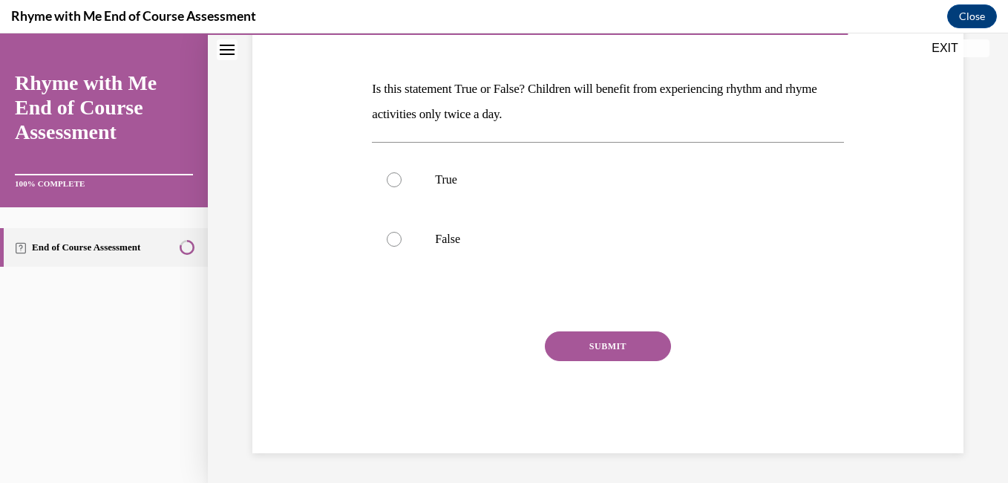
scroll to position [165, 0]
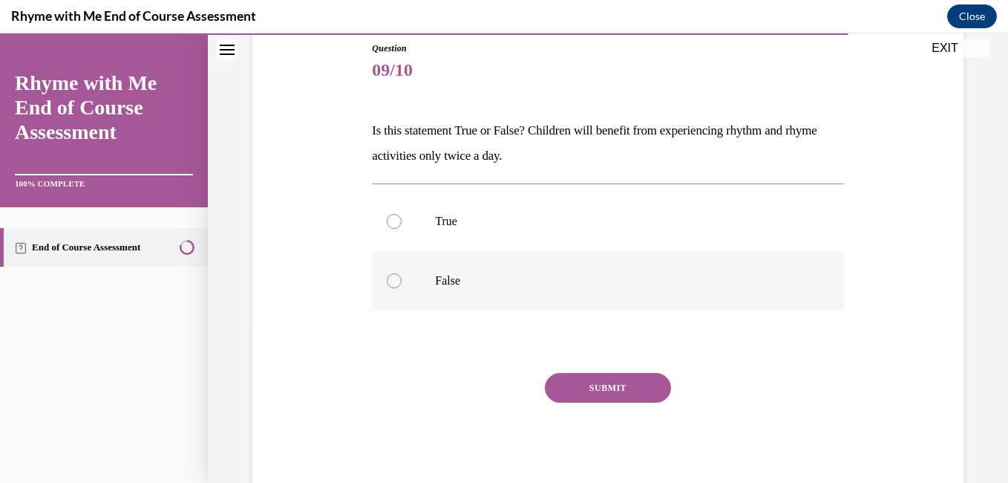
click at [446, 277] on p "False" at bounding box center [620, 280] width 371 height 15
click at [402, 277] on input "False" at bounding box center [394, 280] width 15 height 15
radio input "true"
click at [588, 388] on button "SUBMIT" at bounding box center [608, 388] width 126 height 30
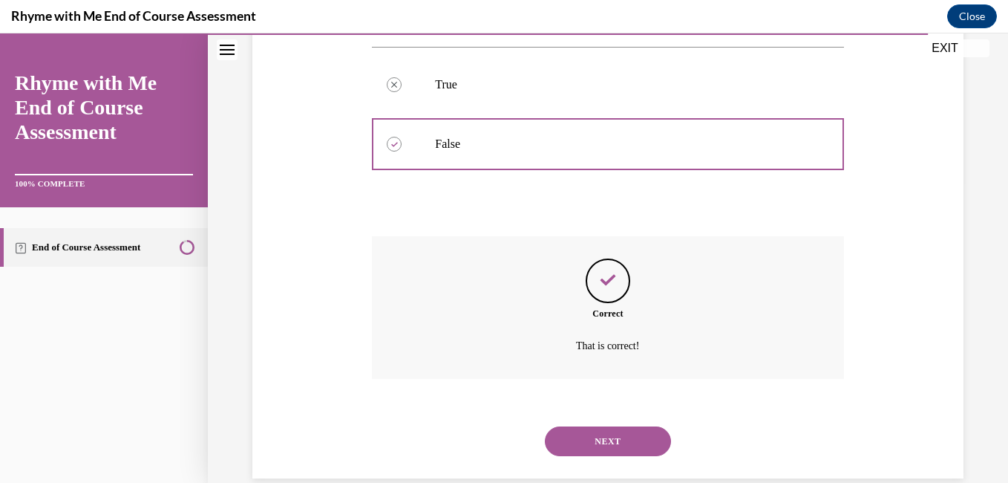
scroll to position [327, 0]
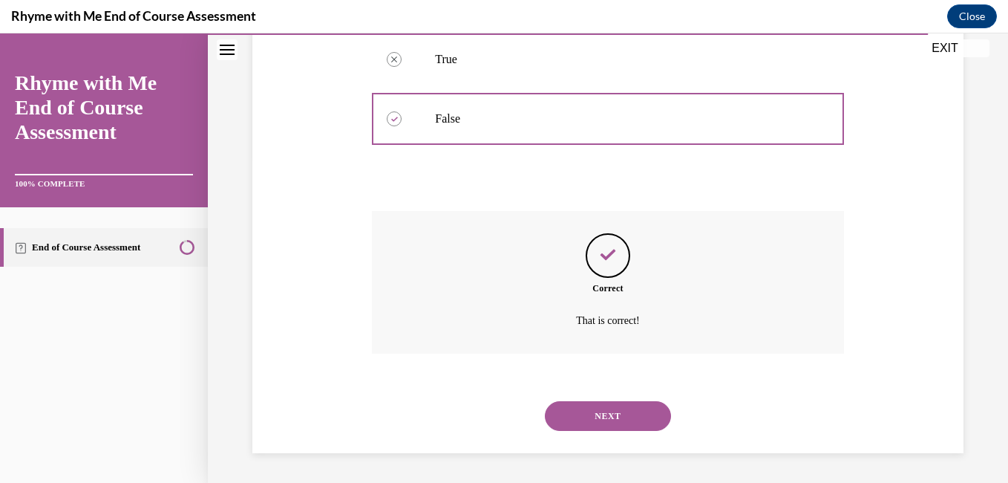
click at [590, 418] on button "NEXT" at bounding box center [608, 416] width 126 height 30
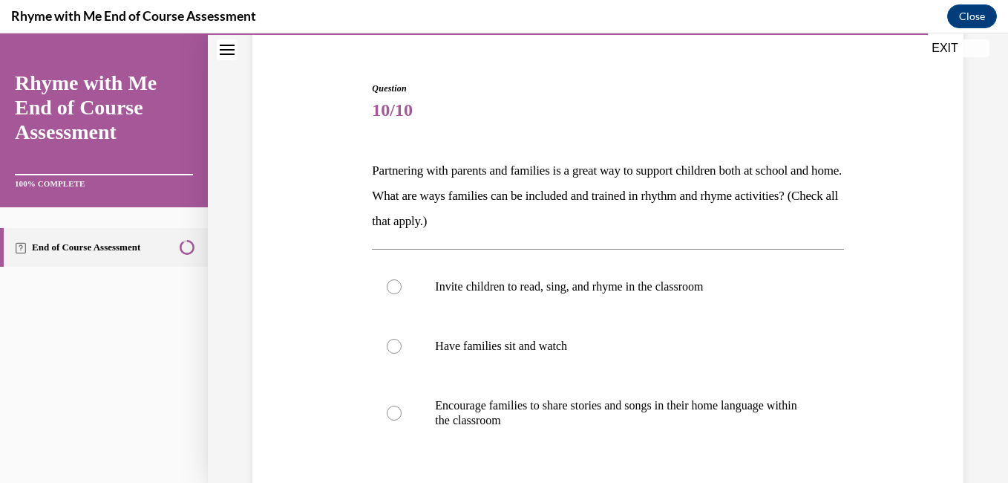
scroll to position [143, 0]
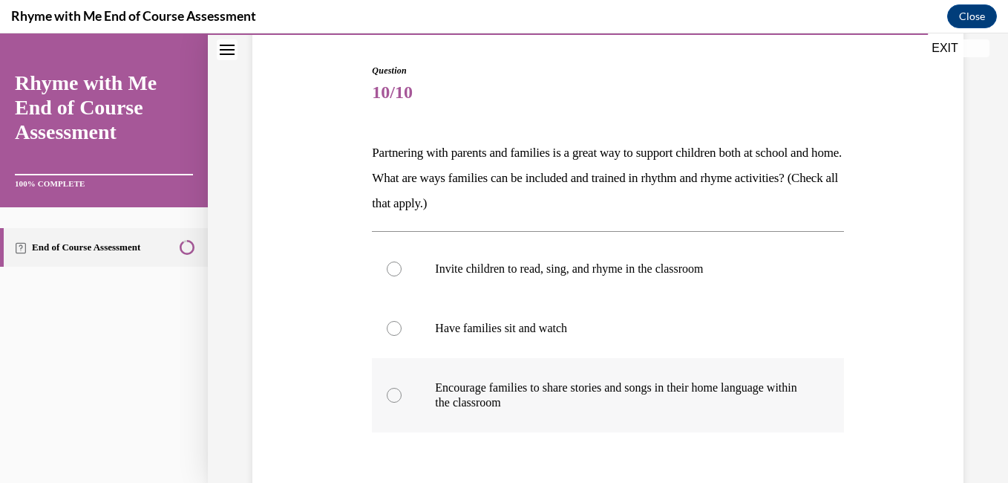
click at [589, 405] on p "Encourage families to share stories and songs in their home language within the…" at bounding box center [620, 395] width 371 height 30
click at [402, 402] on input "Encourage families to share stories and songs in their home language within the…" at bounding box center [394, 395] width 15 height 15
radio input "true"
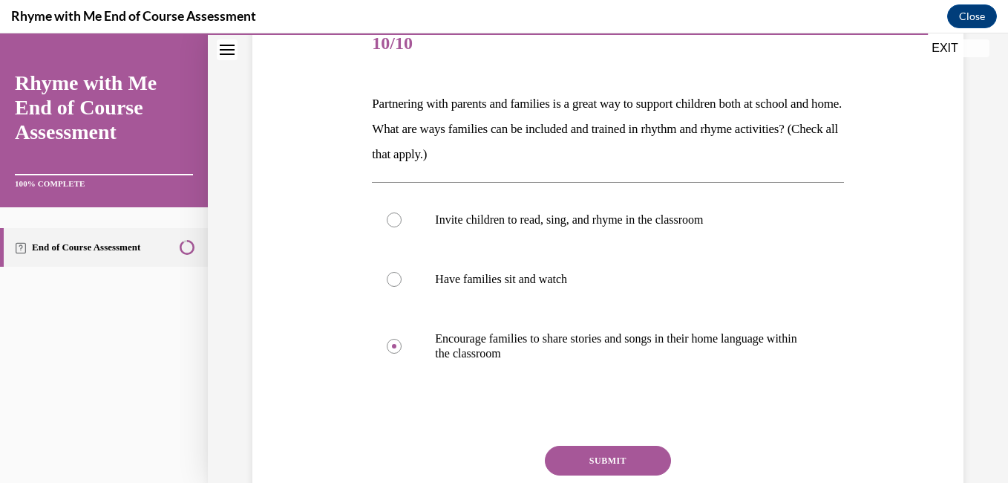
scroll to position [190, 0]
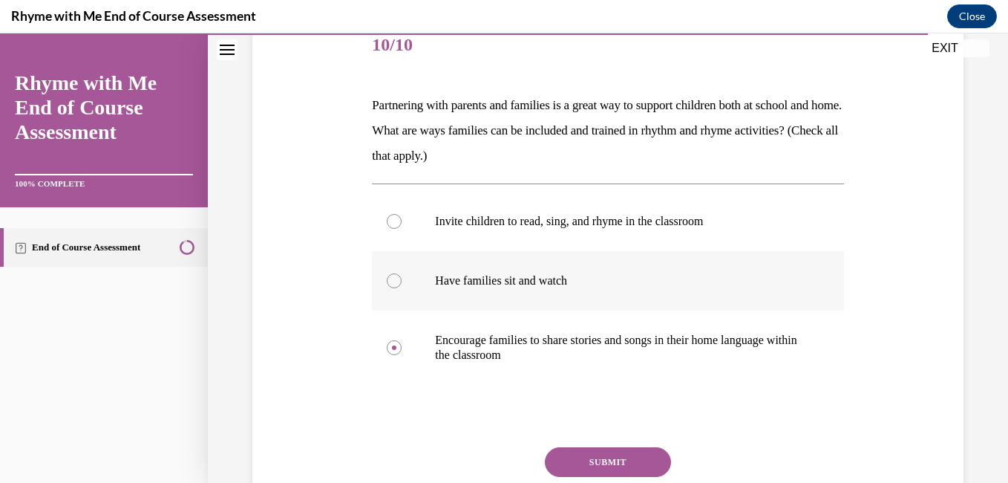
click at [421, 290] on label "Have families sit and watch" at bounding box center [607, 280] width 471 height 59
click at [402, 288] on input "Have families sit and watch" at bounding box center [394, 280] width 15 height 15
radio input "true"
click at [399, 350] on div at bounding box center [394, 347] width 15 height 15
click at [399, 350] on input "Encourage families to share stories and songs in their home language within the…" at bounding box center [394, 347] width 15 height 15
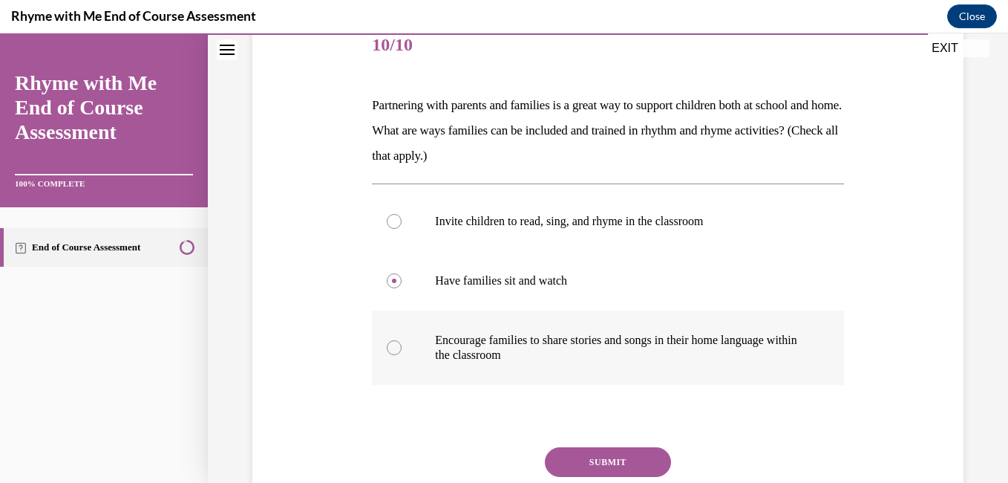
radio input "true"
click at [564, 452] on button "SUBMIT" at bounding box center [608, 462] width 126 height 30
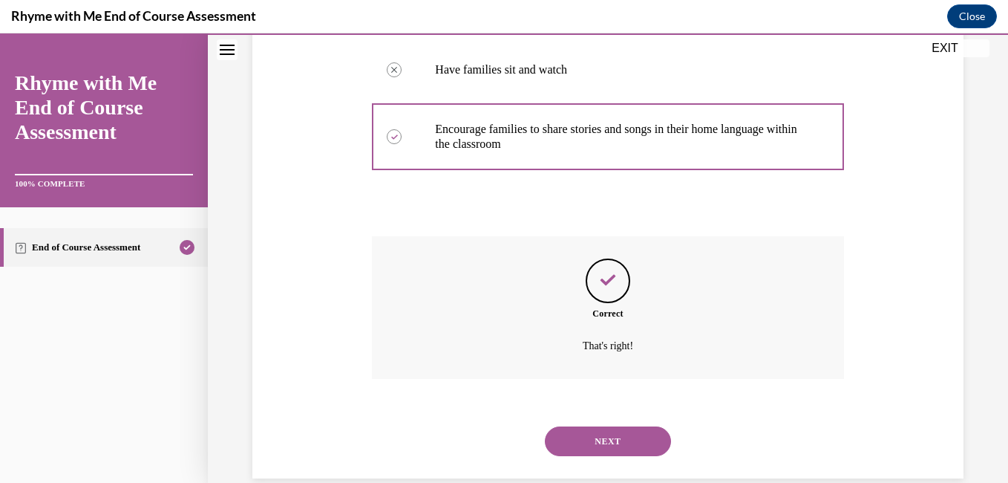
scroll to position [426, 0]
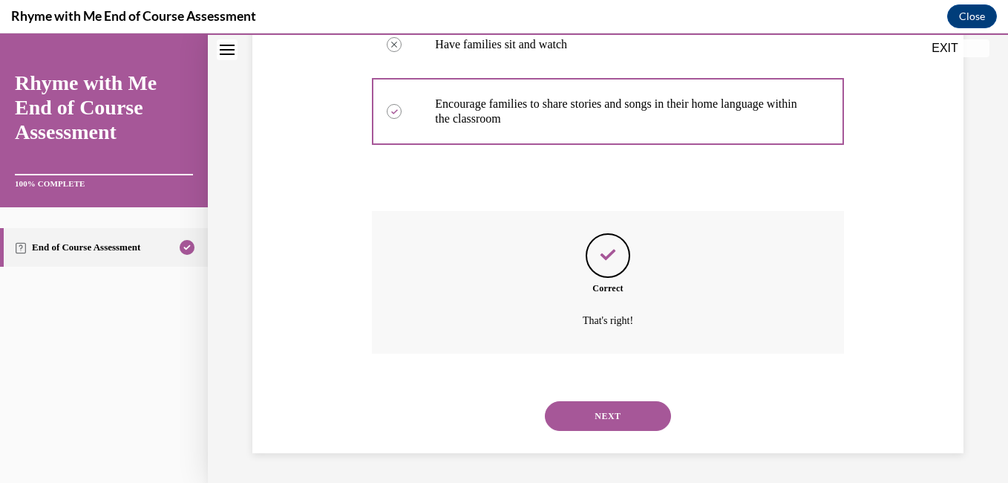
click at [578, 406] on button "NEXT" at bounding box center [608, 416] width 126 height 30
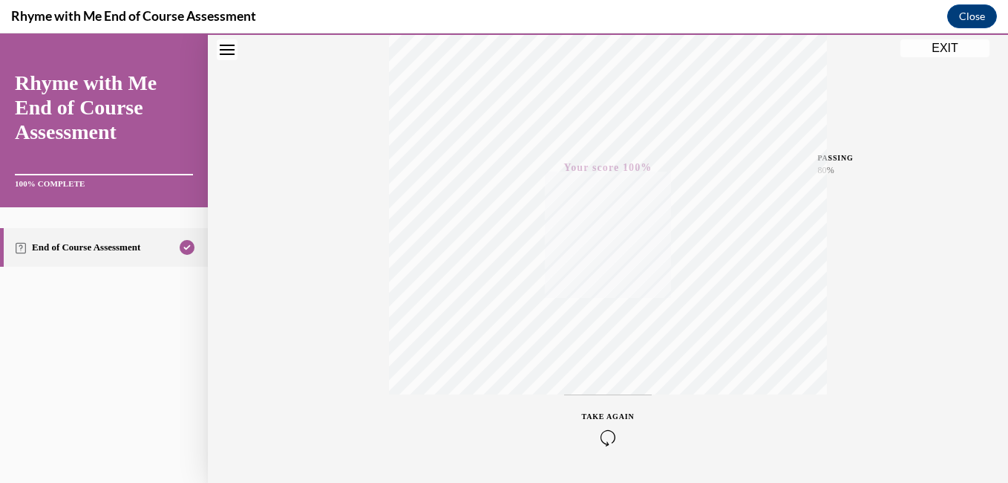
scroll to position [312, 0]
click at [946, 49] on button "EXIT" at bounding box center [945, 48] width 89 height 18
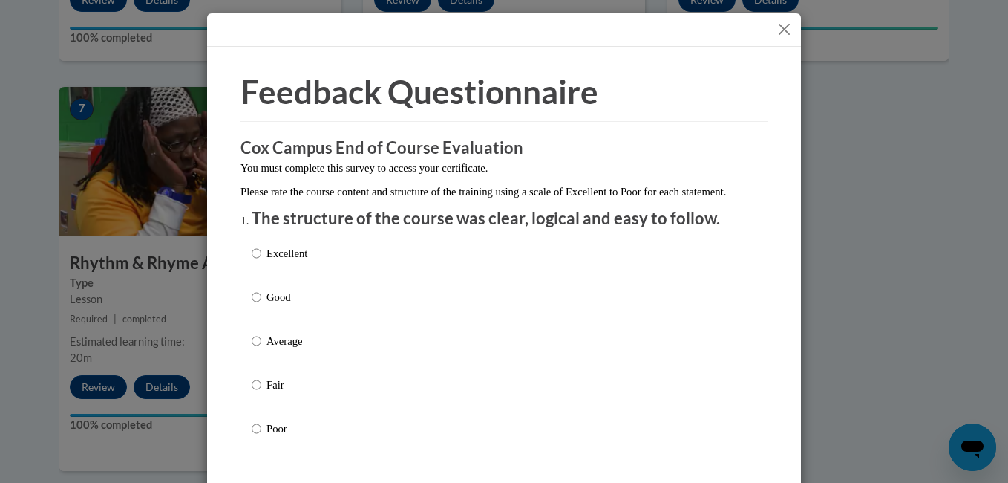
click at [259, 312] on label "Good" at bounding box center [280, 309] width 56 height 40
click at [259, 305] on input "Good" at bounding box center [257, 297] width 10 height 16
radio input "true"
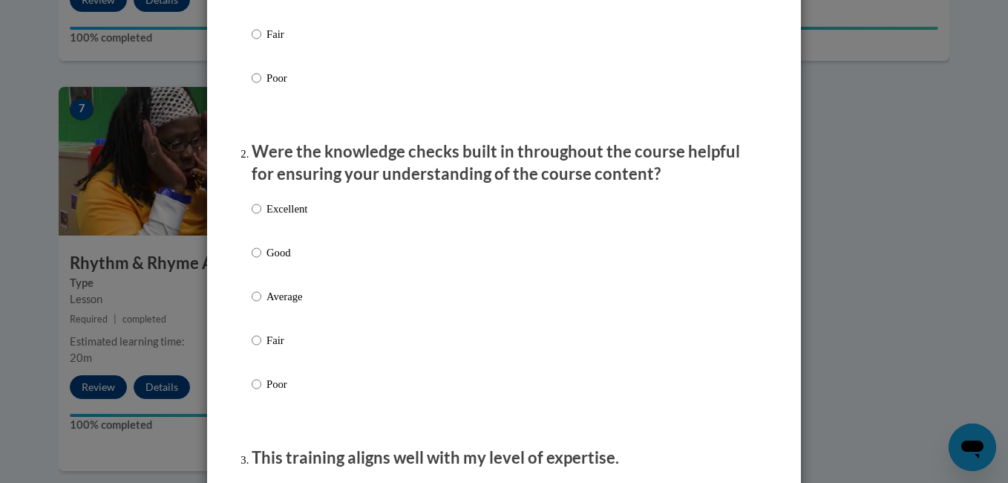
scroll to position [356, 0]
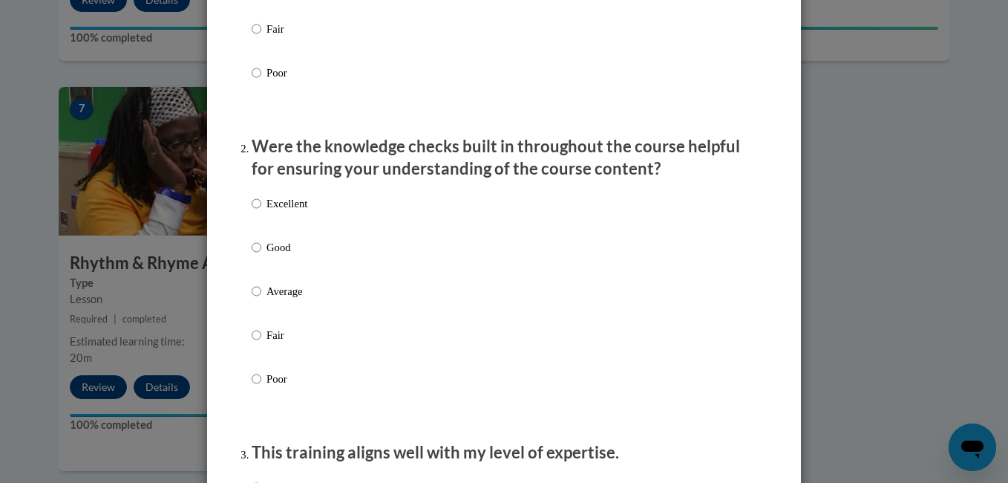
click at [267, 255] on p "Good" at bounding box center [287, 247] width 41 height 16
click at [261, 255] on input "Good" at bounding box center [257, 247] width 10 height 16
radio input "true"
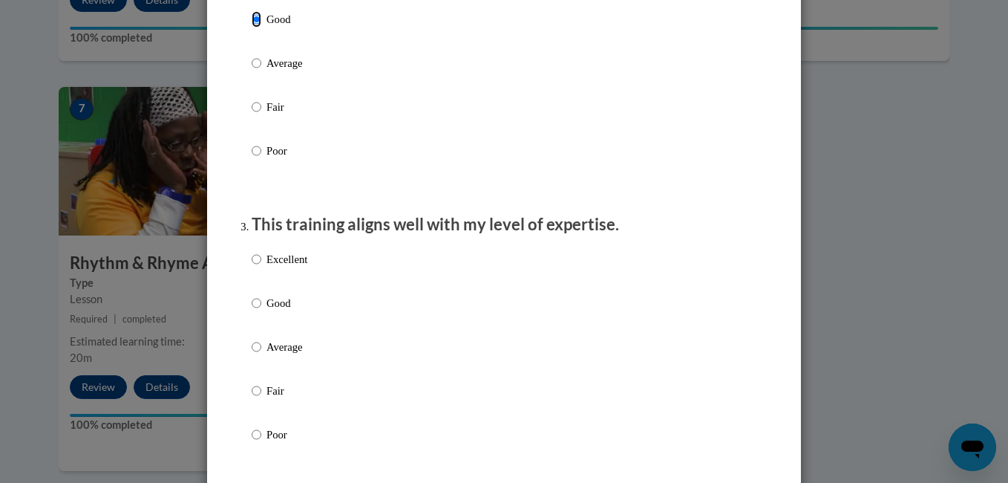
scroll to position [584, 0]
click at [275, 310] on p "Good" at bounding box center [287, 302] width 41 height 16
click at [261, 310] on input "Good" at bounding box center [257, 302] width 10 height 16
radio input "true"
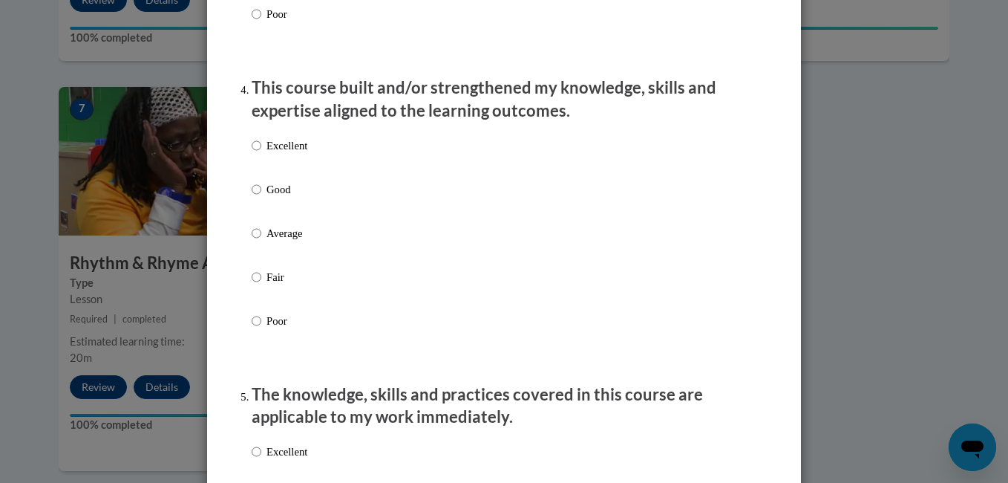
scroll to position [1005, 0]
click at [276, 194] on p "Good" at bounding box center [287, 188] width 41 height 16
click at [261, 194] on input "Good" at bounding box center [257, 188] width 10 height 16
radio input "true"
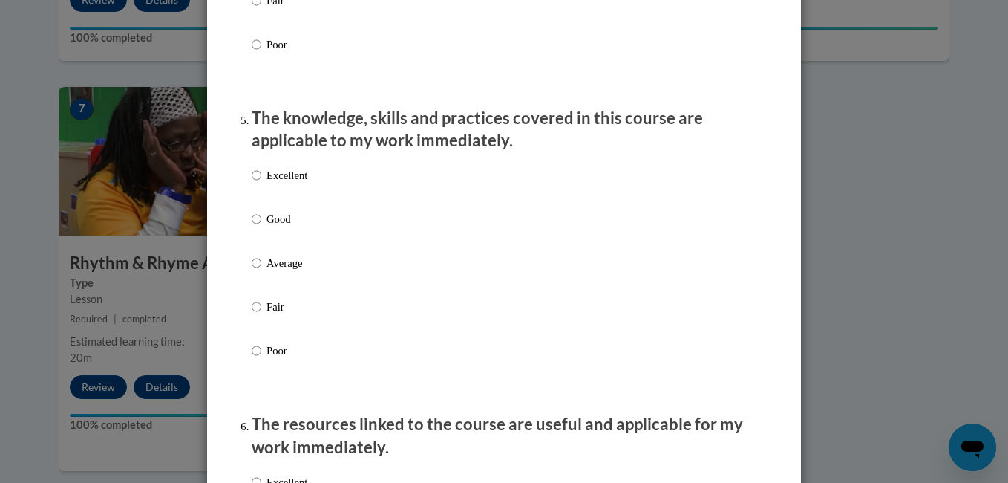
click at [276, 227] on p "Good" at bounding box center [287, 219] width 41 height 16
click at [261, 227] on input "Good" at bounding box center [257, 219] width 10 height 16
radio input "true"
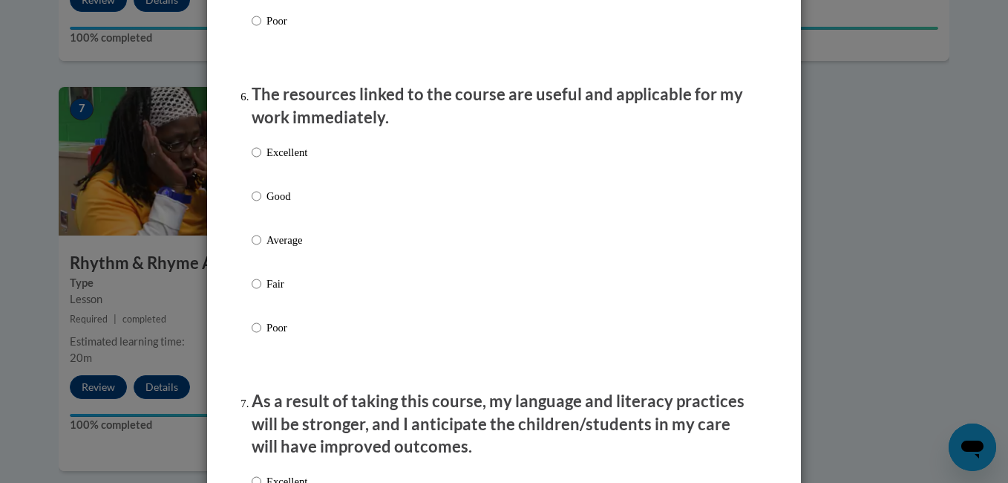
scroll to position [1615, 0]
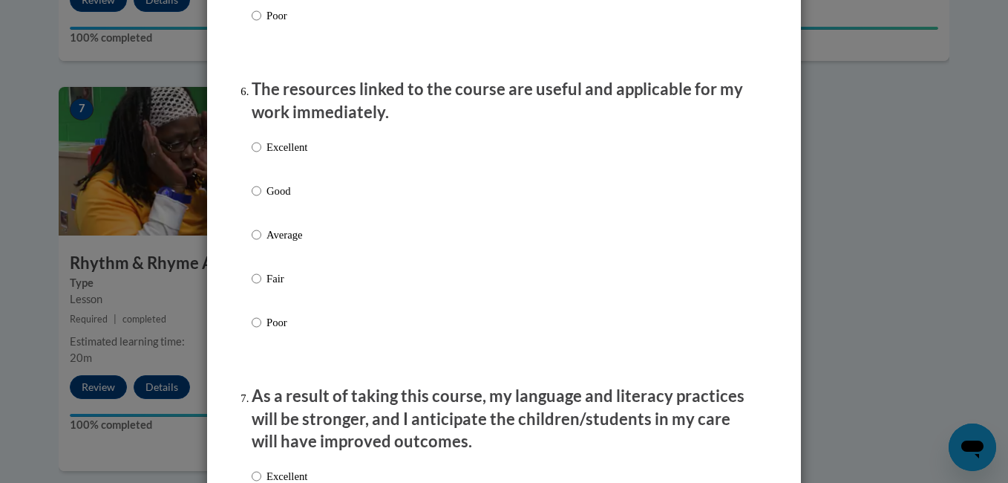
click at [275, 151] on p "Excellent" at bounding box center [287, 147] width 41 height 16
click at [261, 151] on input "Excellent" at bounding box center [257, 147] width 10 height 16
radio input "true"
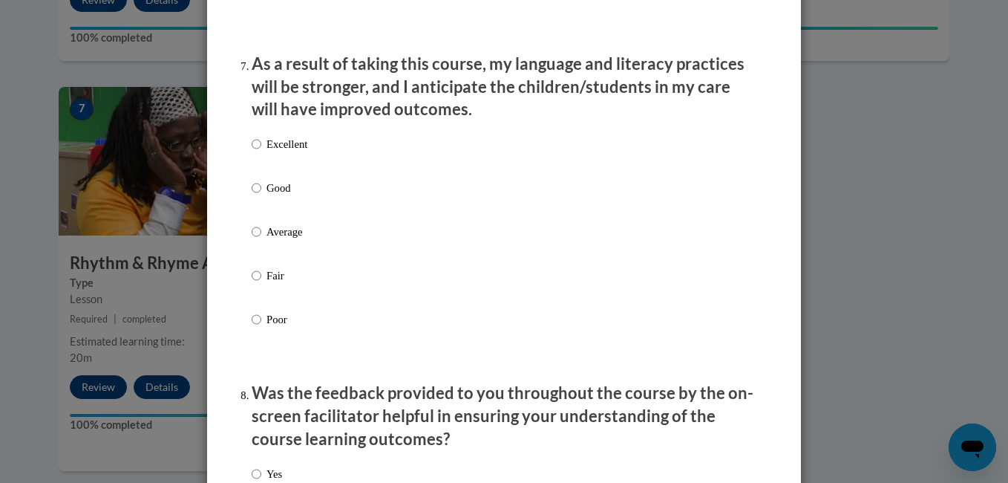
scroll to position [1968, 0]
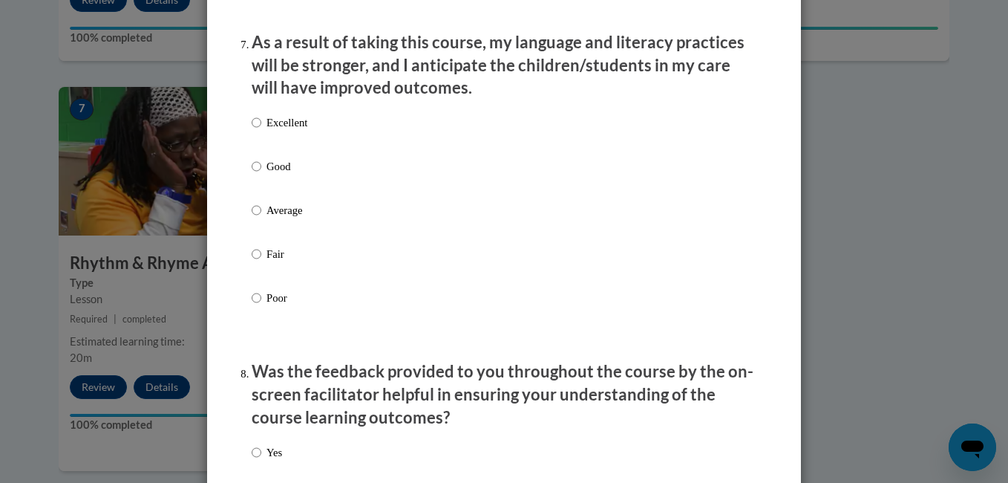
click at [275, 174] on p "Good" at bounding box center [287, 166] width 41 height 16
click at [261, 174] on input "Good" at bounding box center [257, 166] width 10 height 16
radio input "true"
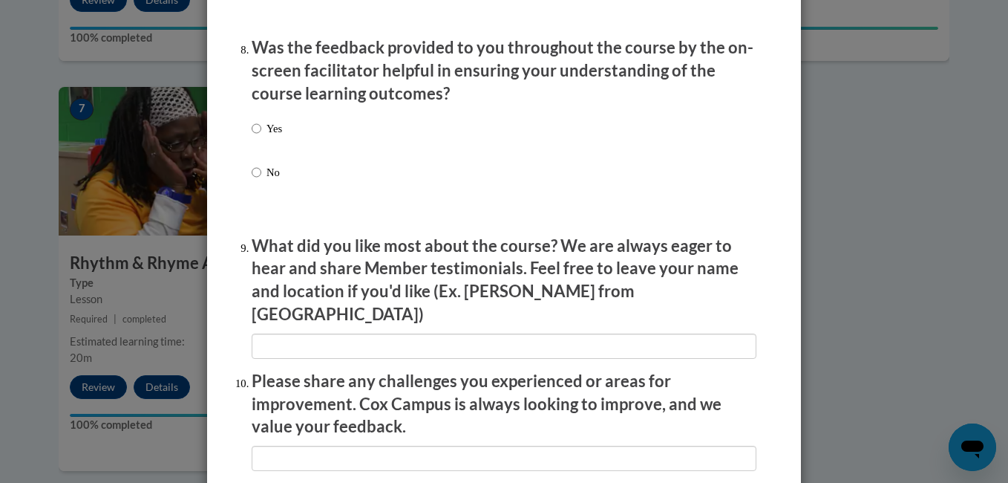
scroll to position [2293, 0]
click at [273, 136] on p "Yes" at bounding box center [275, 128] width 16 height 16
click at [261, 136] on input "Yes" at bounding box center [257, 128] width 10 height 16
radio input "true"
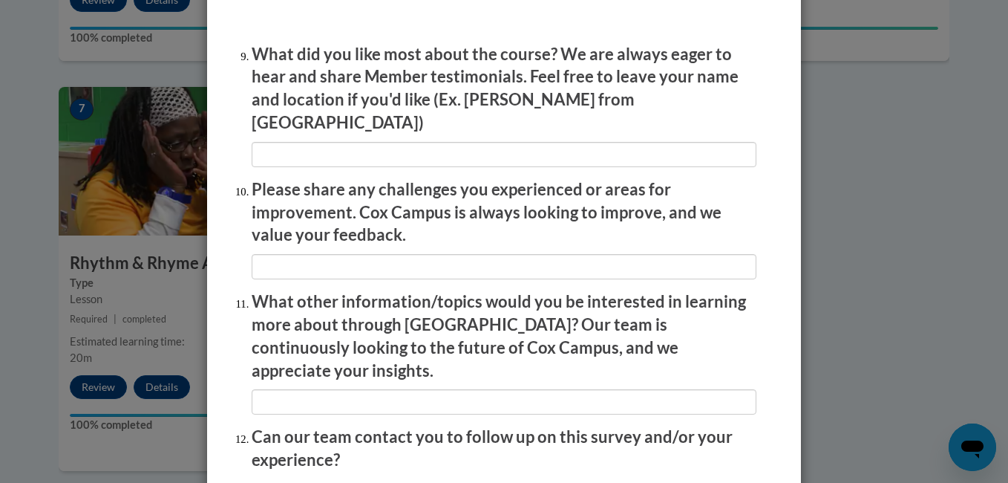
scroll to position [2500, 0]
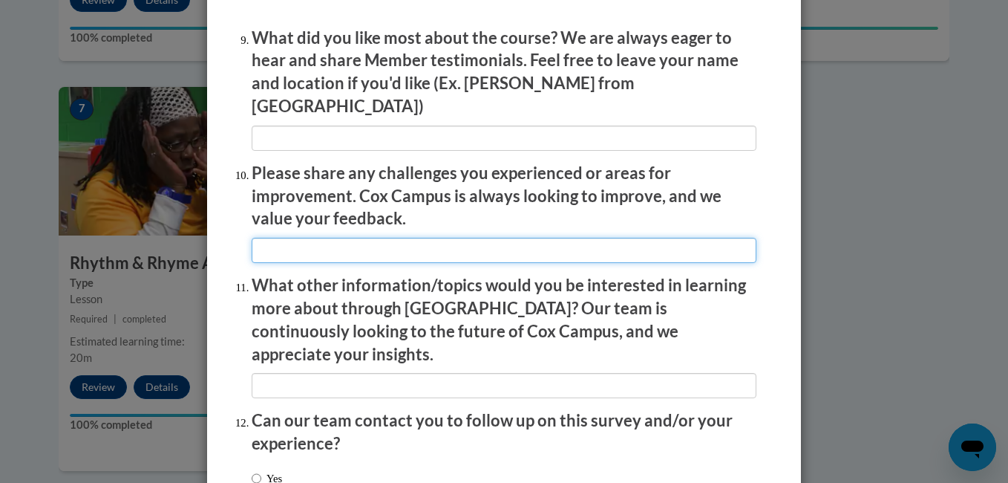
click at [298, 244] on input "textbox" at bounding box center [504, 250] width 505 height 25
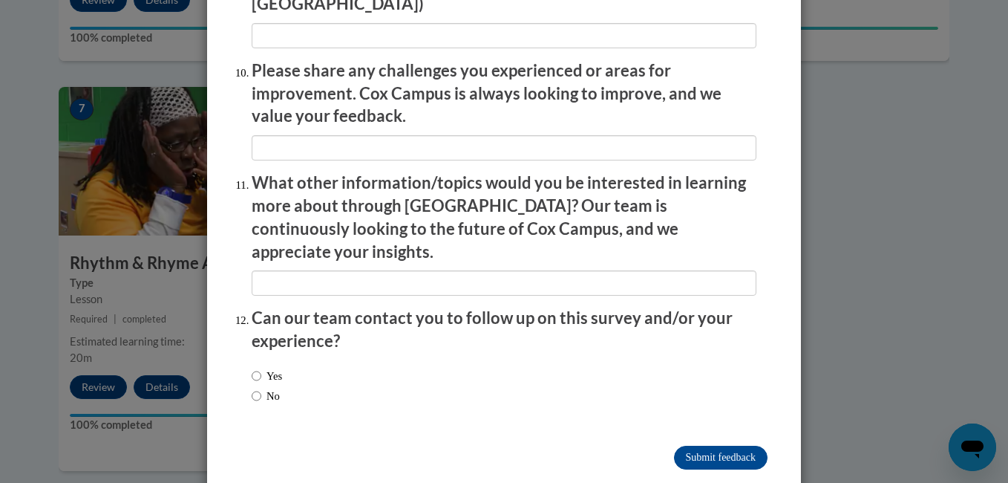
click at [267, 388] on label "No" at bounding box center [266, 396] width 28 height 16
click at [261, 388] on input "No" at bounding box center [257, 396] width 10 height 16
radio input "true"
click at [709, 445] on input "Submit feedback" at bounding box center [721, 457] width 94 height 24
